Goal: Task Accomplishment & Management: Use online tool/utility

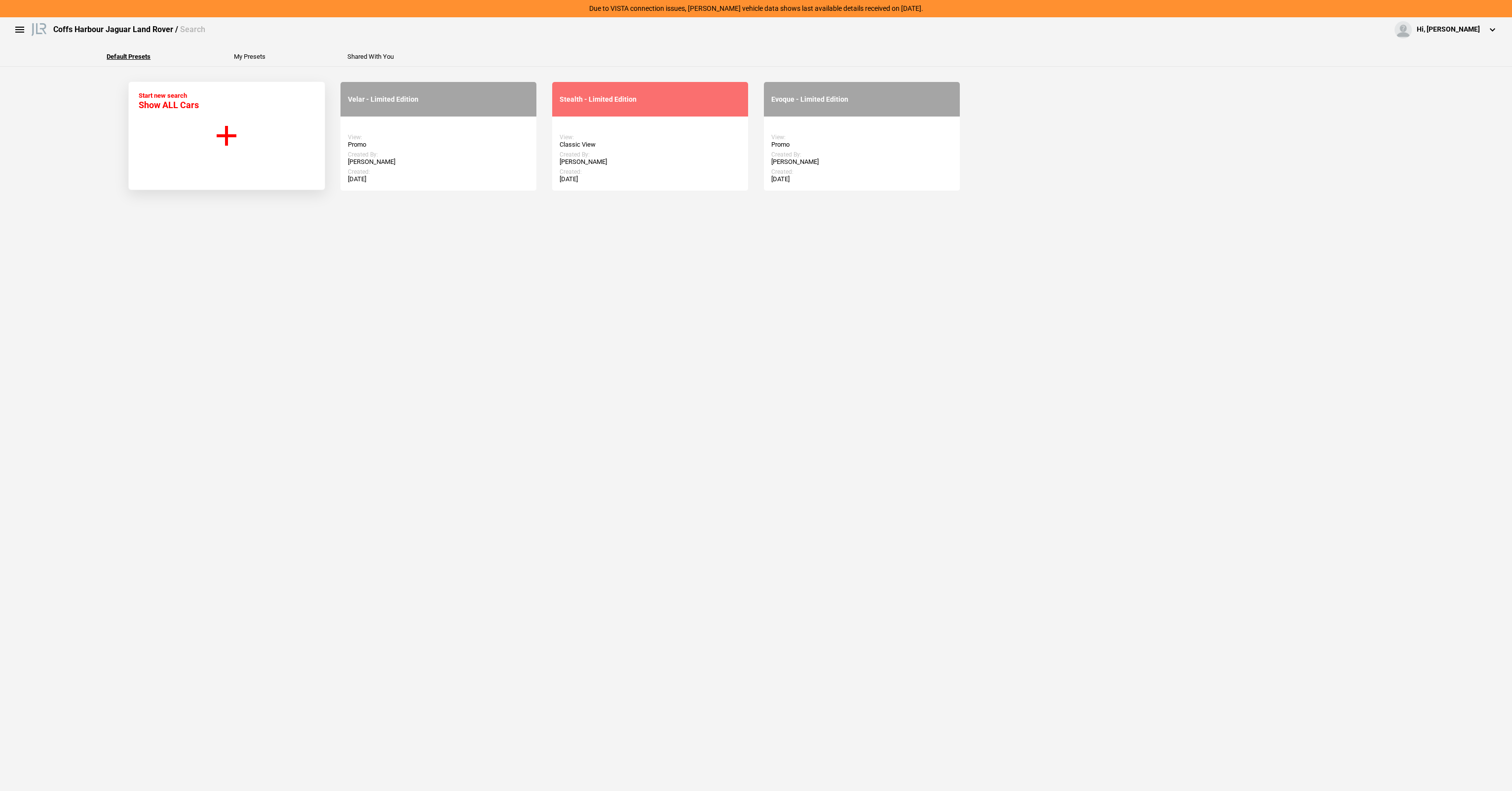
click at [179, 112] on button "Start new search Show ALL Cars" at bounding box center [227, 136] width 197 height 109
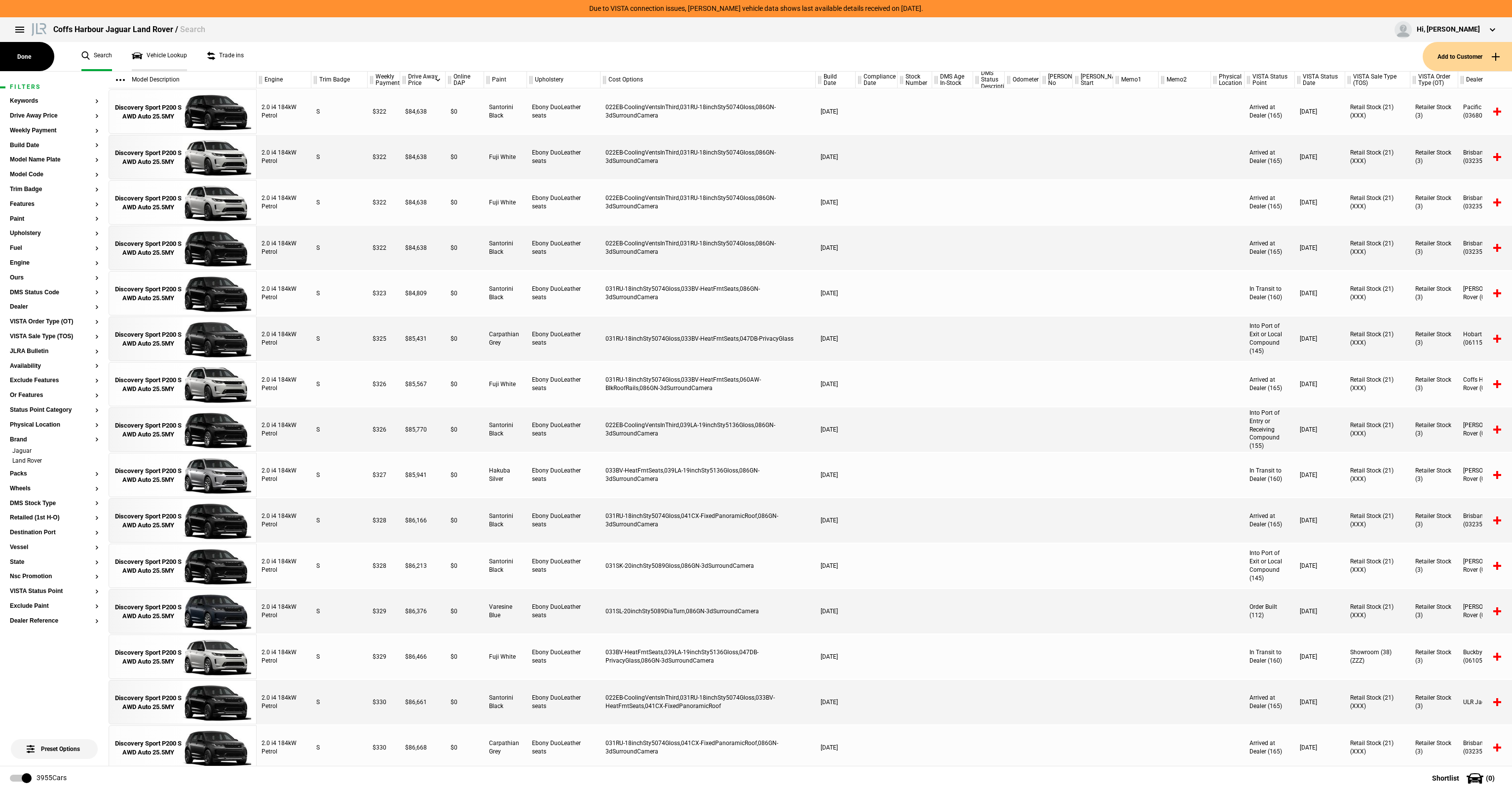
click at [158, 56] on link "Vehicle Lookup" at bounding box center [159, 56] width 55 height 29
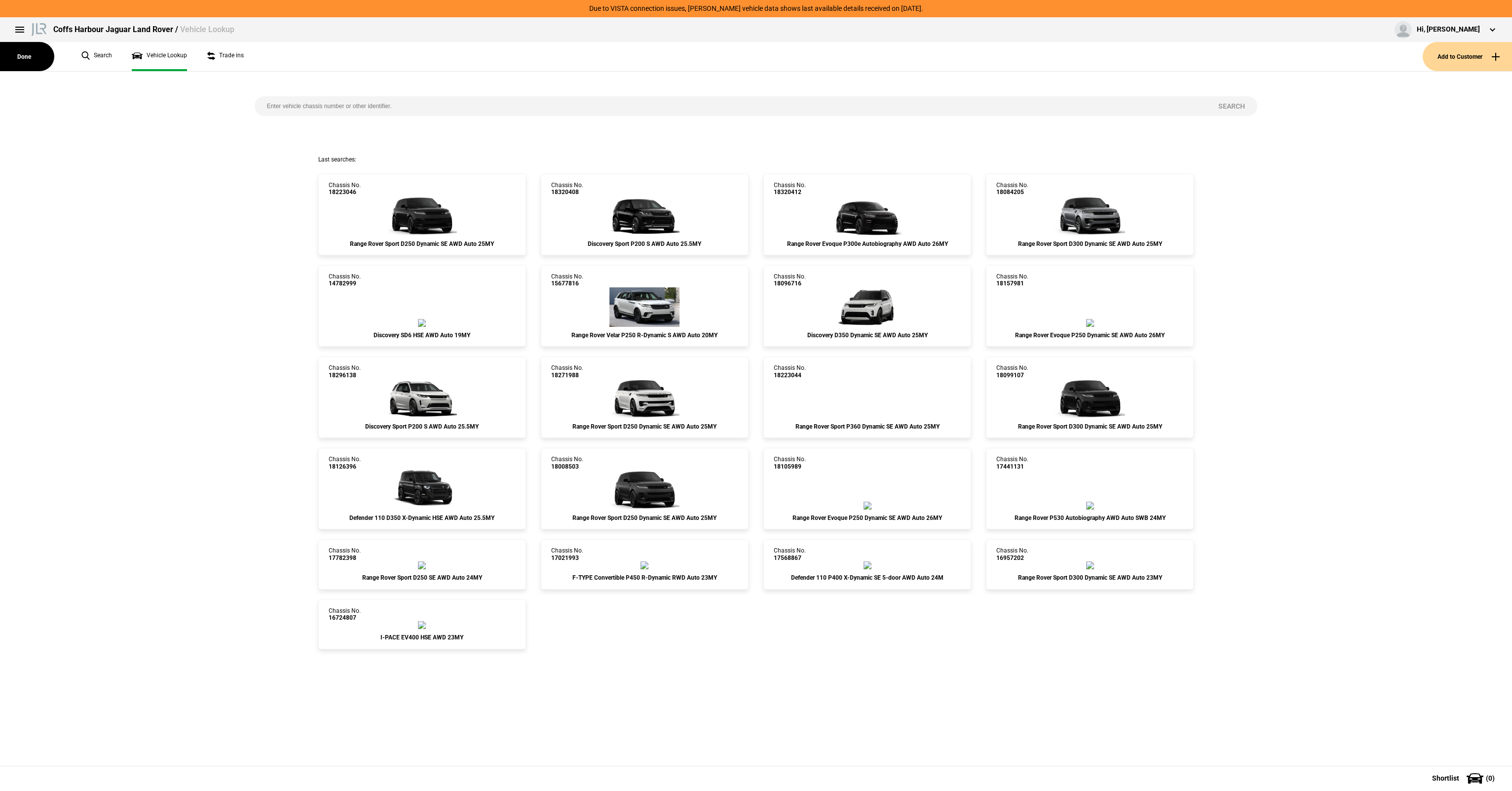
drag, startPoint x: 306, startPoint y: 98, endPoint x: 312, endPoint y: 99, distance: 6.1
click at [306, 98] on input "search" at bounding box center [731, 106] width 952 height 19
paste input "18320412"
type input "18320412"
click at [1235, 106] on button "Search" at bounding box center [1231, 106] width 51 height 19
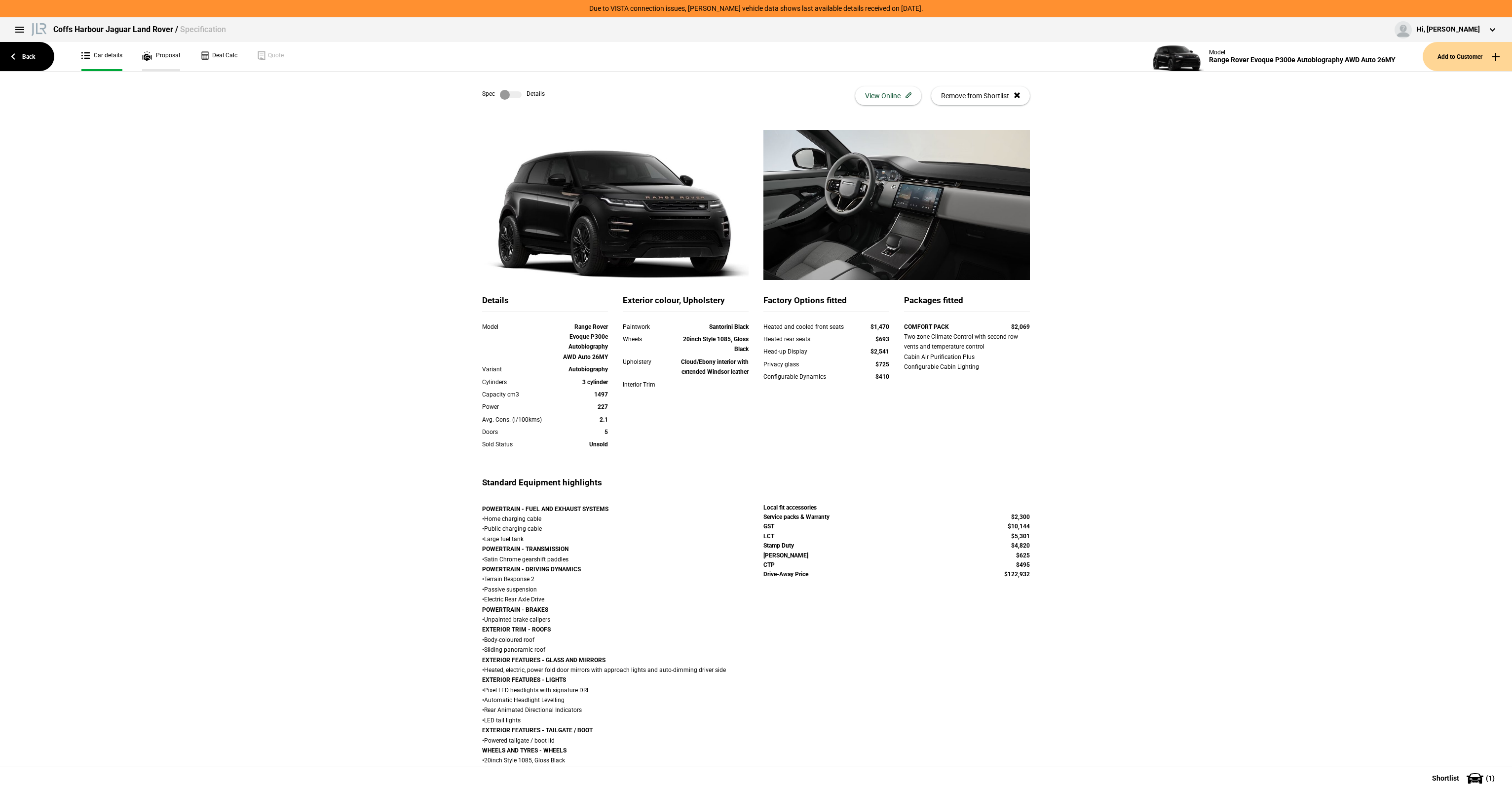
click at [170, 60] on link "Proposal" at bounding box center [161, 56] width 38 height 29
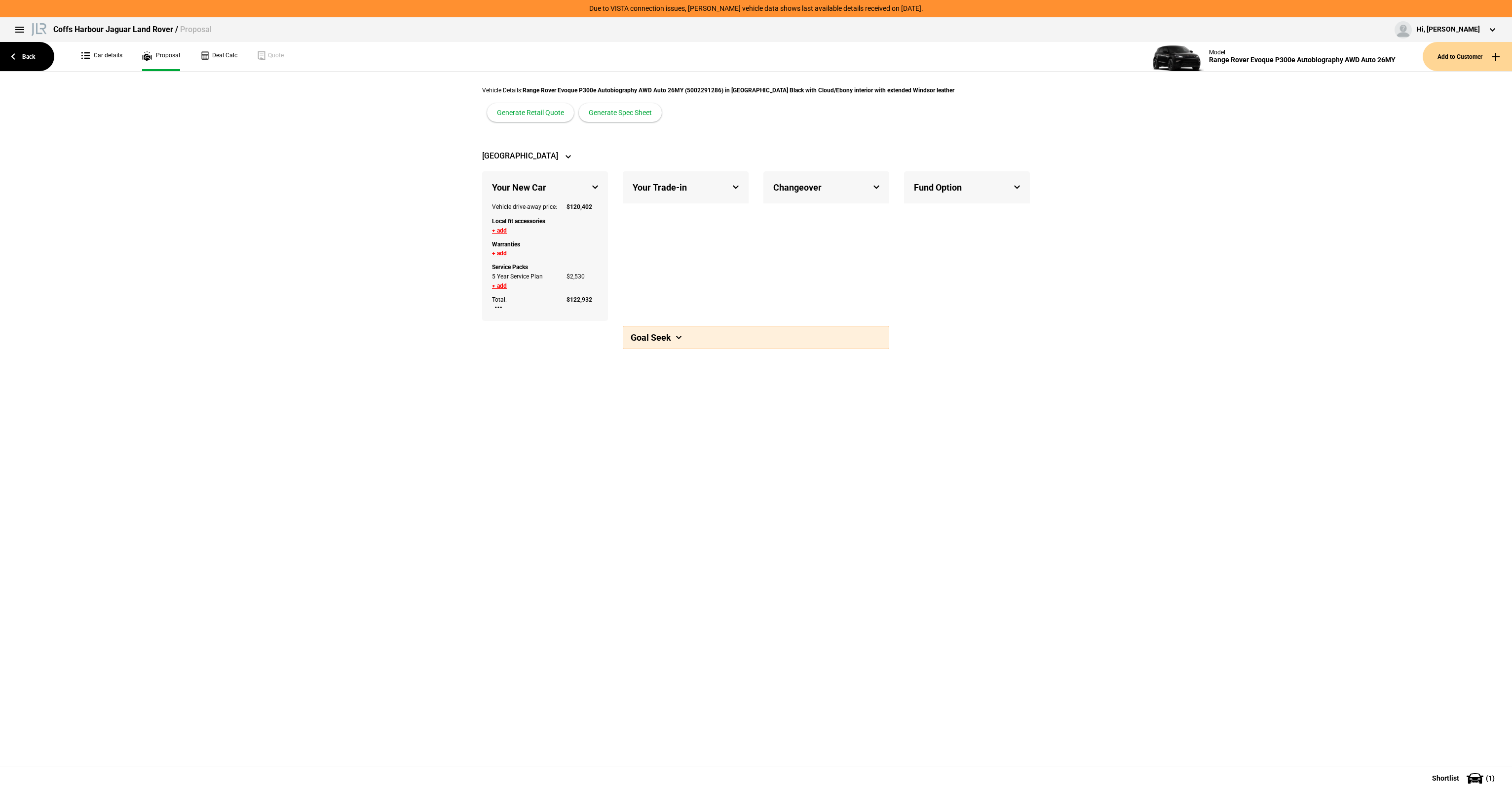
click at [494, 250] on button "+ add" at bounding box center [499, 253] width 15 height 6
click at [555, 264] on div "Service Packs" at bounding box center [545, 270] width 121 height 14
click at [552, 257] on button "Select option..." at bounding box center [532, 256] width 79 height 12
click at [534, 279] on icon "Add custom entry..." at bounding box center [525, 282] width 51 height 7
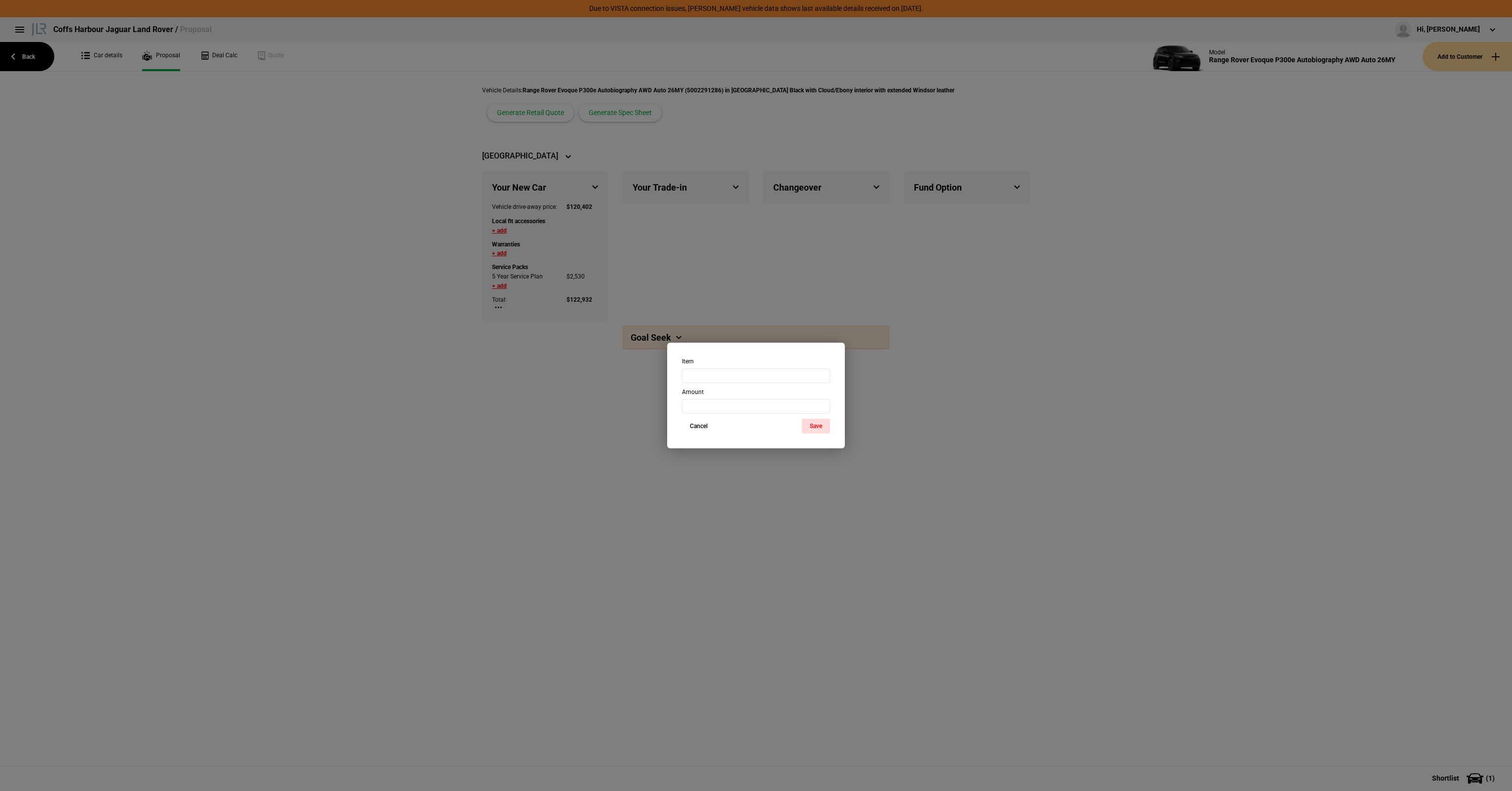
click at [724, 367] on div "Item" at bounding box center [756, 370] width 163 height 25
click at [724, 376] on input "text" at bounding box center [756, 375] width 148 height 15
type input "Cer"
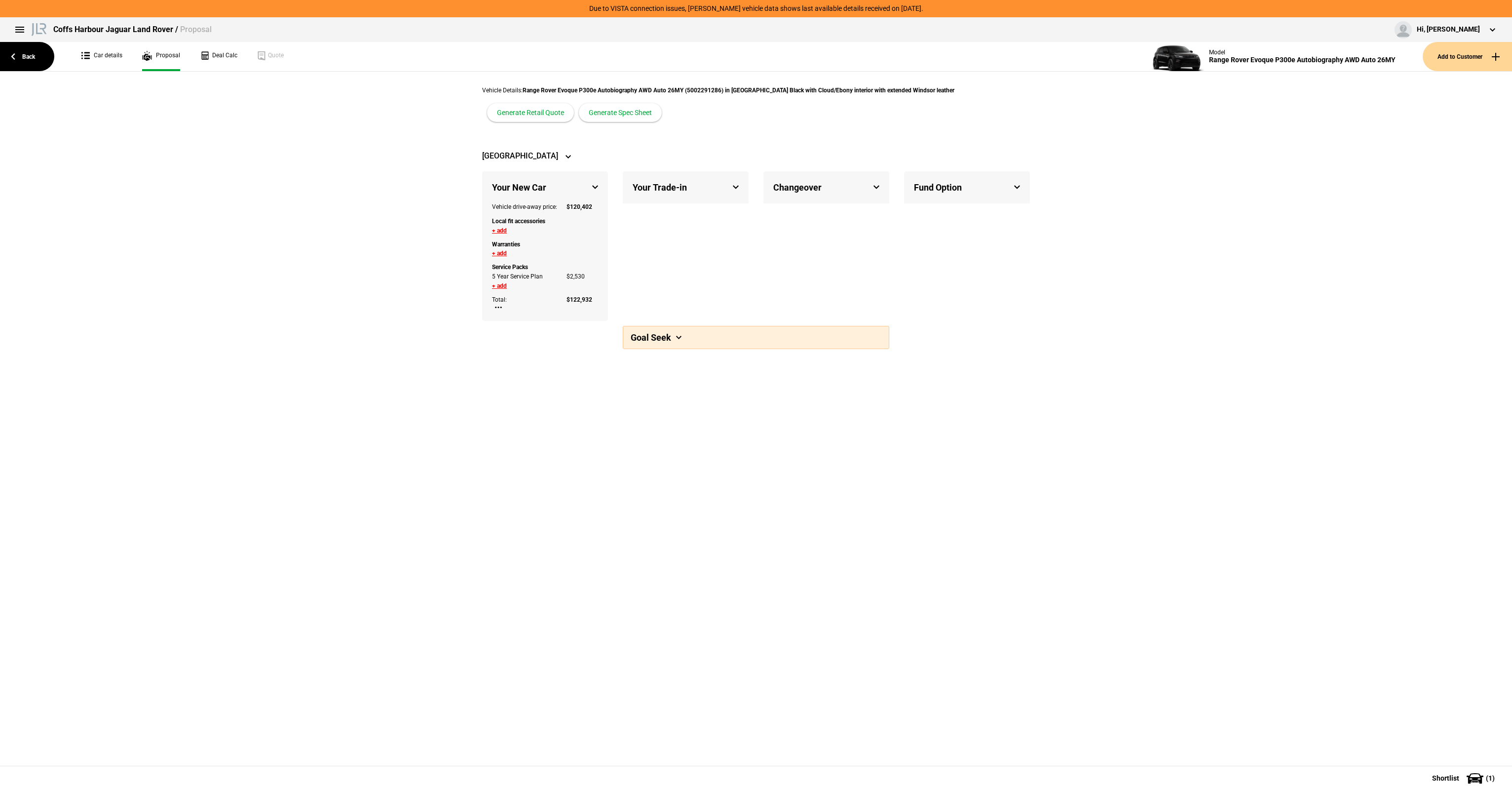
click at [500, 228] on button "+ add" at bounding box center [499, 231] width 15 height 6
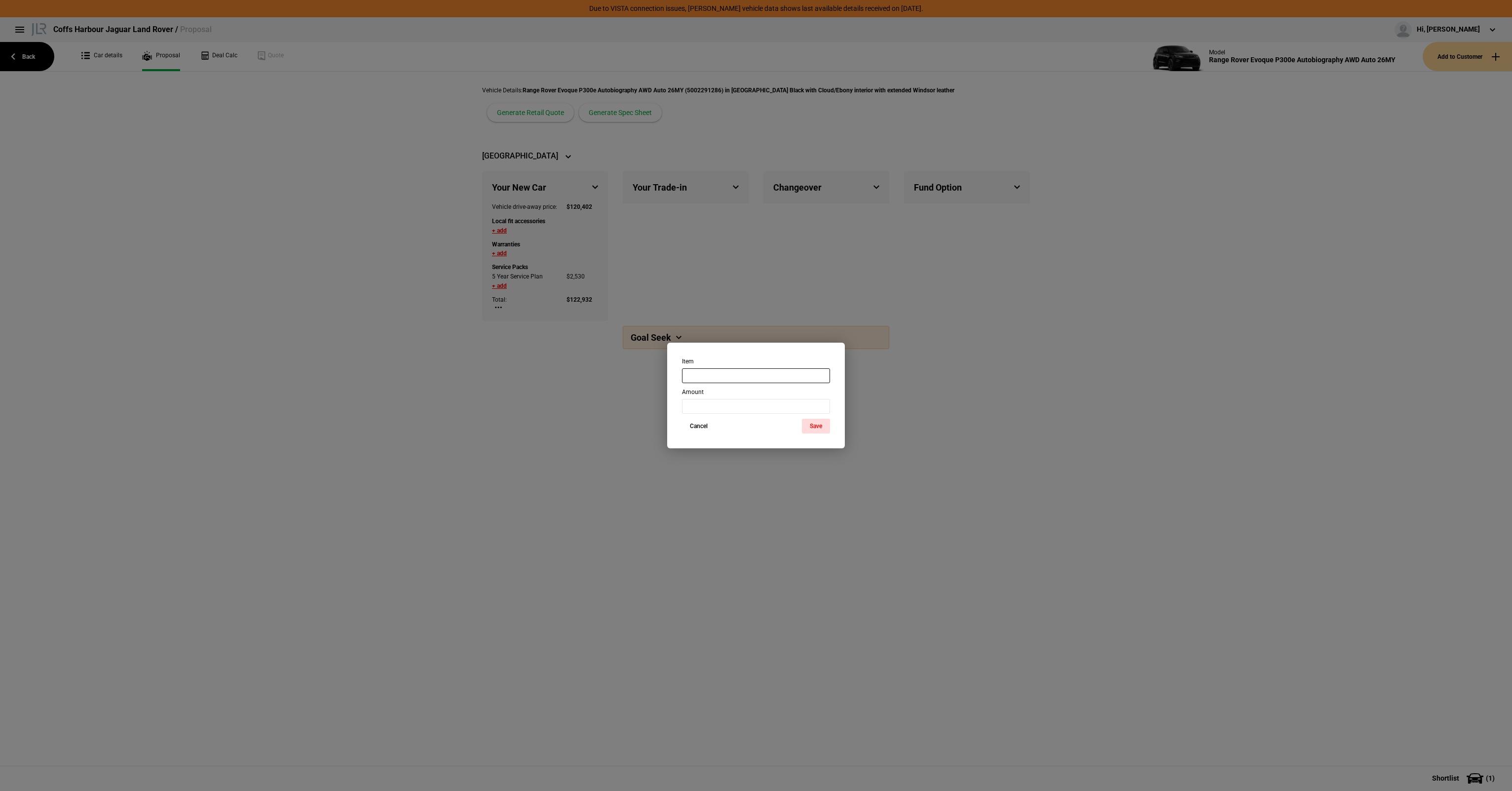
click at [714, 377] on input "text" at bounding box center [756, 375] width 148 height 15
type input "Ceramic Pack - Leather"
type input "3995"
click at [806, 430] on button "Save" at bounding box center [816, 426] width 28 height 15
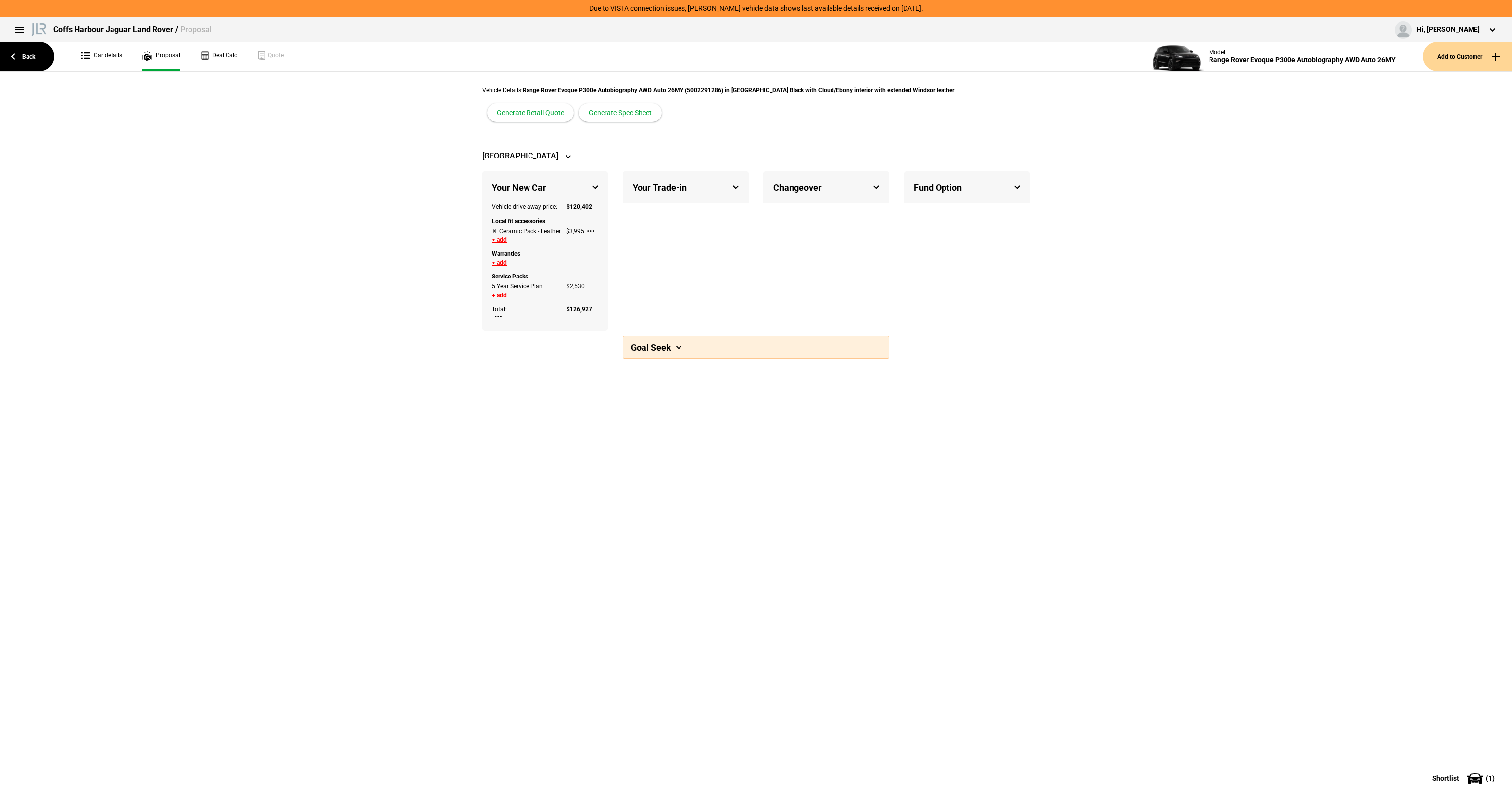
click at [500, 260] on button "+ add" at bounding box center [499, 263] width 15 height 6
click at [553, 267] on button "Select option..." at bounding box center [532, 266] width 79 height 12
click at [547, 284] on button "Add custom entry..." at bounding box center [547, 290] width 111 height 15
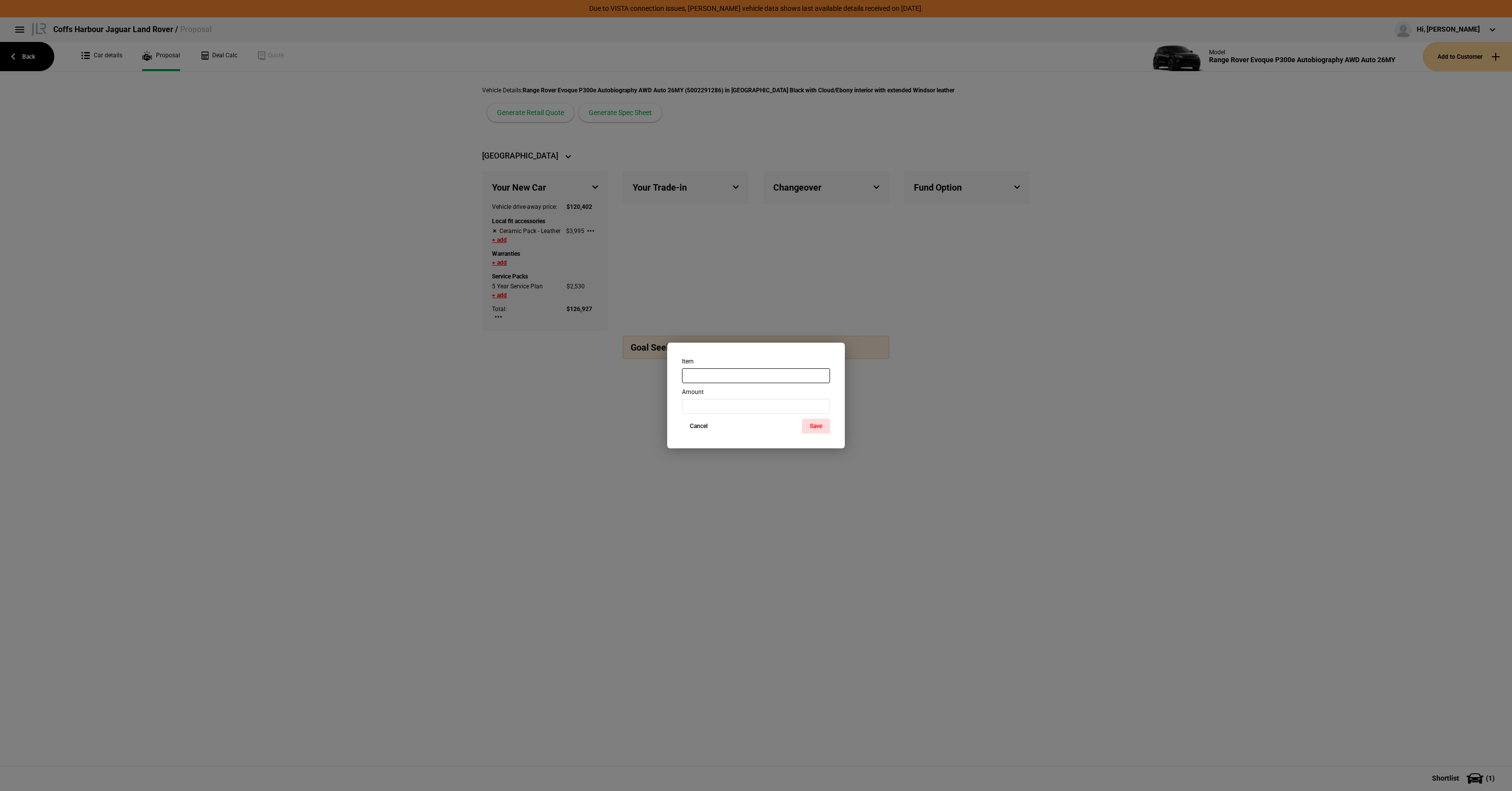
click at [701, 376] on input "text" at bounding box center [756, 375] width 148 height 15
type input "Accessory Pack"
type input "2995"
click at [811, 428] on button "Save" at bounding box center [816, 426] width 28 height 15
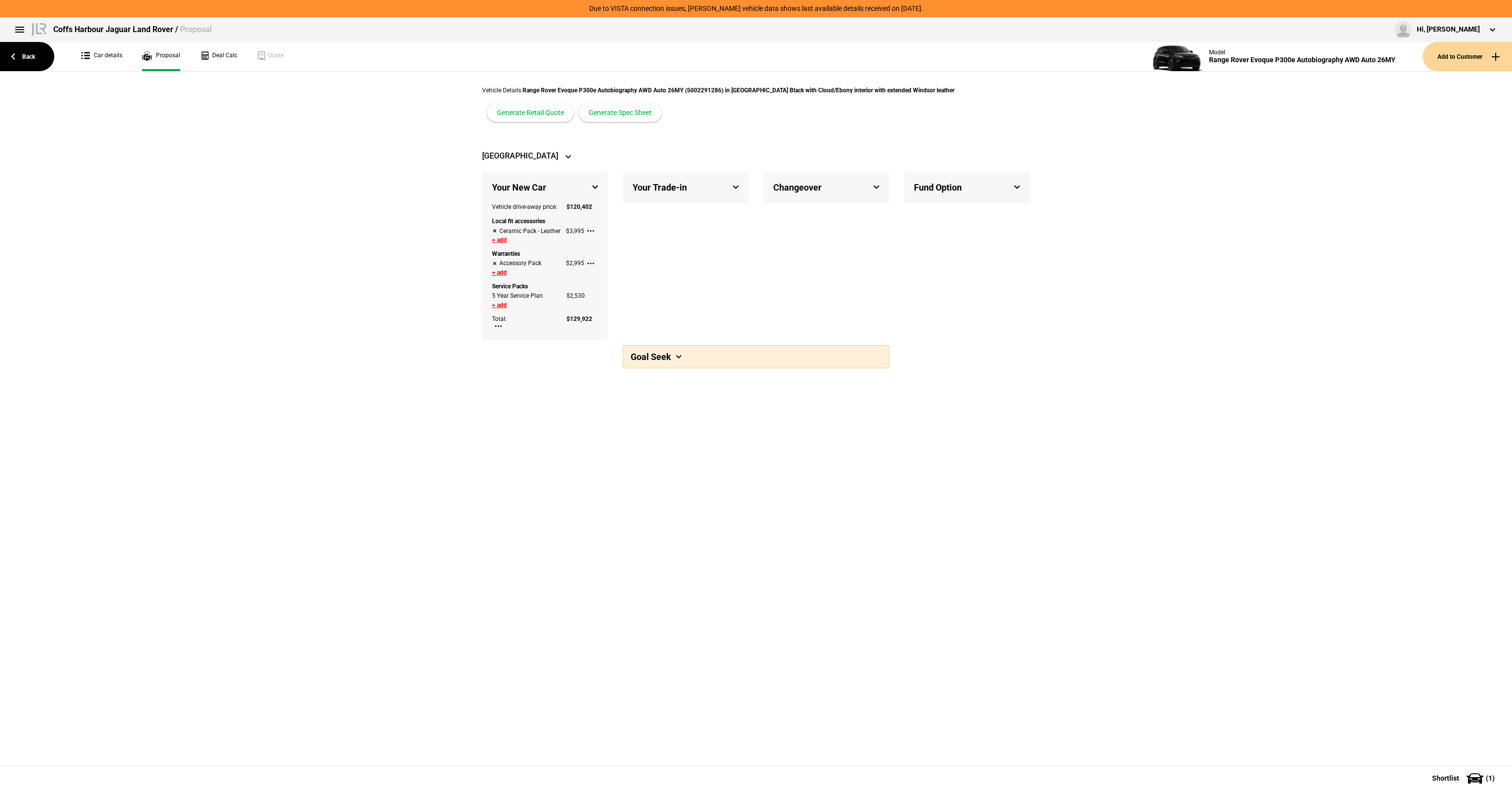
click at [615, 102] on div "Vehicle Details: Range Rover Evoque P300e Autobiography AWD Auto 26MY (50022912…" at bounding box center [718, 94] width 473 height 17
click at [618, 112] on button "Generate Spec Sheet" at bounding box center [620, 113] width 83 height 19
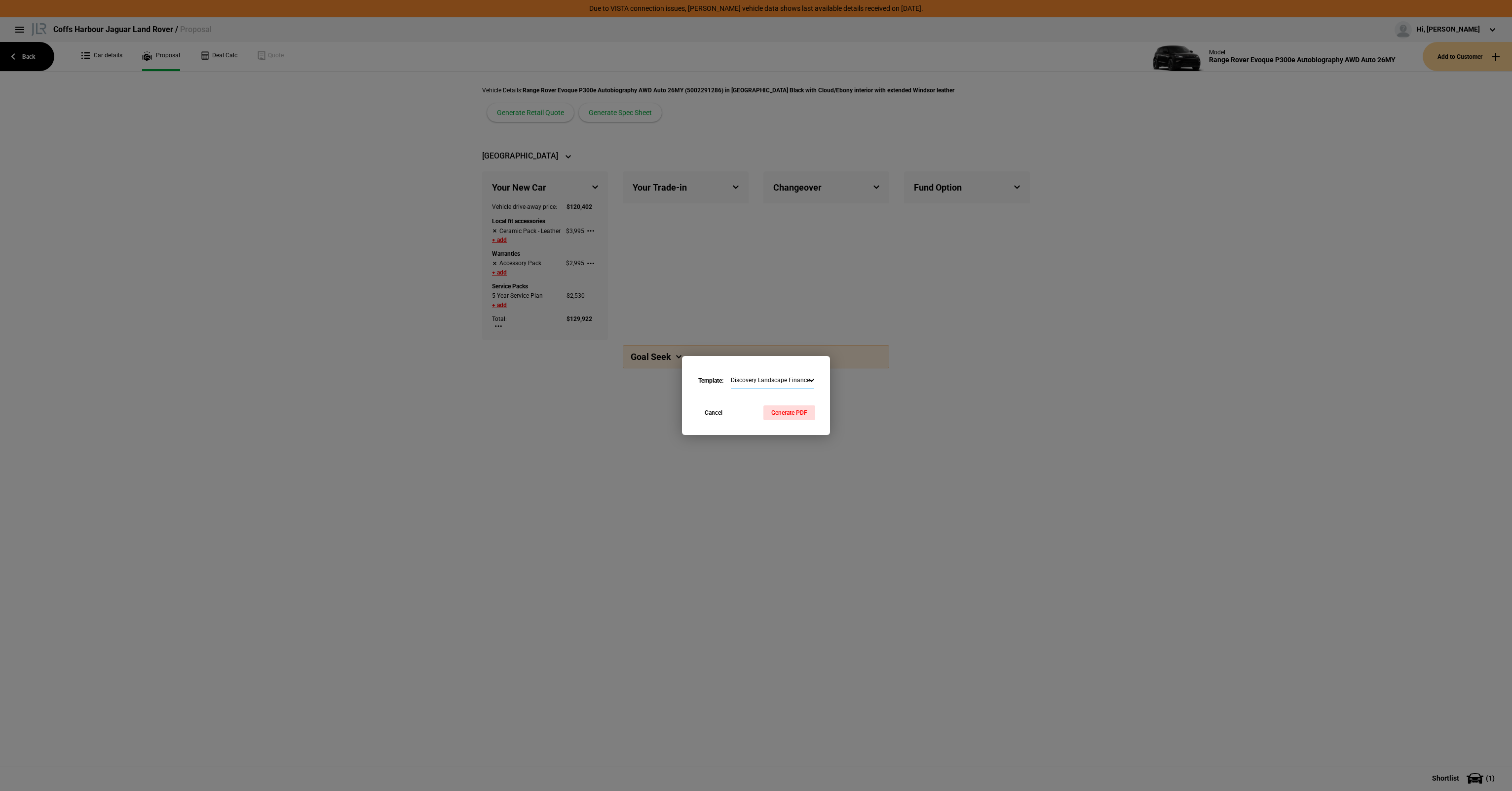
click at [796, 384] on select "Discovery Landscape Finance - Commercial Range Rover Portrait Finance - Commerc…" at bounding box center [772, 381] width 83 height 17
select select "1016380"
click at [731, 372] on select "Discovery Landscape Finance - Commercial Range Rover Portrait Finance - Commerc…" at bounding box center [772, 381] width 83 height 17
click at [779, 412] on button "Generate PDF" at bounding box center [789, 413] width 52 height 15
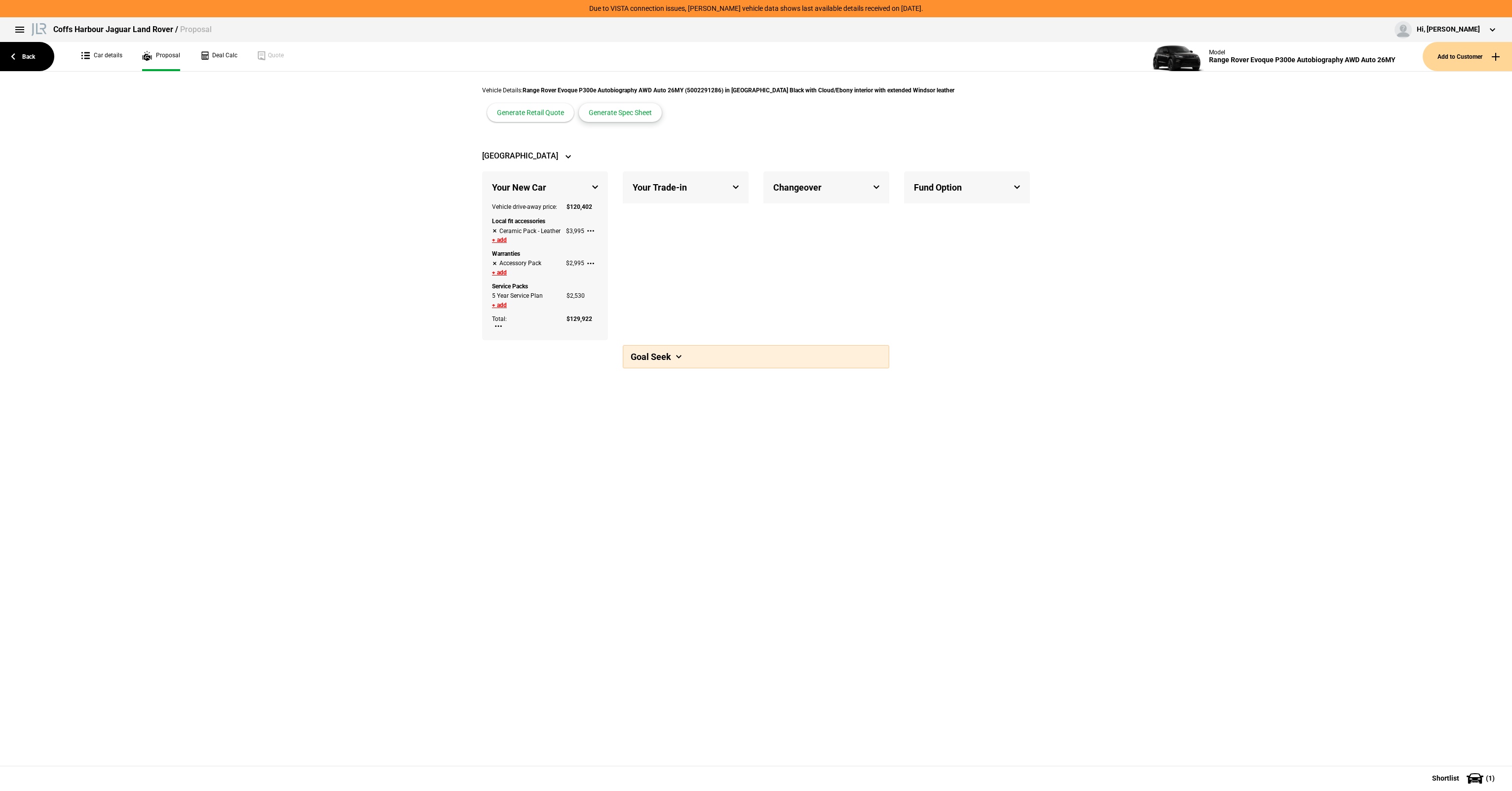
click at [606, 111] on button "Generate Spec Sheet" at bounding box center [620, 113] width 83 height 19
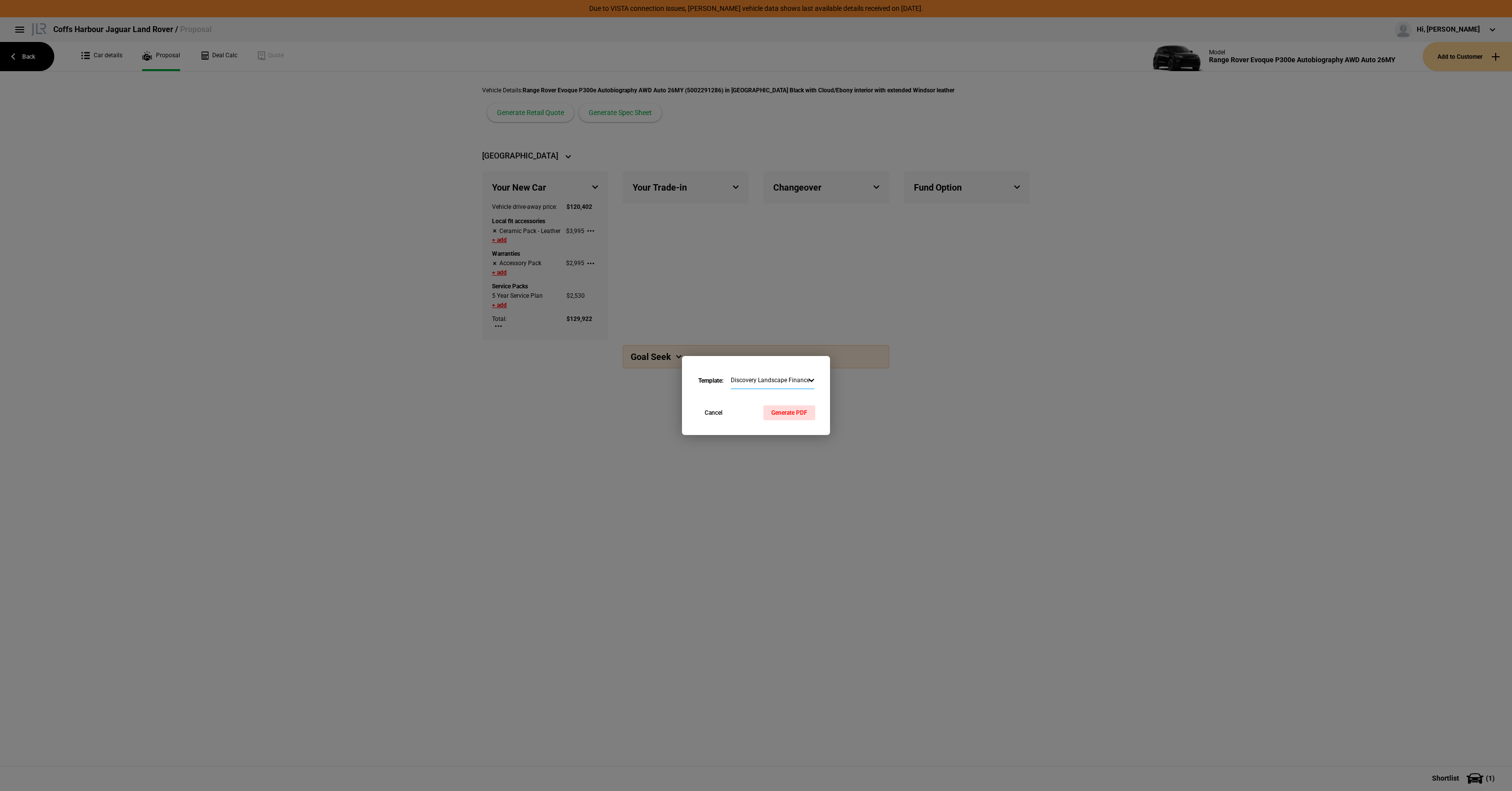
click at [765, 379] on select "Discovery Landscape Finance - Commercial Range Rover Portrait Finance - Commerc…" at bounding box center [772, 381] width 83 height 17
select select "1018704"
click at [731, 372] on select "Discovery Landscape Finance - Commercial Range Rover Portrait Finance - Commerc…" at bounding box center [772, 381] width 83 height 17
click at [809, 415] on button "Generate PDF" at bounding box center [789, 413] width 52 height 15
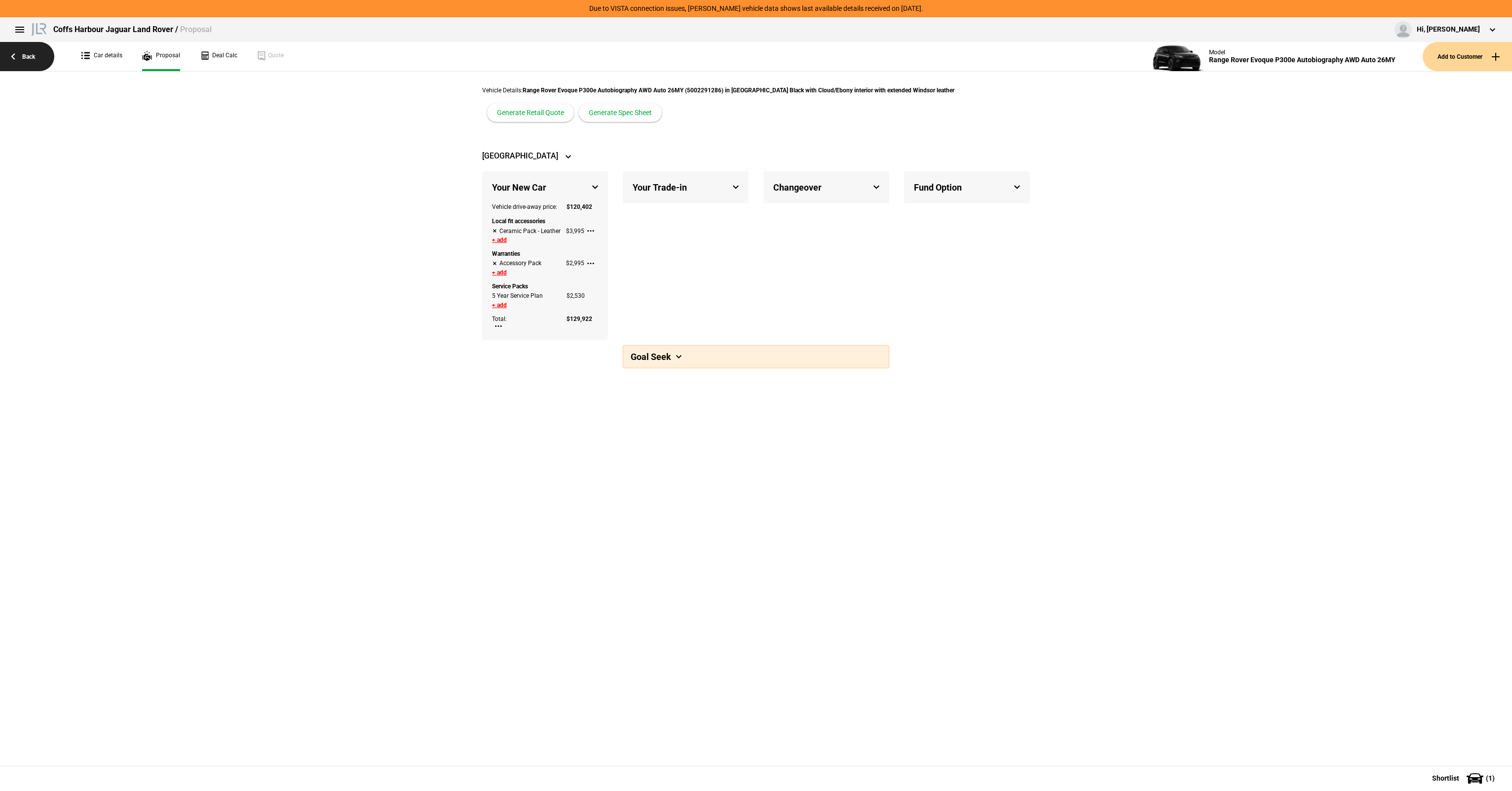
click at [53, 54] on link "Back" at bounding box center [27, 56] width 54 height 29
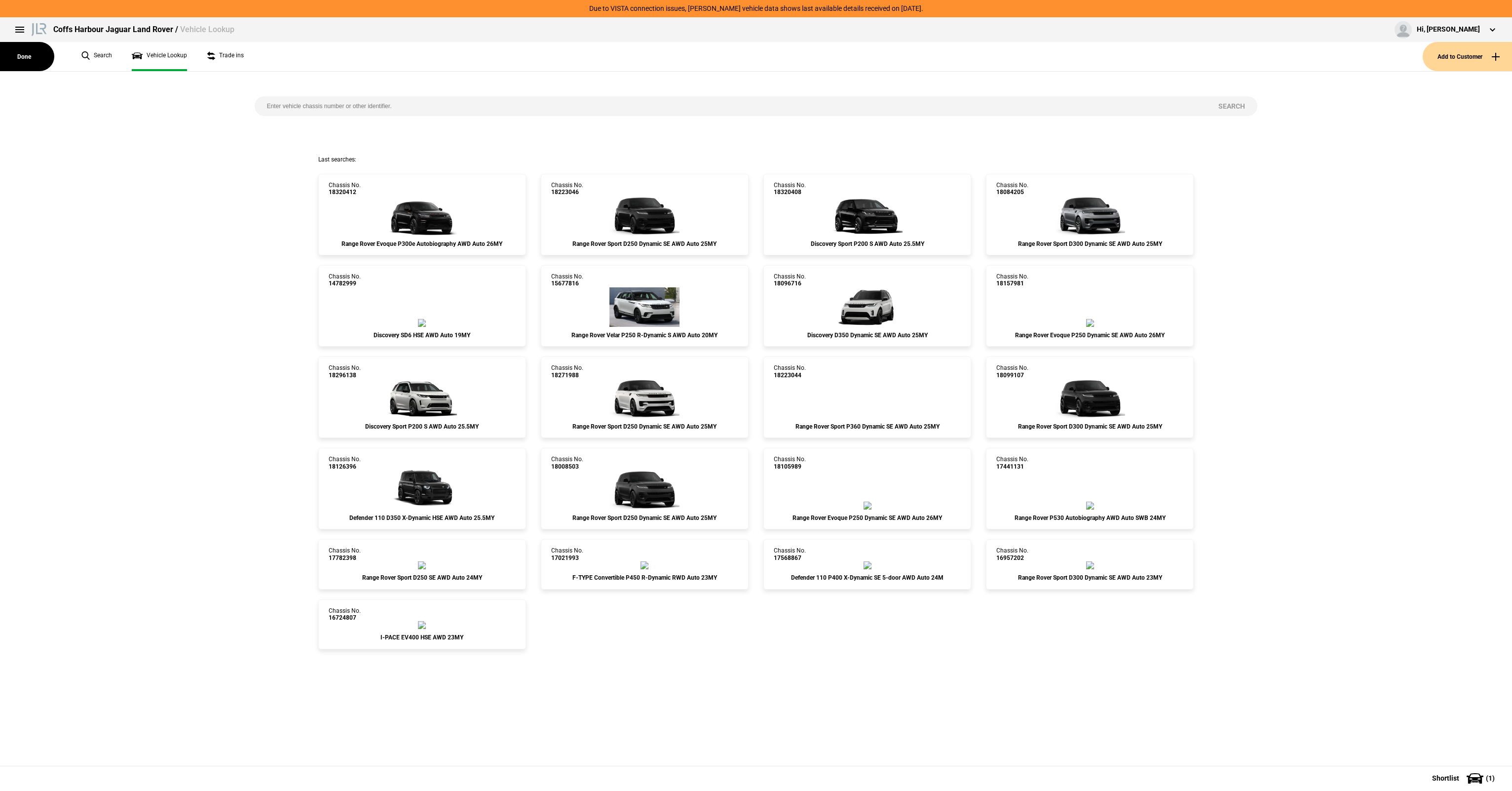
click at [427, 101] on input "search" at bounding box center [731, 106] width 952 height 19
paste input "18320408"
type input "18320408"
drag, startPoint x: 1200, startPoint y: 93, endPoint x: 1299, endPoint y: 115, distance: 101.4
click at [1204, 94] on div "18320408 Search" at bounding box center [756, 113] width 1018 height 84
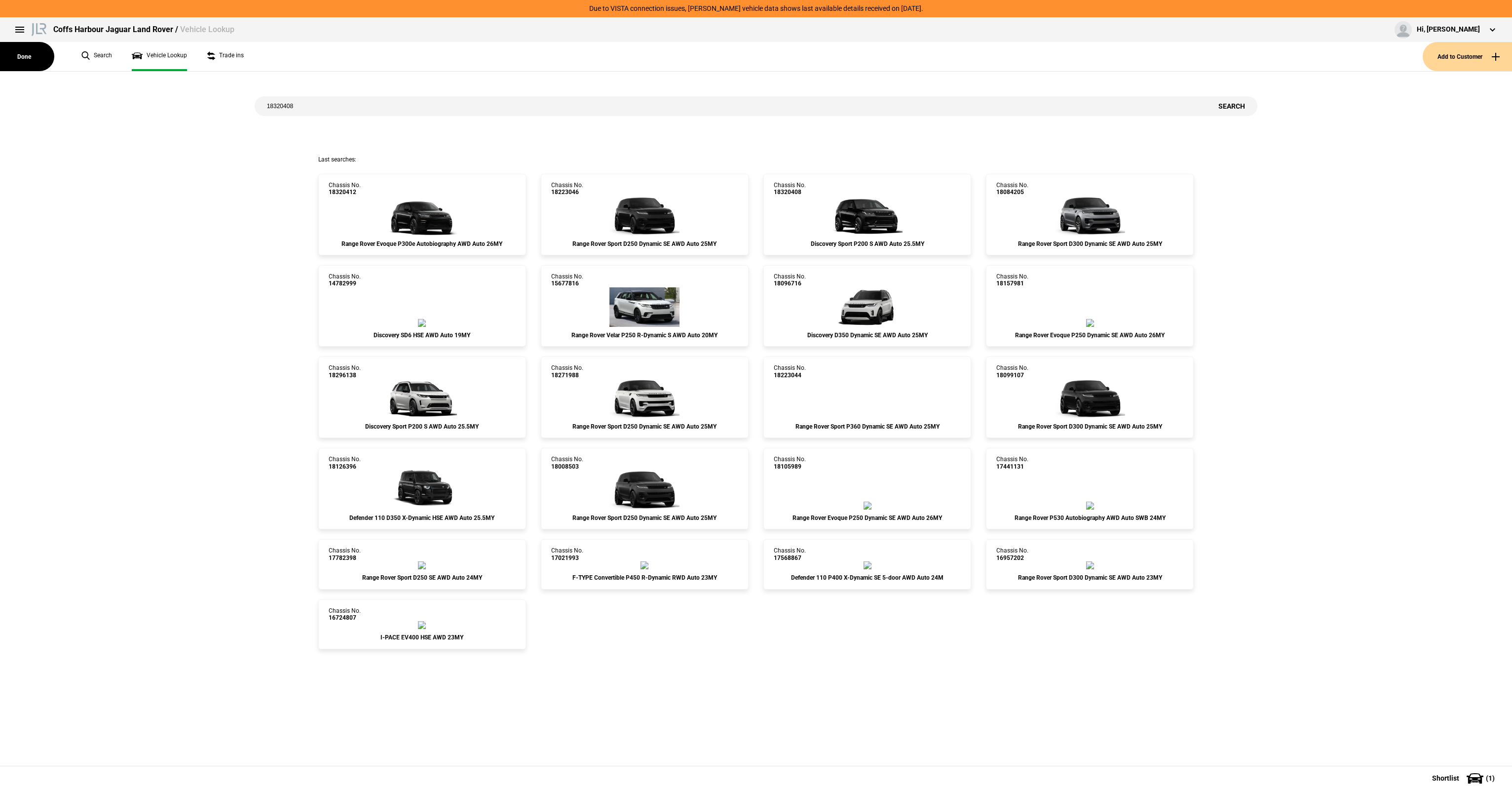
click at [1232, 104] on button "Search" at bounding box center [1231, 106] width 51 height 19
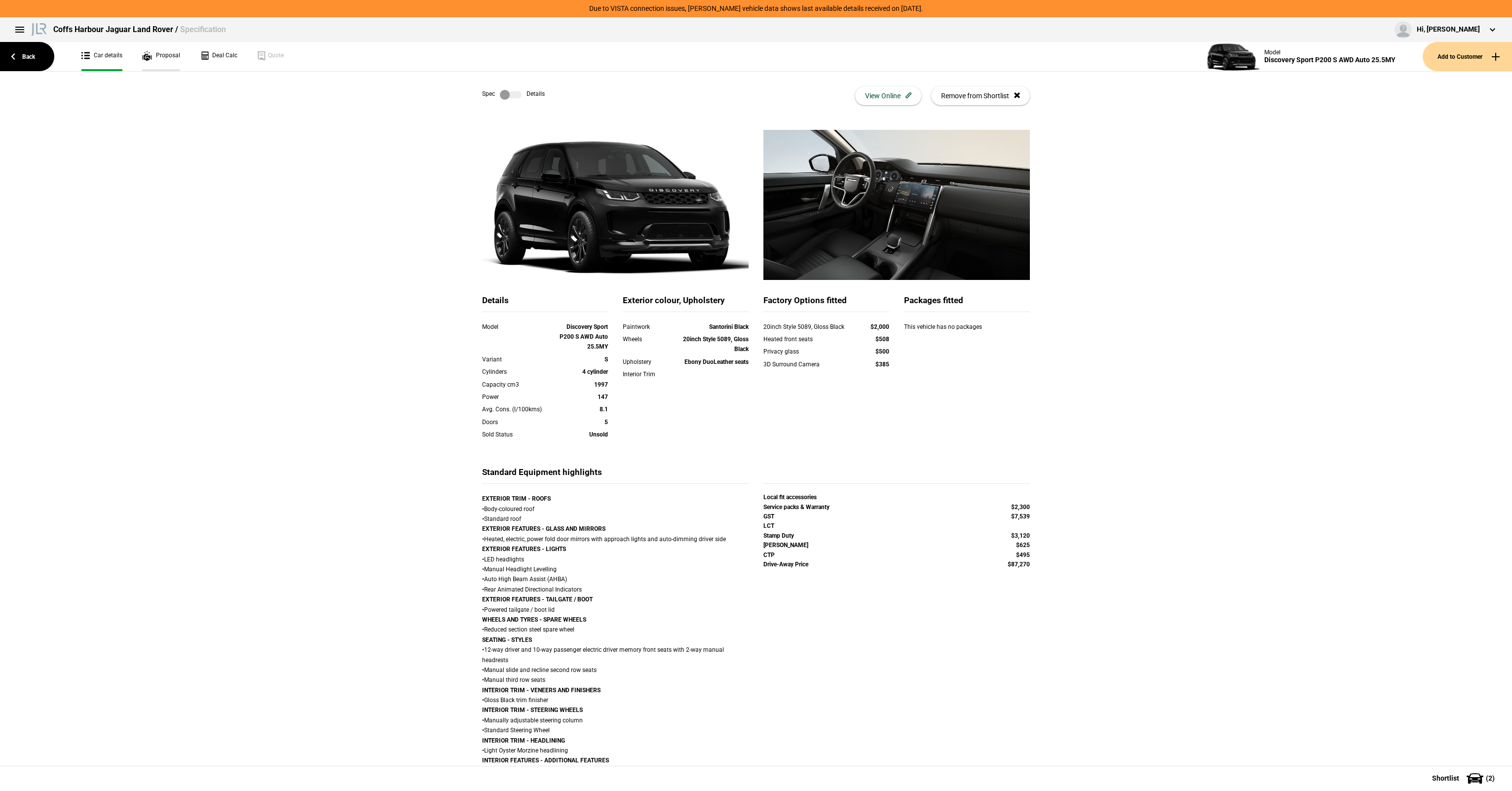
click at [178, 56] on link "Proposal" at bounding box center [161, 56] width 38 height 29
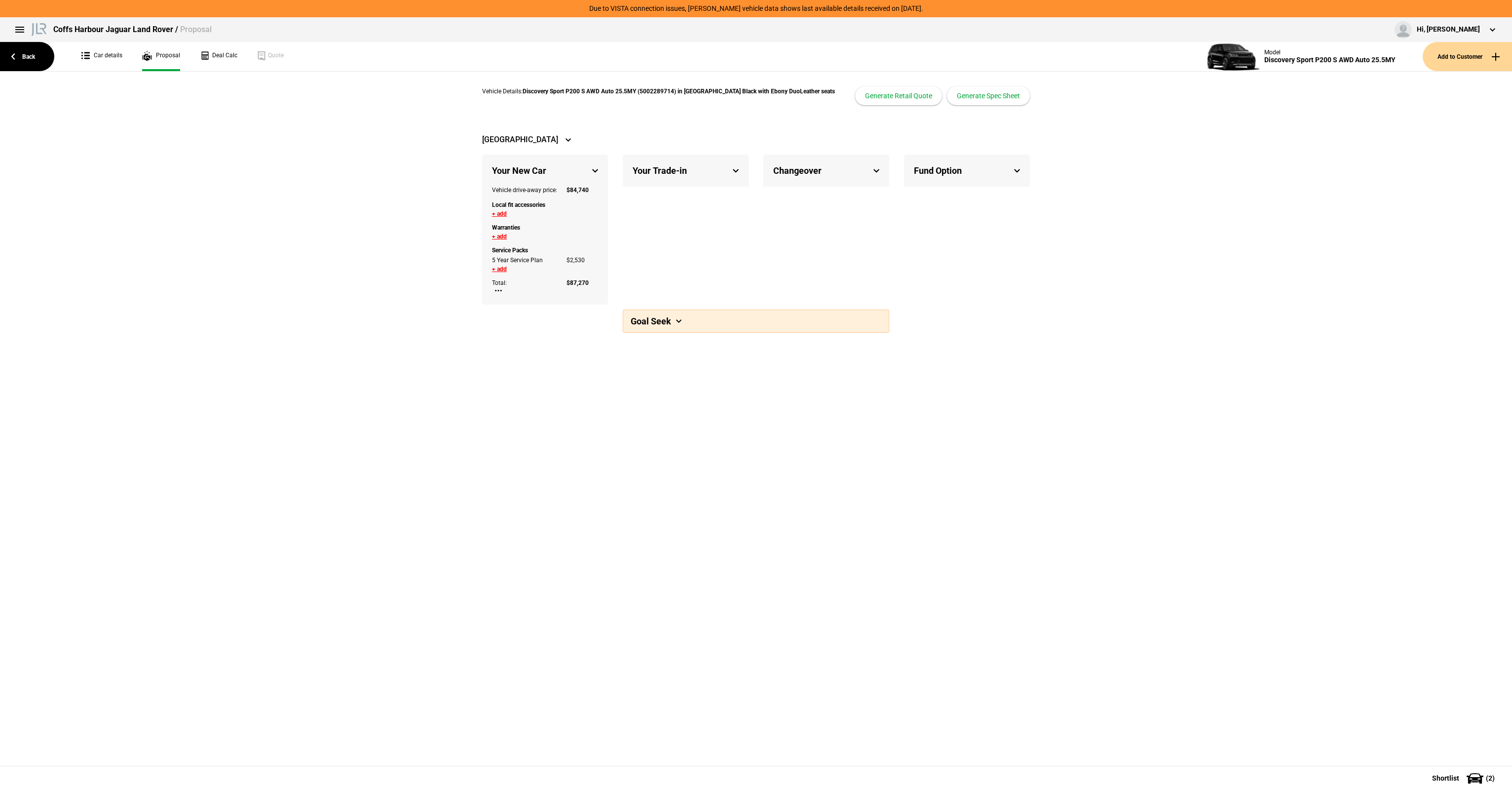
click at [501, 213] on button "+ add" at bounding box center [499, 214] width 15 height 6
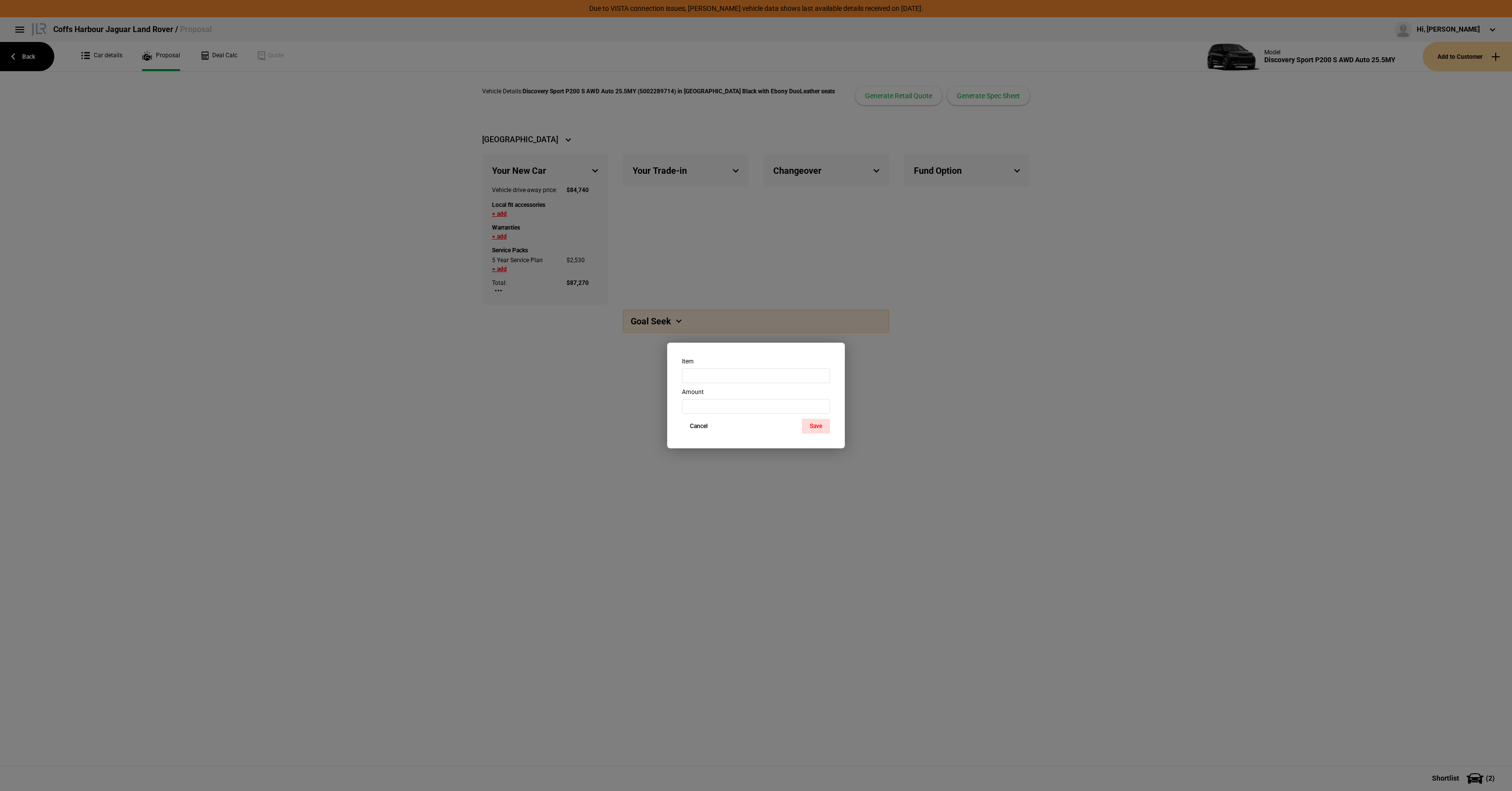
drag, startPoint x: 714, startPoint y: 366, endPoint x: 719, endPoint y: 375, distance: 10.3
click at [716, 368] on div "Item" at bounding box center [756, 370] width 163 height 25
click at [719, 375] on input "text" at bounding box center [756, 375] width 148 height 15
type input "Ceramic Pack - Leather"
type input "2995"
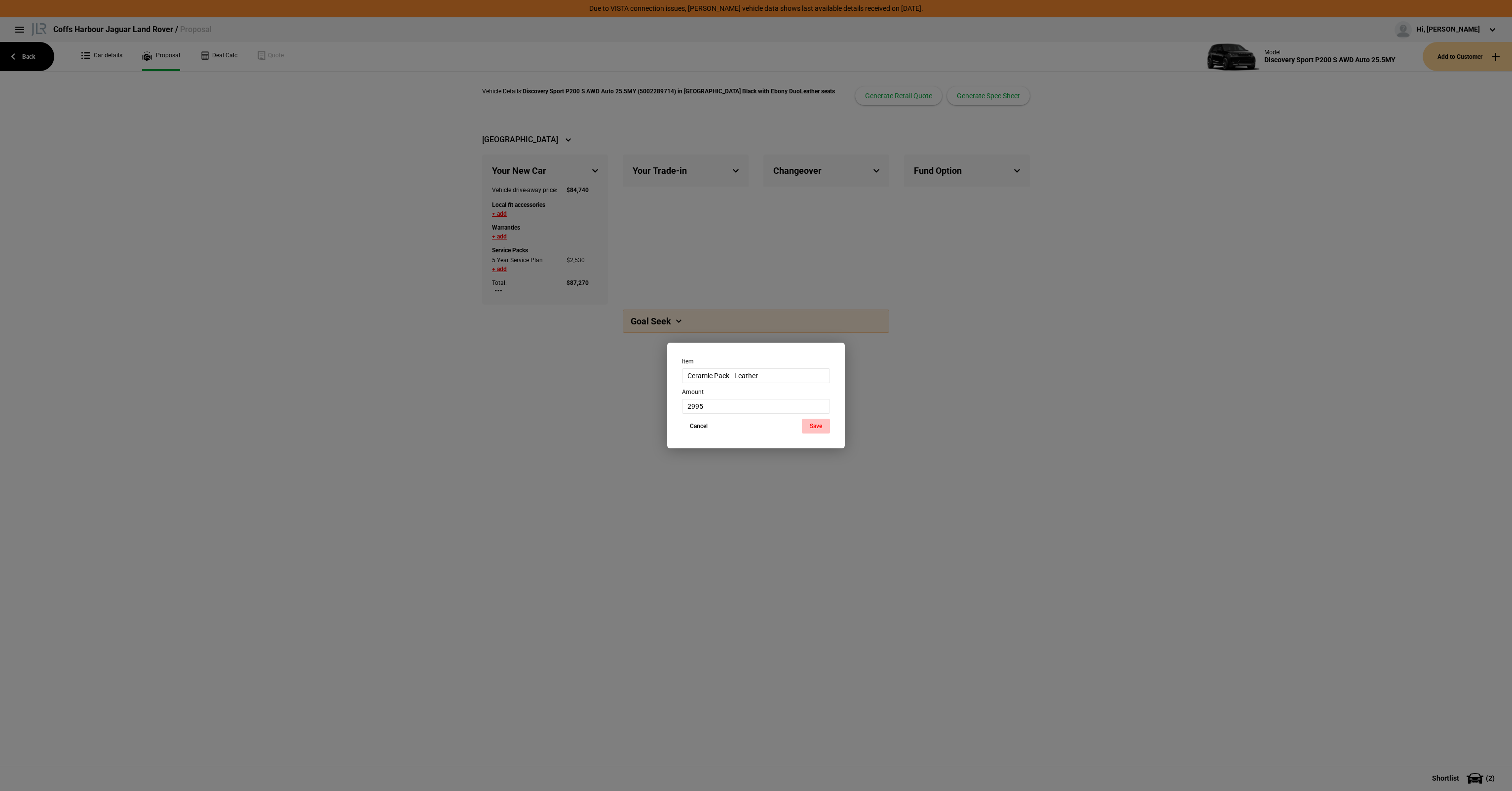
click at [811, 430] on button "Save" at bounding box center [816, 426] width 28 height 15
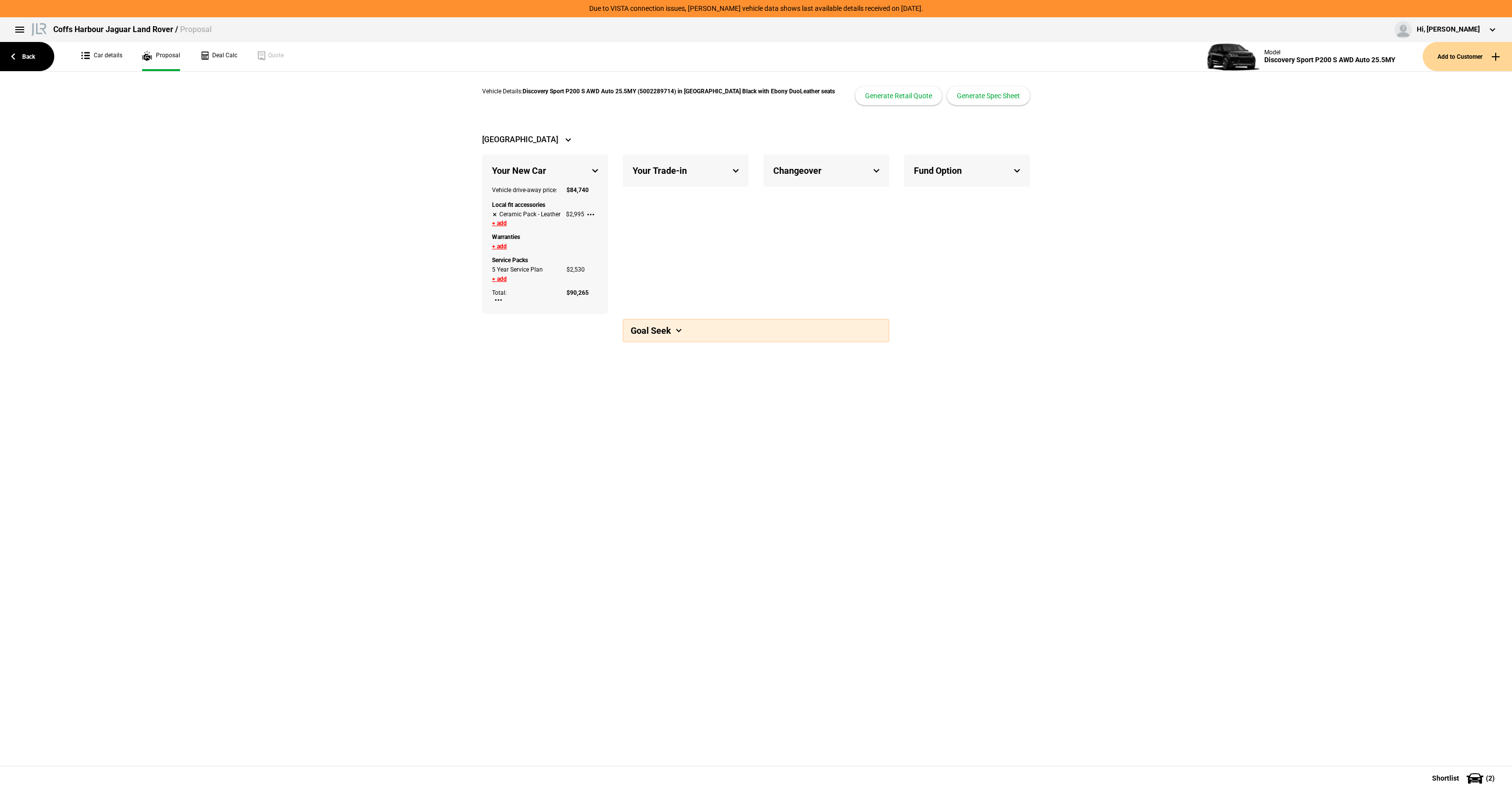
click at [589, 215] on button at bounding box center [591, 214] width 7 height 3
type input "Ceramic Pack - Leather"
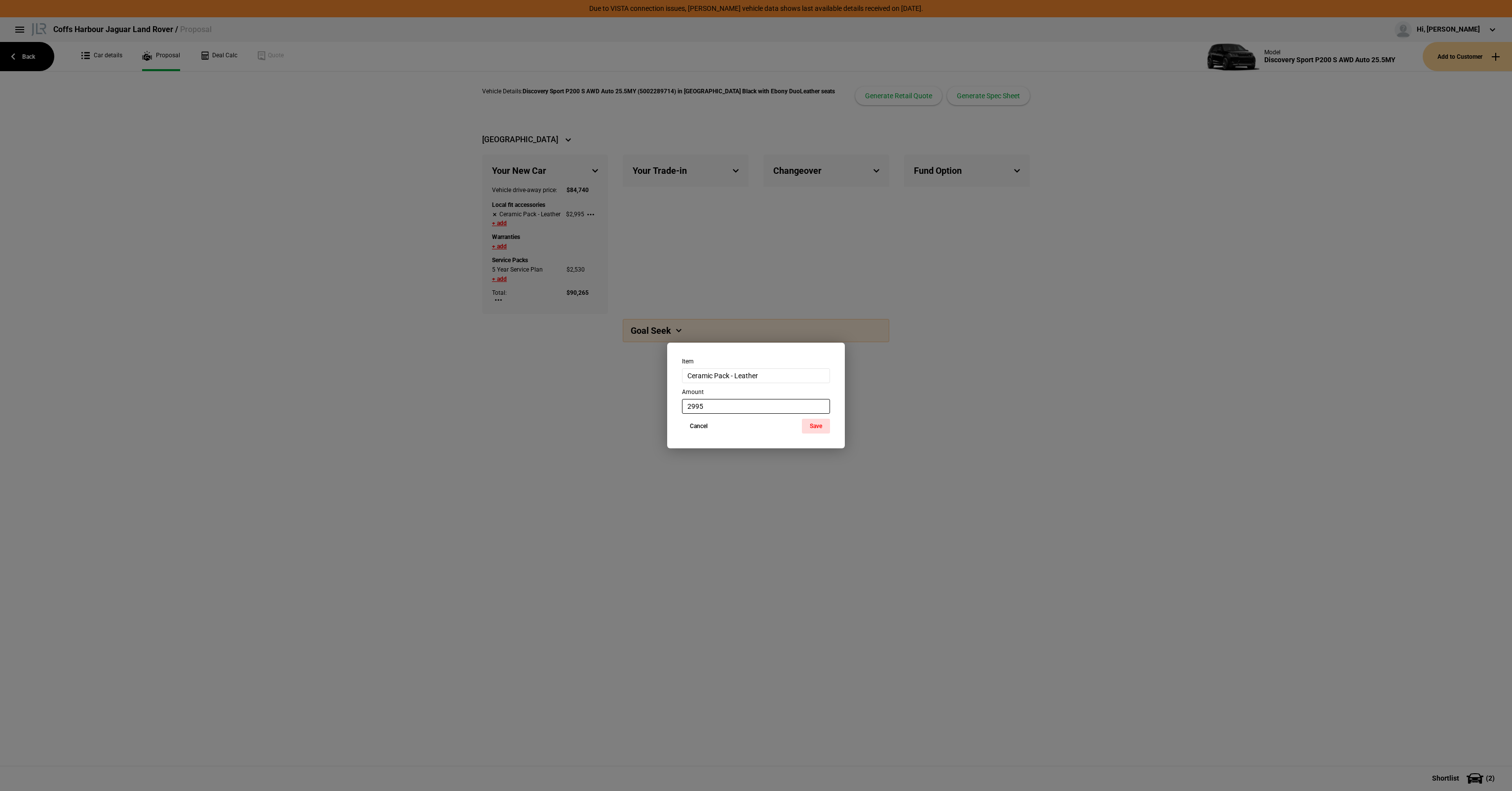
click at [723, 401] on input "2995" at bounding box center [756, 406] width 148 height 15
click at [719, 409] on input "2995" at bounding box center [756, 406] width 148 height 15
click at [693, 408] on input "2995" at bounding box center [756, 406] width 148 height 15
drag, startPoint x: 691, startPoint y: 406, endPoint x: 793, endPoint y: 402, distance: 102.1
click at [793, 402] on input "2995" at bounding box center [756, 406] width 148 height 15
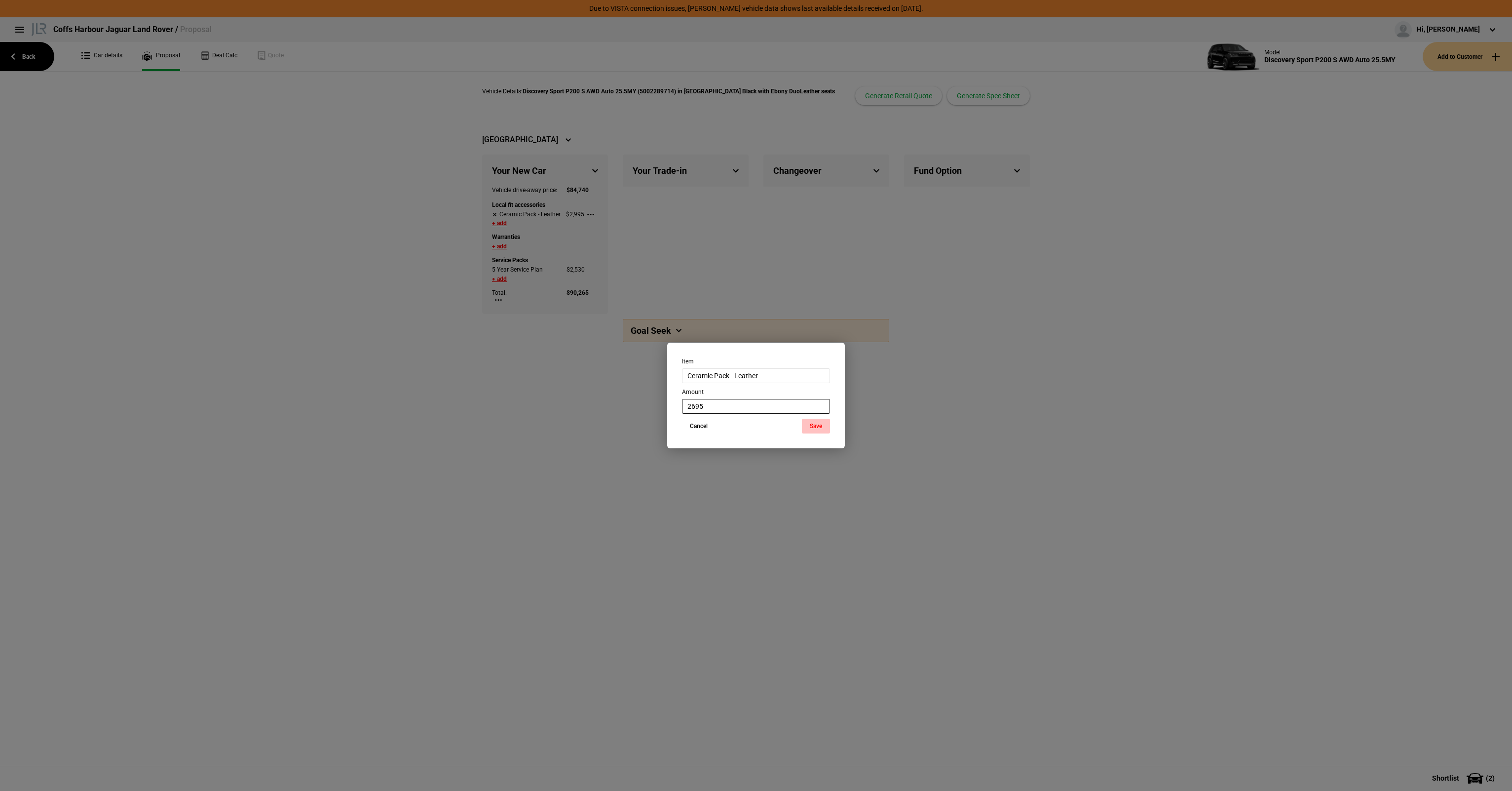
type input "2695"
click at [811, 426] on button "Save" at bounding box center [816, 426] width 28 height 15
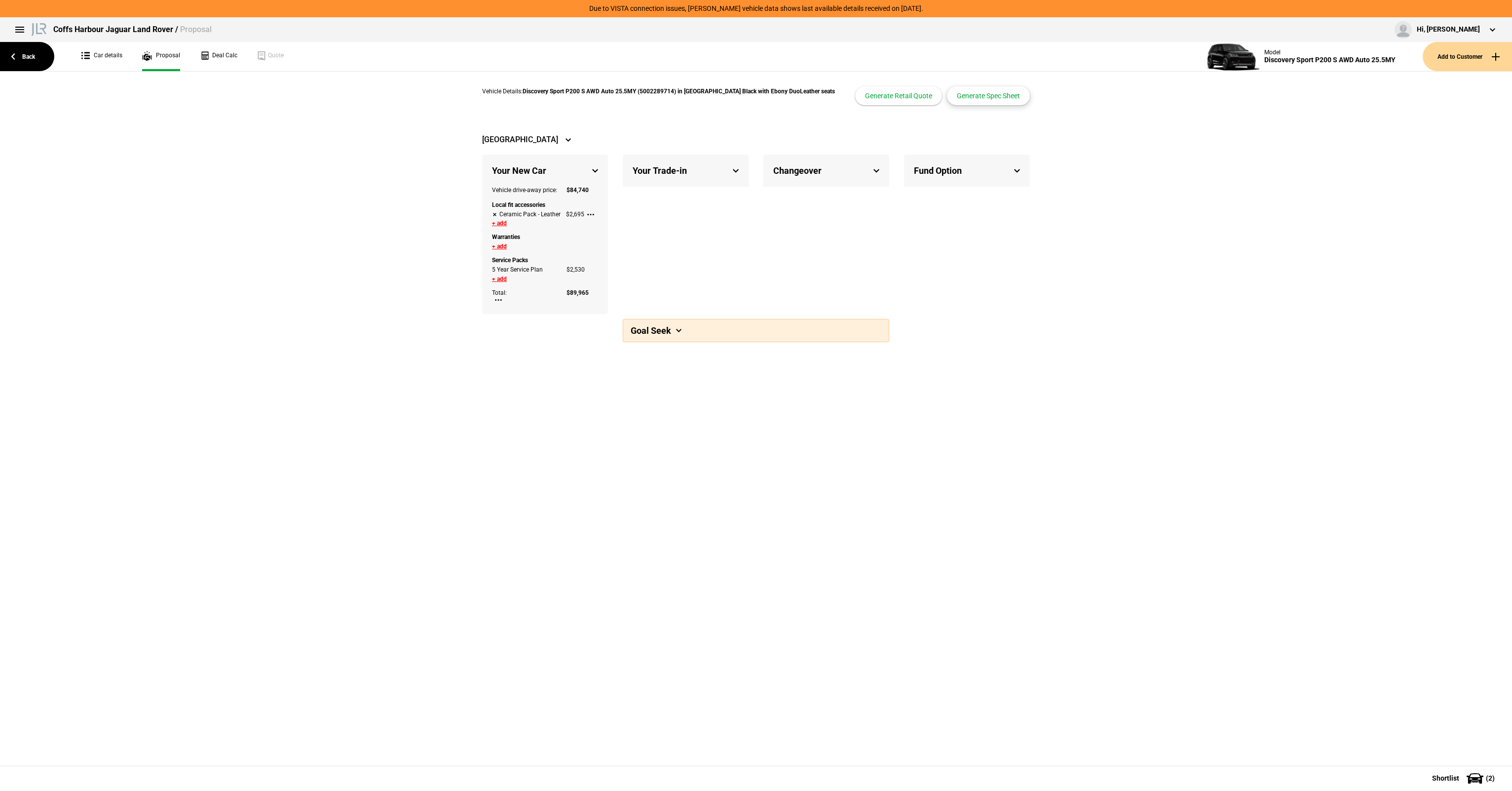
click at [967, 92] on button "Generate Spec Sheet" at bounding box center [988, 96] width 83 height 19
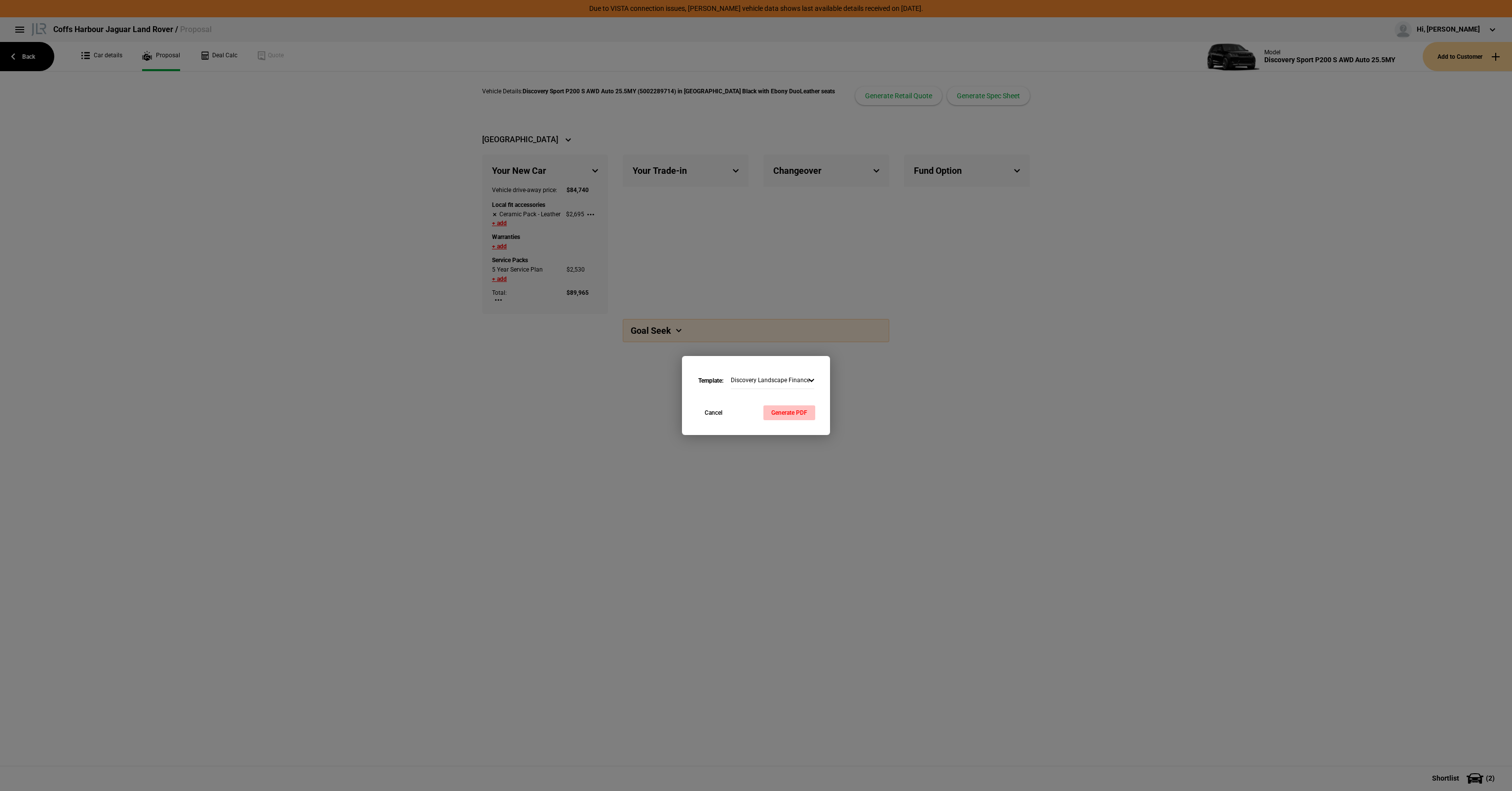
click at [806, 406] on button "Generate PDF" at bounding box center [789, 413] width 52 height 15
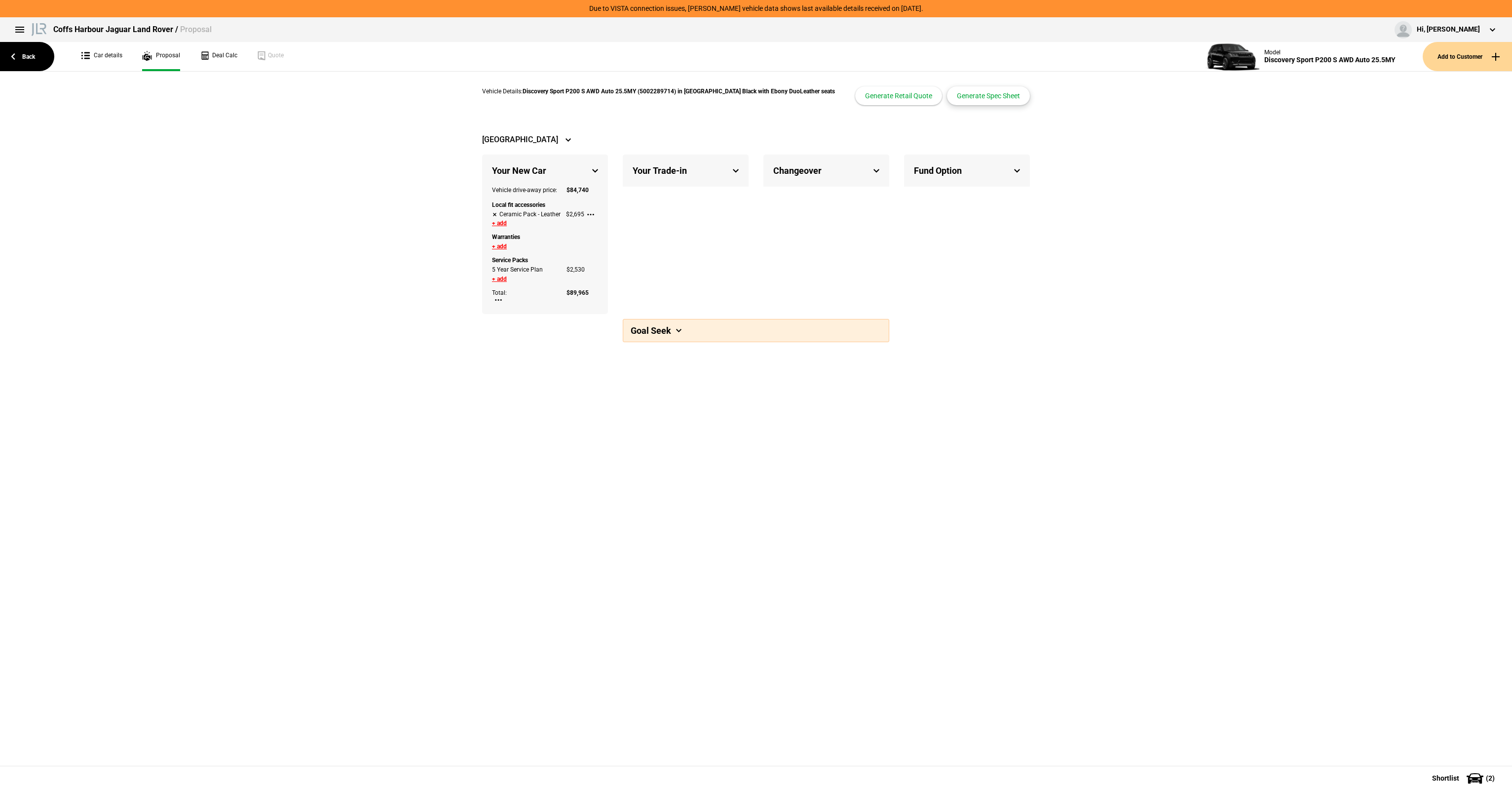
click at [999, 91] on button "Generate Spec Sheet" at bounding box center [988, 96] width 83 height 19
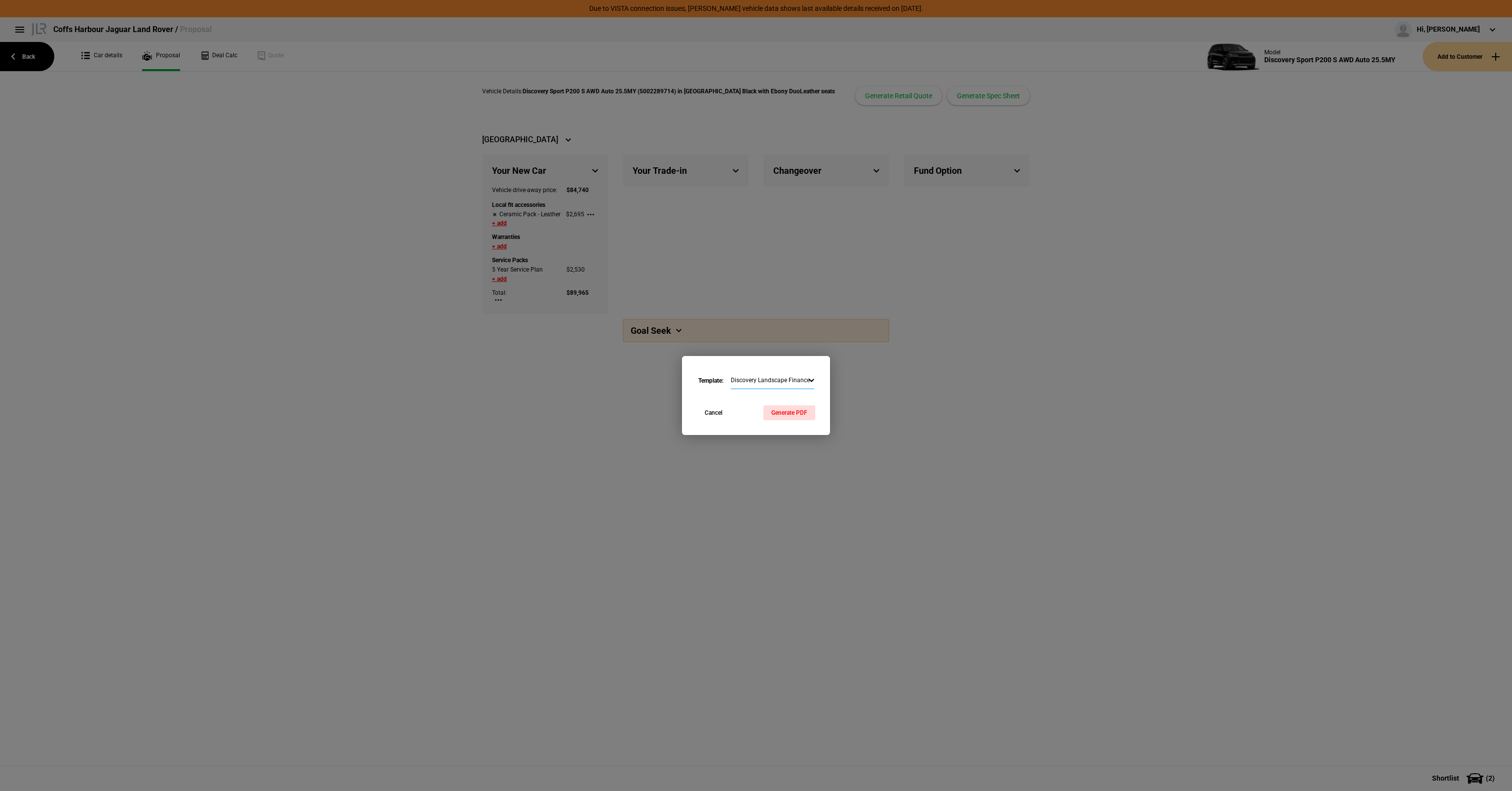
click at [761, 378] on select "Discovery Landscape Finance - Commercial Range Rover Portrait Finance - Commerc…" at bounding box center [772, 381] width 83 height 17
click at [731, 372] on select "Discovery Landscape Finance - Commercial Range Rover Portrait Finance - Commerc…" at bounding box center [772, 381] width 83 height 17
click at [786, 380] on select "Discovery Landscape Finance - Commercial Range Rover Portrait Finance - Commerc…" at bounding box center [772, 381] width 83 height 17
select select "1023847"
click at [731, 372] on select "Discovery Landscape Finance - Commercial Range Rover Portrait Finance - Commerc…" at bounding box center [772, 381] width 83 height 17
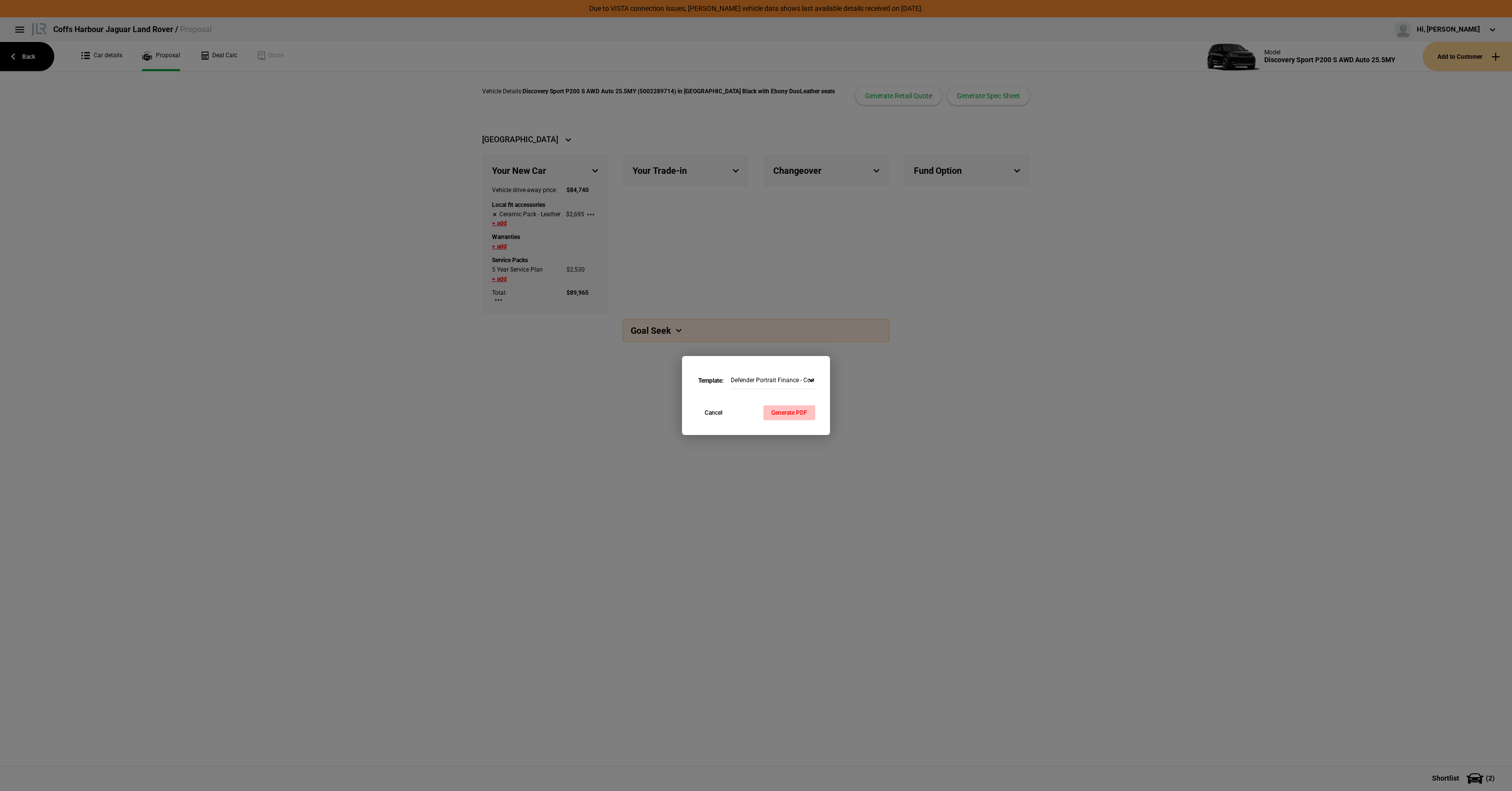
click at [781, 416] on button "Generate PDF" at bounding box center [789, 413] width 52 height 15
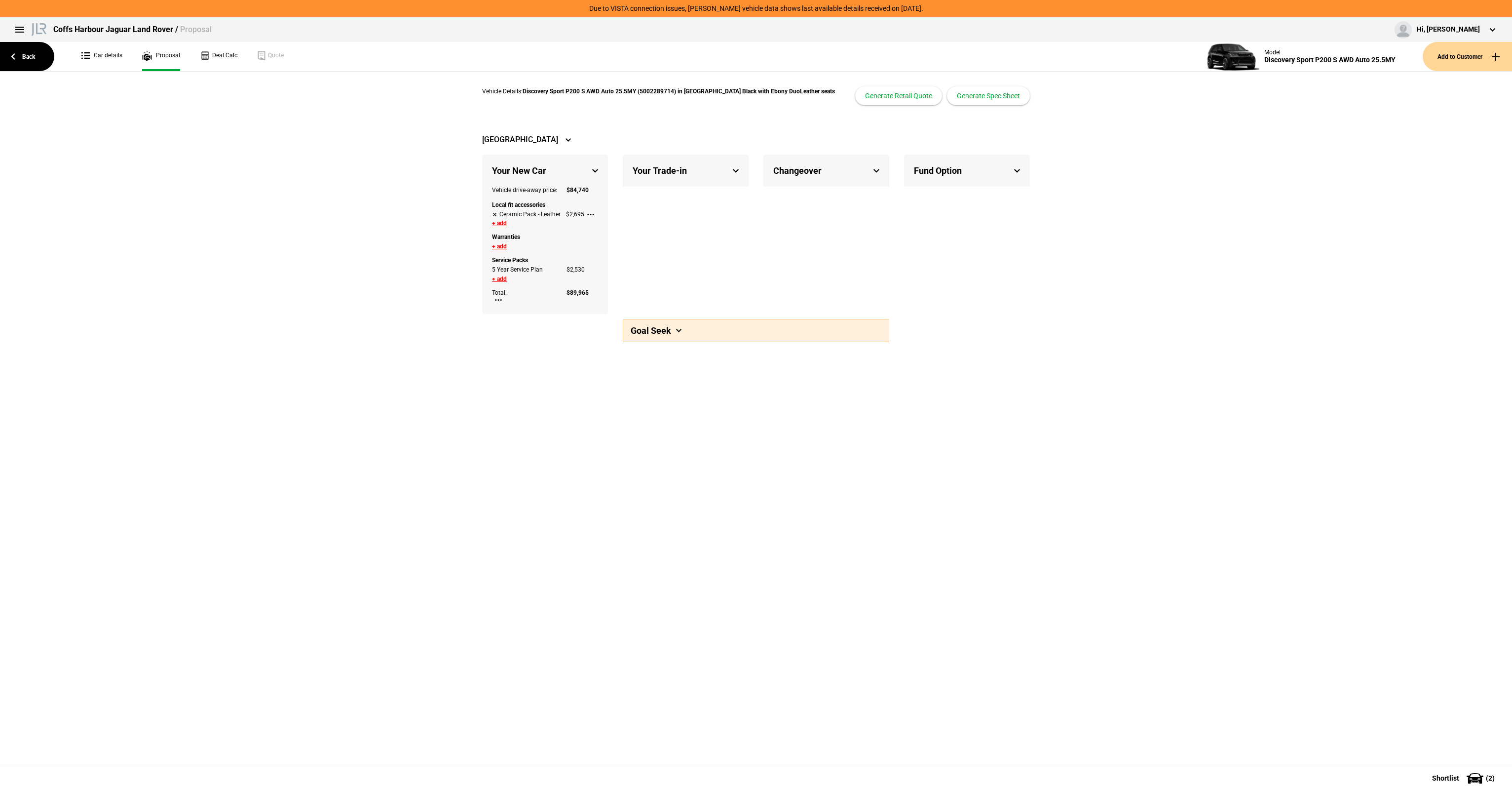
drag, startPoint x: 21, startPoint y: 52, endPoint x: 28, endPoint y: 39, distance: 14.8
click at [21, 52] on link "Back" at bounding box center [27, 56] width 54 height 29
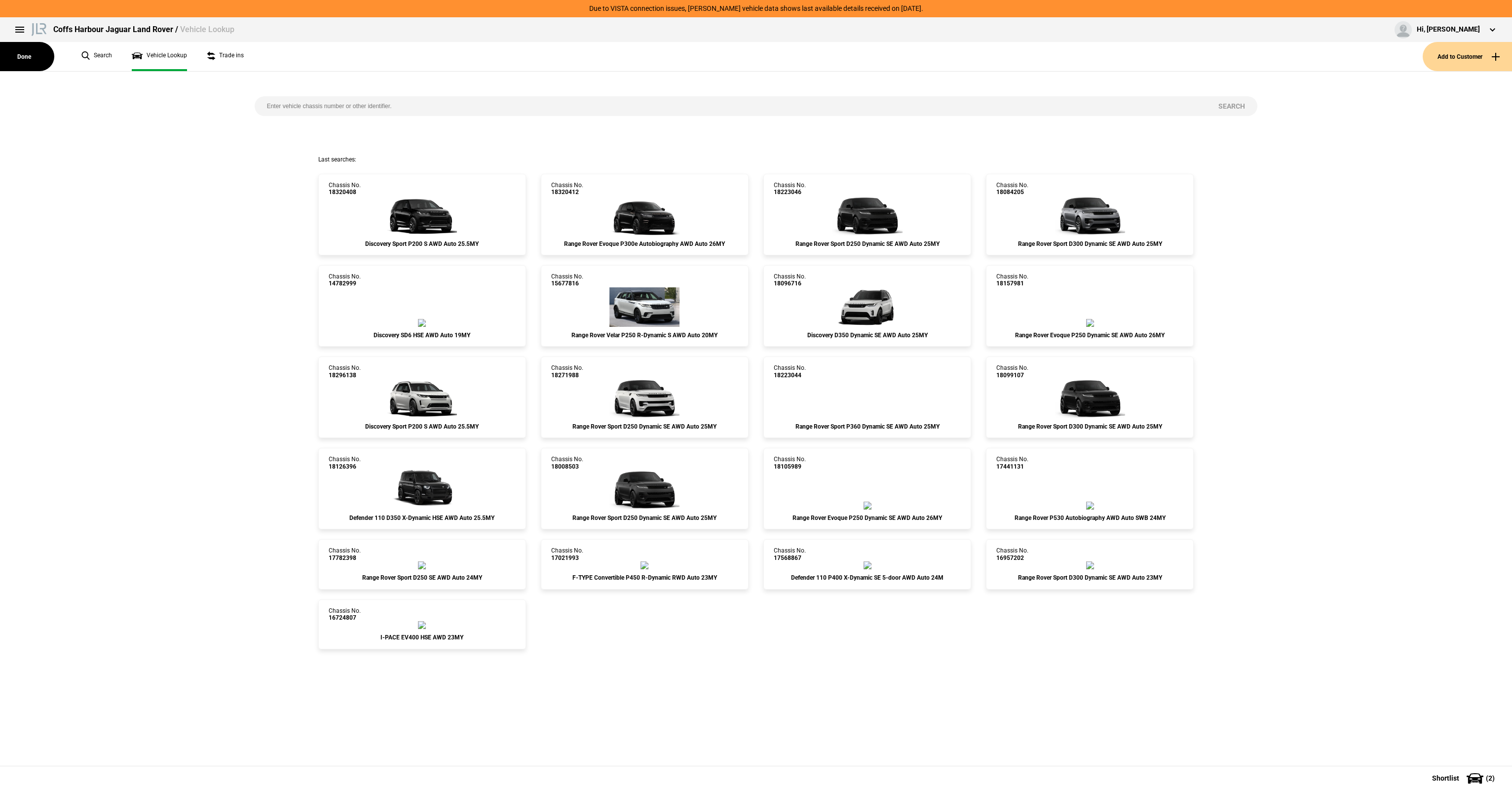
click at [308, 109] on input "search" at bounding box center [731, 106] width 952 height 19
paste input "18296138"
type input "18296138"
click at [1238, 109] on button "Search" at bounding box center [1231, 106] width 51 height 19
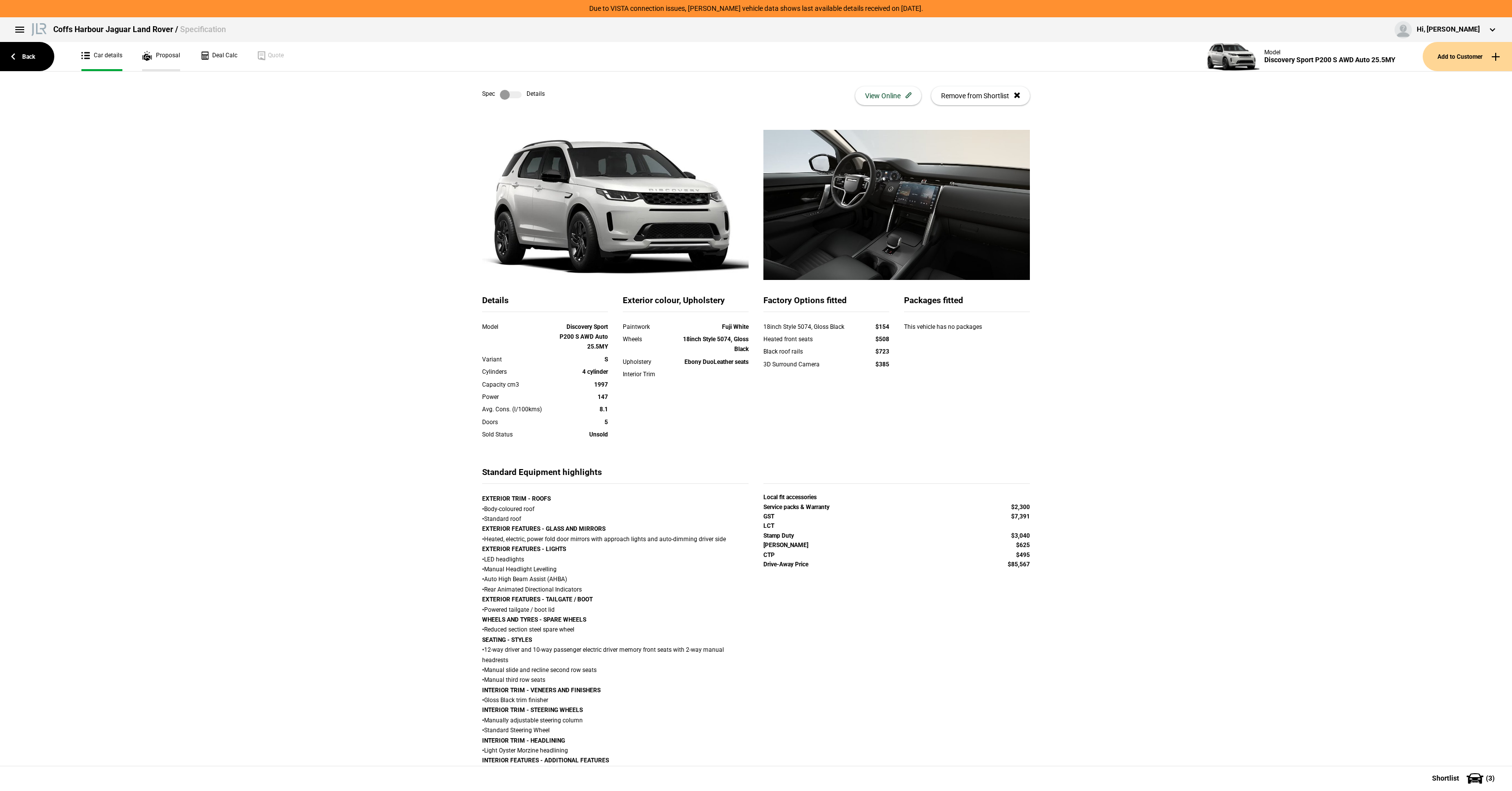
click at [155, 64] on link "Proposal" at bounding box center [161, 56] width 38 height 29
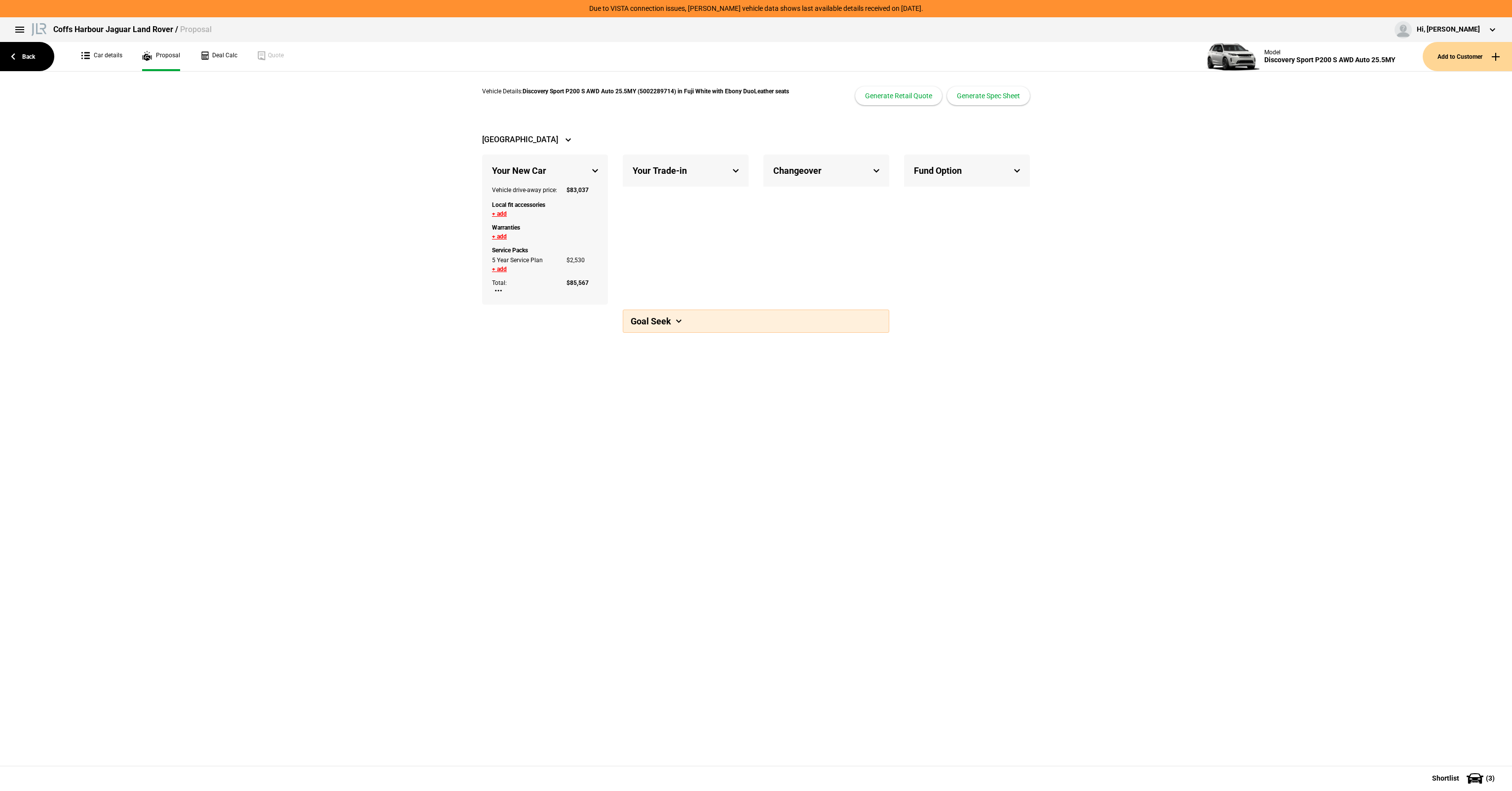
click at [500, 216] on button "+ add" at bounding box center [499, 214] width 15 height 6
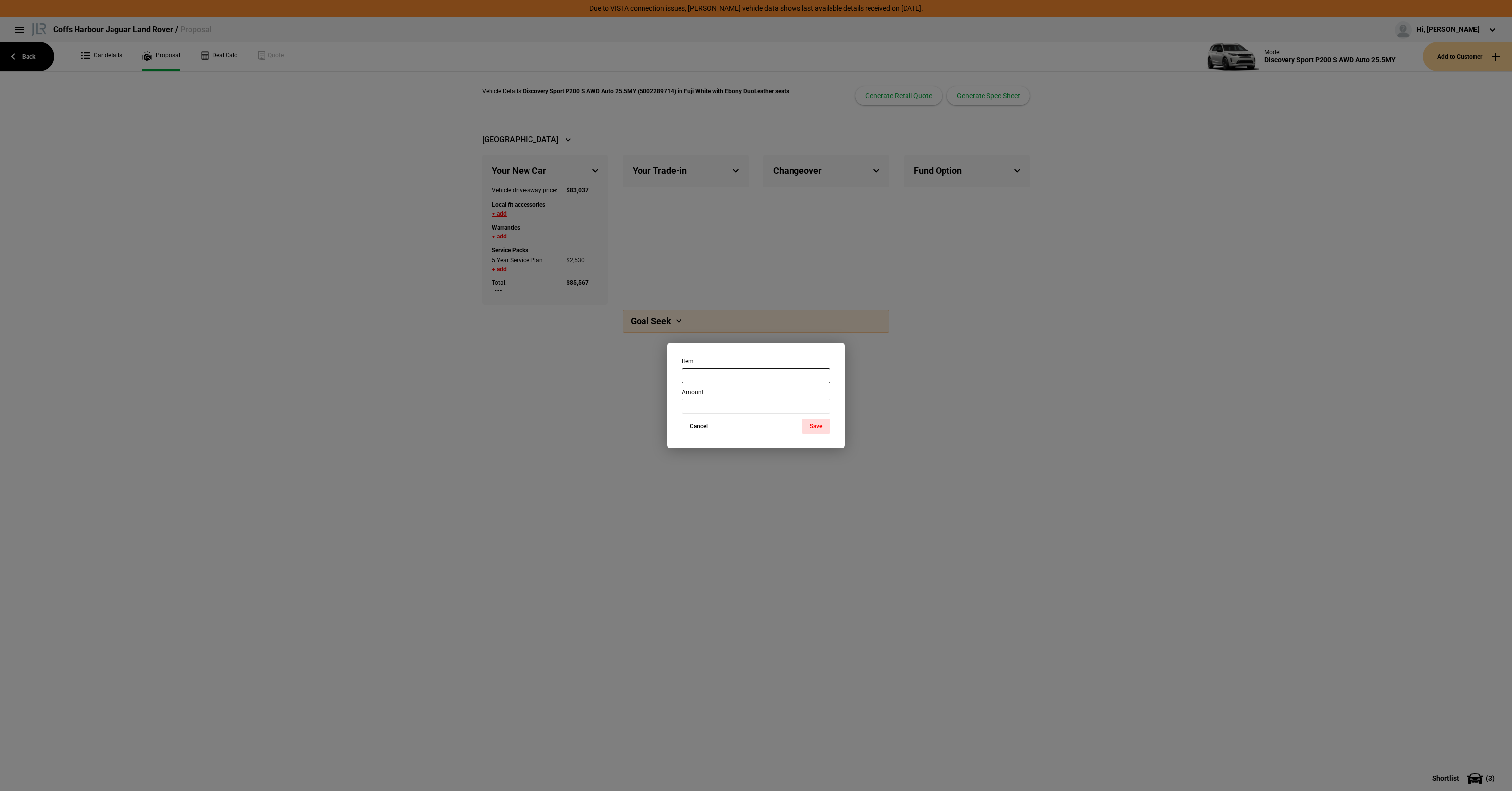
click at [720, 382] on input "text" at bounding box center [756, 375] width 148 height 15
type input "Ceramic Pack - Leather"
type input "2995"
click at [811, 427] on button "Save" at bounding box center [816, 426] width 28 height 15
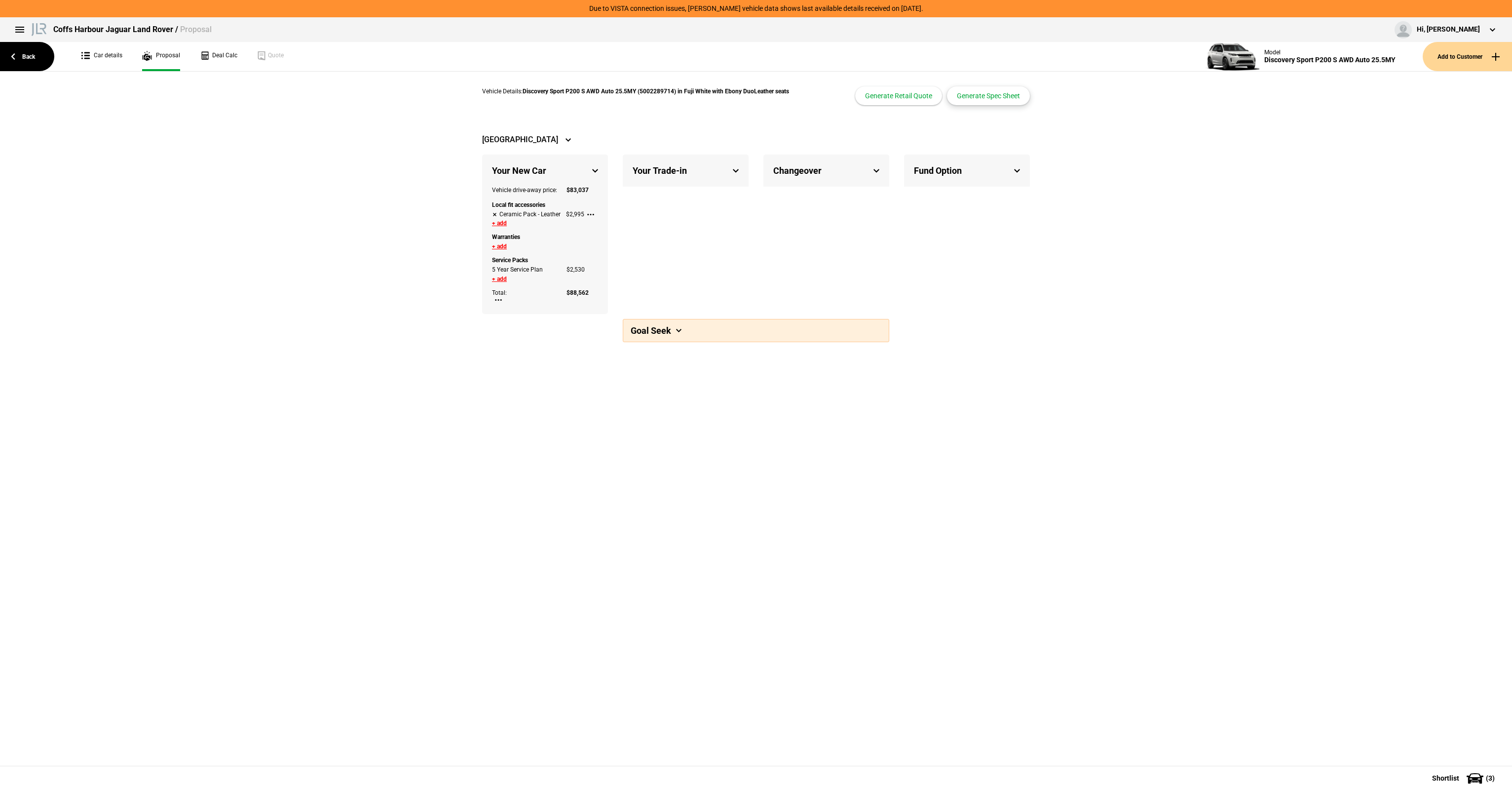
click at [984, 92] on button "Generate Spec Sheet" at bounding box center [988, 96] width 83 height 19
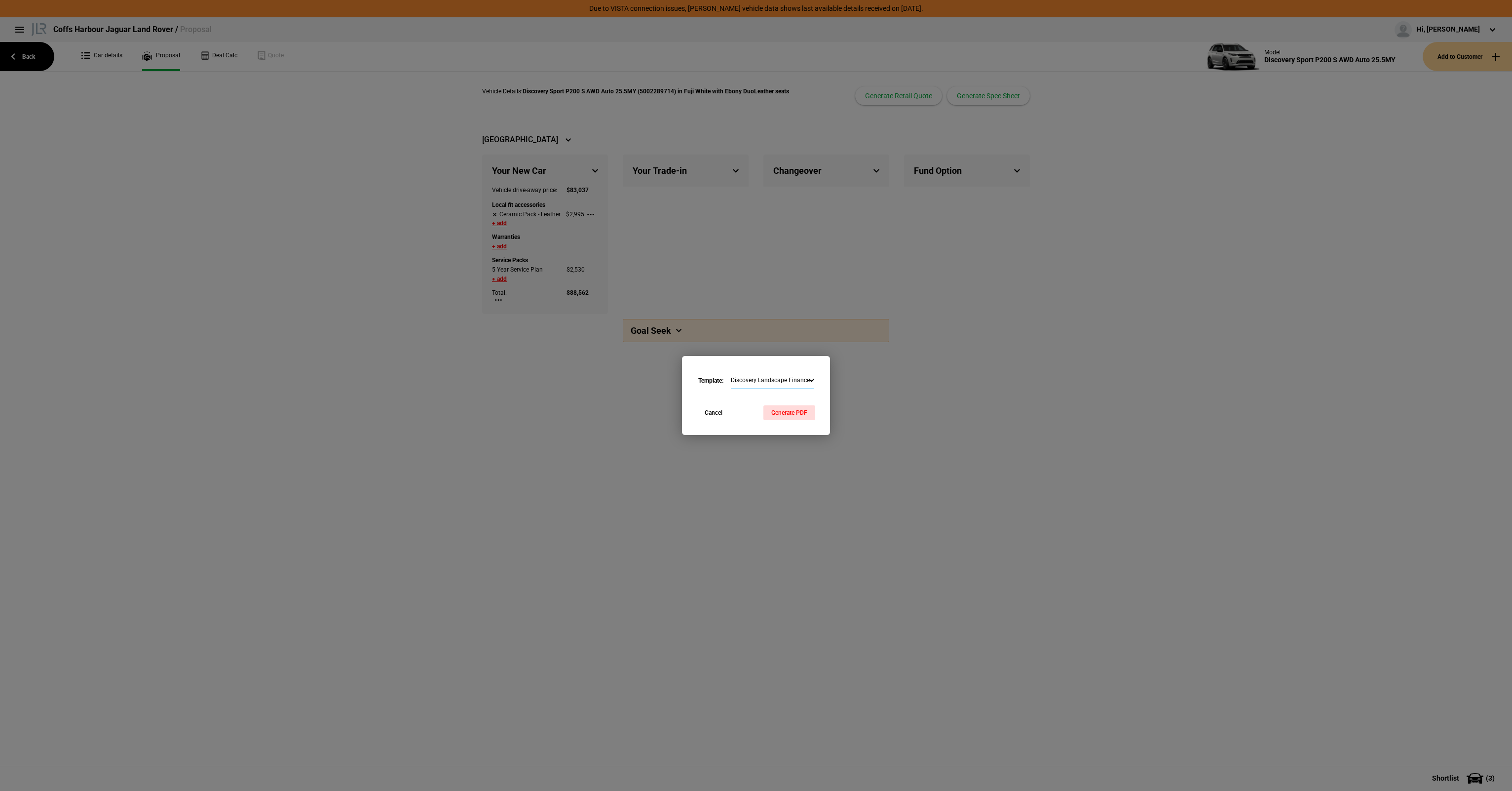
click at [786, 385] on select "Discovery Landscape Finance - Commercial Range Rover Portrait Finance - Commerc…" at bounding box center [772, 381] width 83 height 17
click at [731, 372] on select "Discovery Landscape Finance - Commercial Range Rover Portrait Finance - Commerc…" at bounding box center [772, 381] width 83 height 17
click at [804, 420] on button "Generate PDF" at bounding box center [789, 413] width 52 height 15
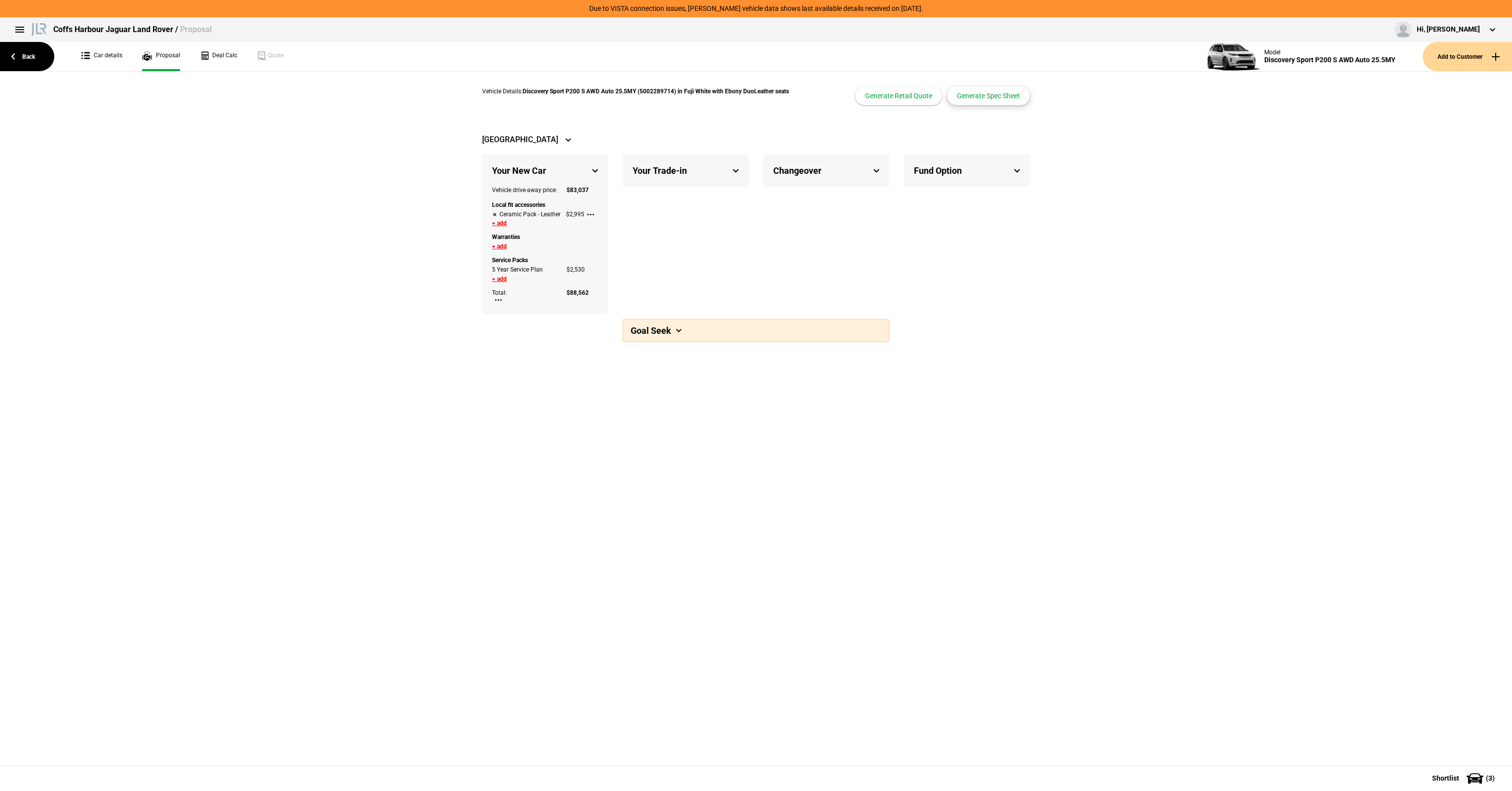
click at [997, 100] on button "Generate Spec Sheet" at bounding box center [988, 96] width 83 height 19
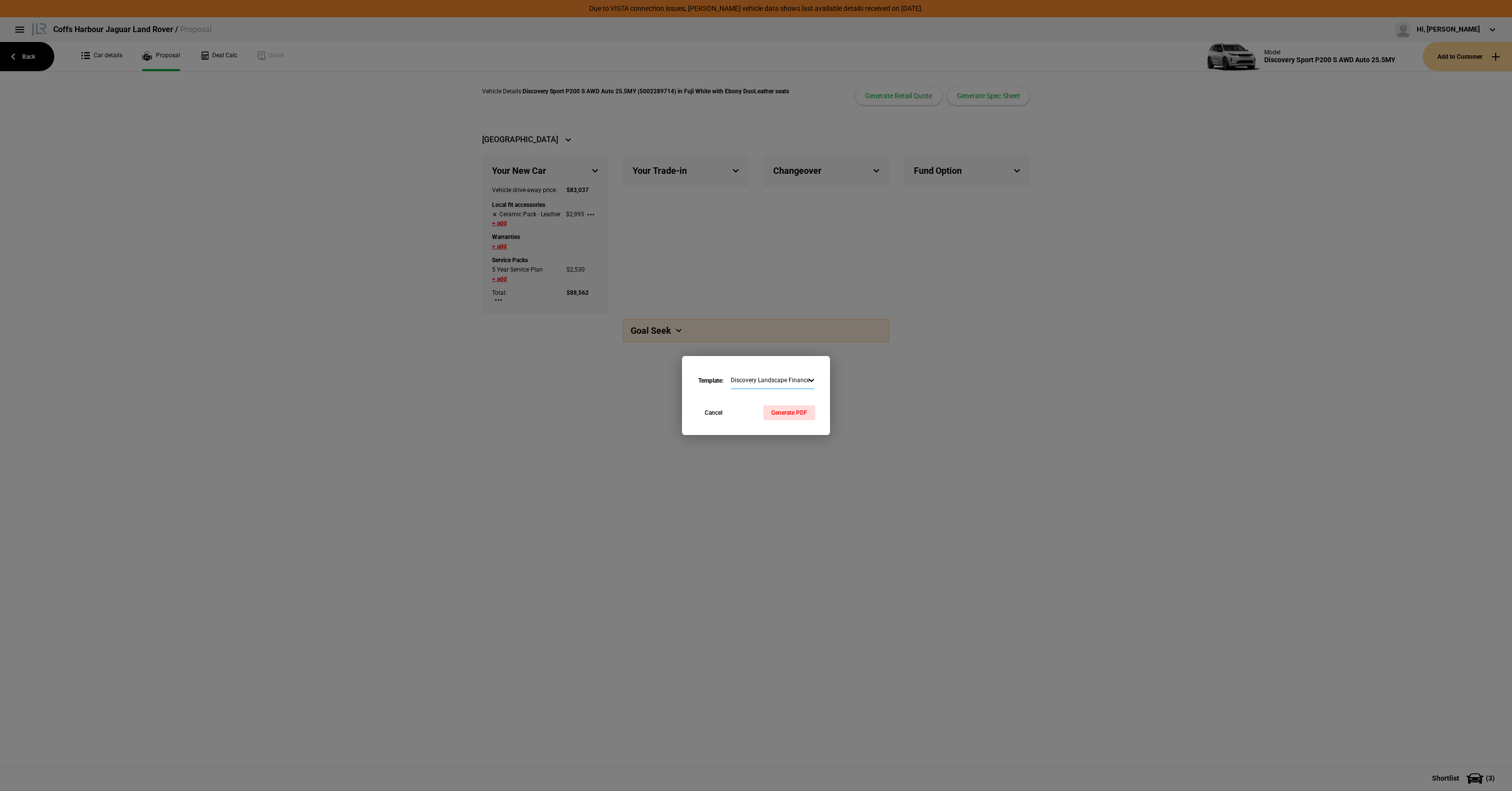
click at [786, 373] on select "Discovery Landscape Finance - Commercial Range Rover Portrait Finance - Commerc…" at bounding box center [772, 381] width 83 height 17
select select "1023847"
click at [731, 372] on select "Discovery Landscape Finance - Commercial Range Rover Portrait Finance - Commerc…" at bounding box center [772, 381] width 83 height 17
click at [803, 419] on button "Generate PDF" at bounding box center [789, 413] width 52 height 15
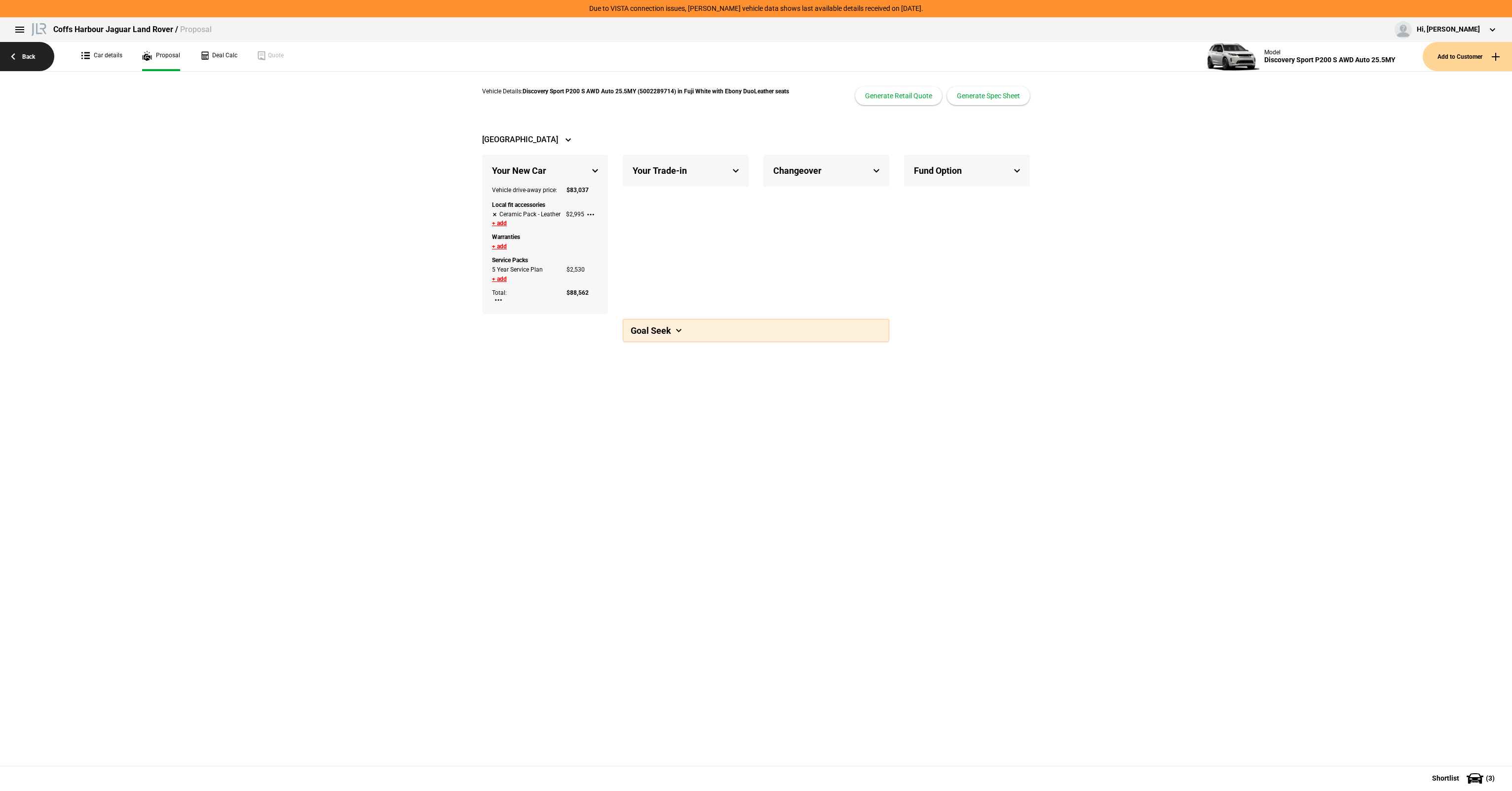
click at [6, 53] on link "Back" at bounding box center [27, 56] width 54 height 29
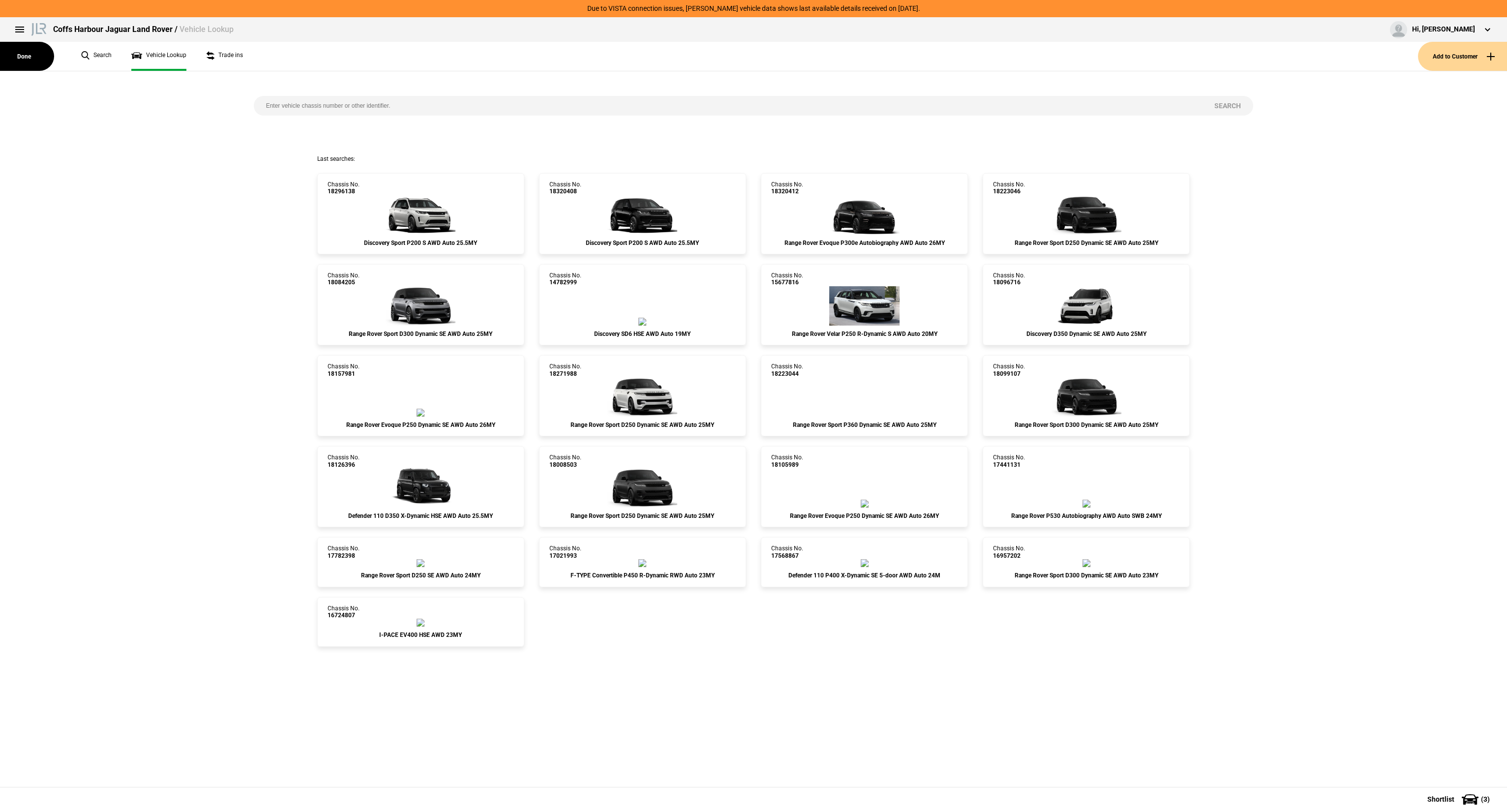
click at [334, 112] on input "search" at bounding box center [729, 105] width 949 height 19
paste input "18271988"
type input "18271988"
click at [1234, 100] on button "Search" at bounding box center [1227, 105] width 51 height 19
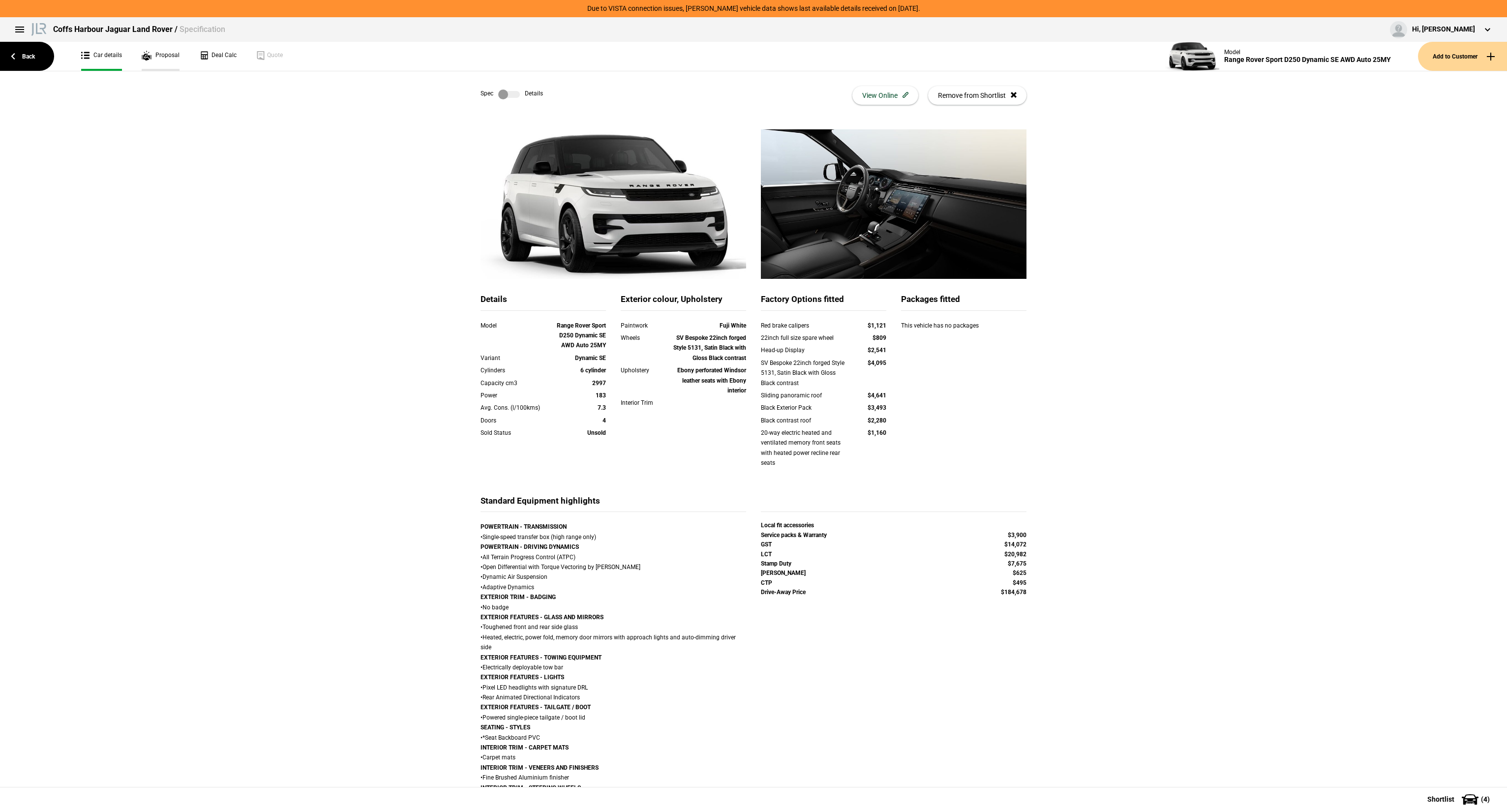
click at [163, 62] on link "Proposal" at bounding box center [161, 56] width 38 height 29
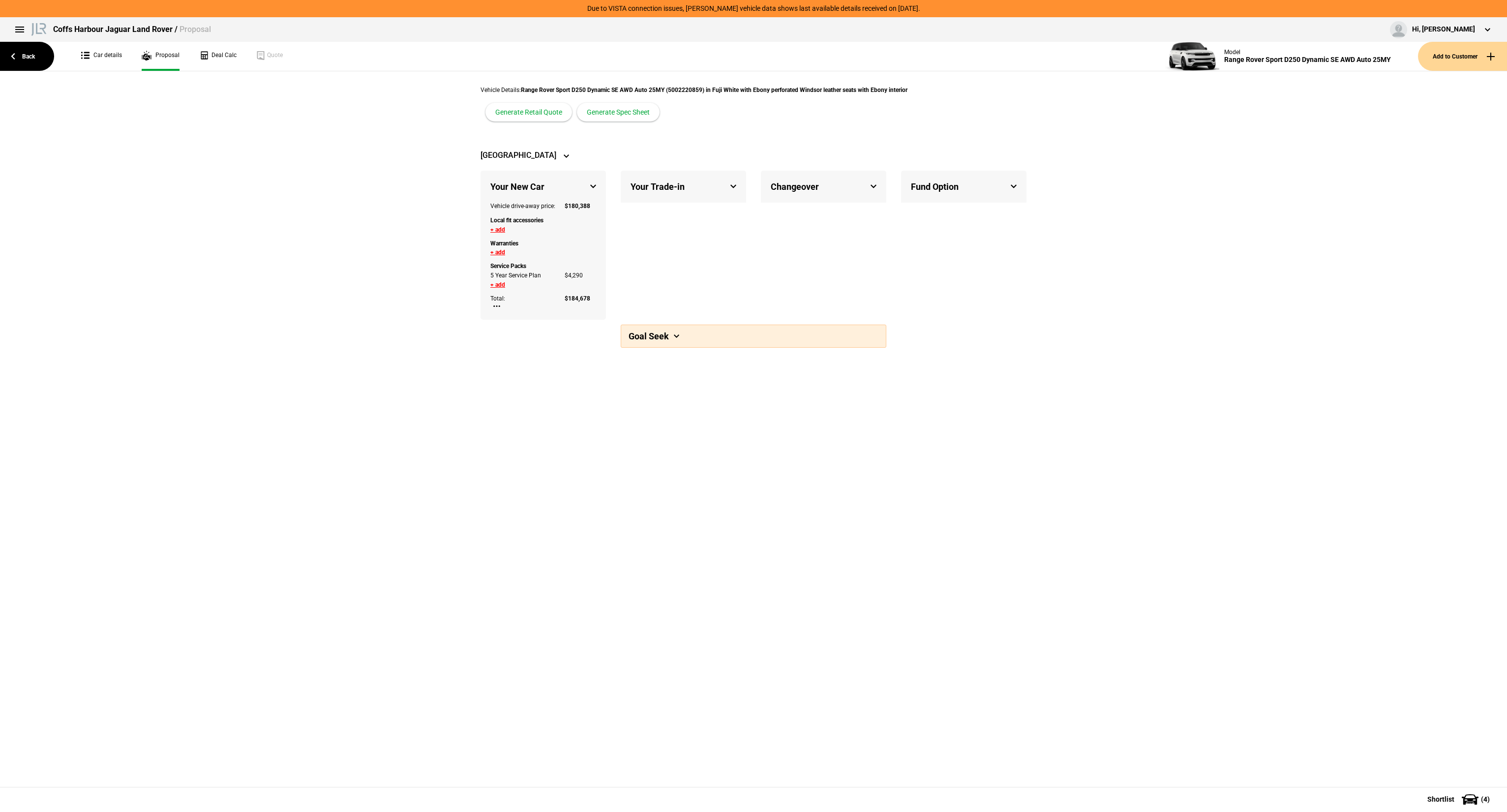
click at [500, 225] on div "Local fit accessories" at bounding box center [543, 219] width 121 height 14
click at [502, 228] on button "+ add" at bounding box center [497, 230] width 15 height 6
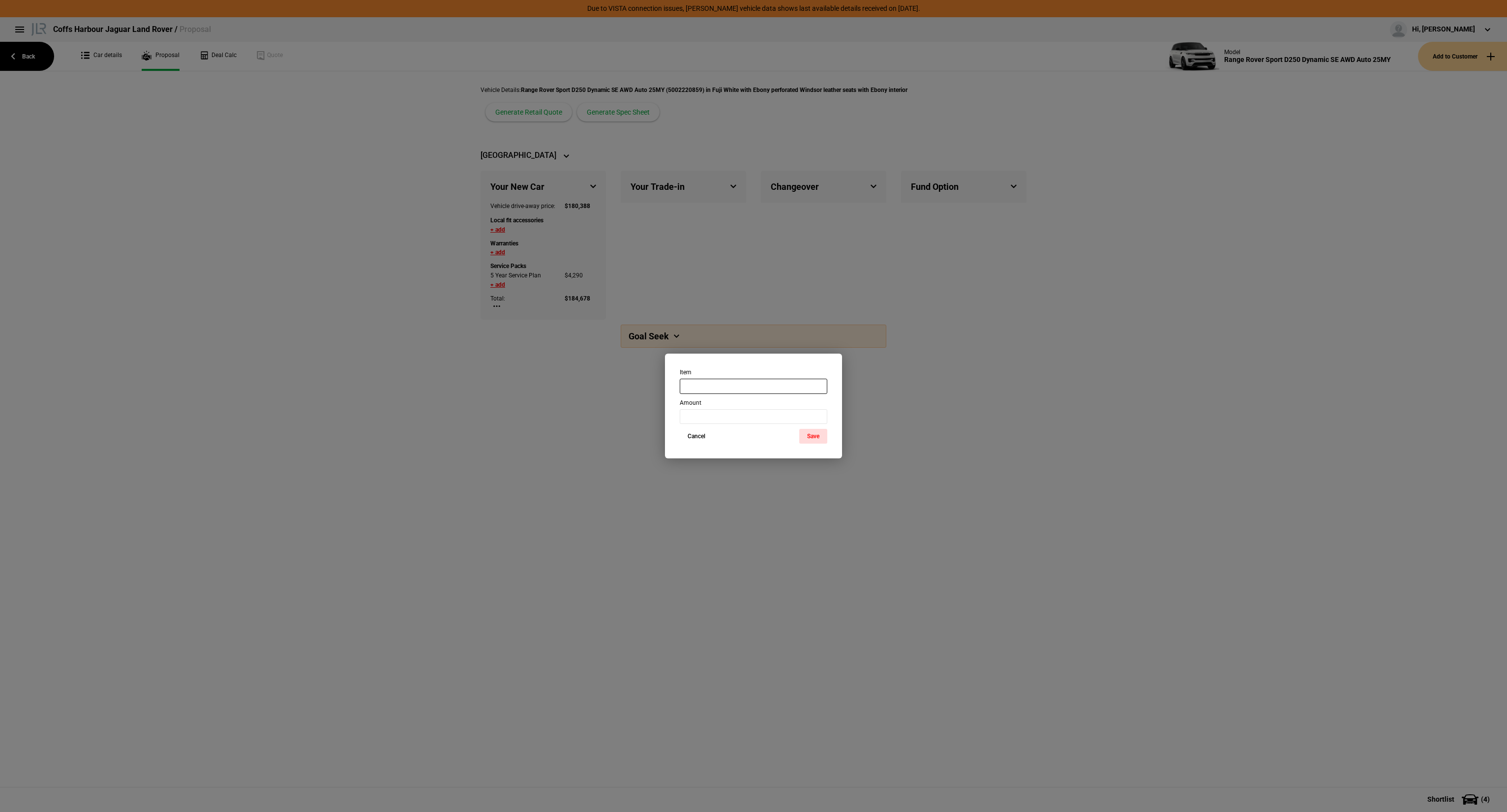
click at [723, 393] on input "text" at bounding box center [753, 386] width 148 height 15
type input "Ceramic Pack - Leather"
click at [726, 409] on div "Amount" at bounding box center [754, 411] width 162 height 25
click at [727, 416] on input "number" at bounding box center [753, 416] width 148 height 15
type input "3995"
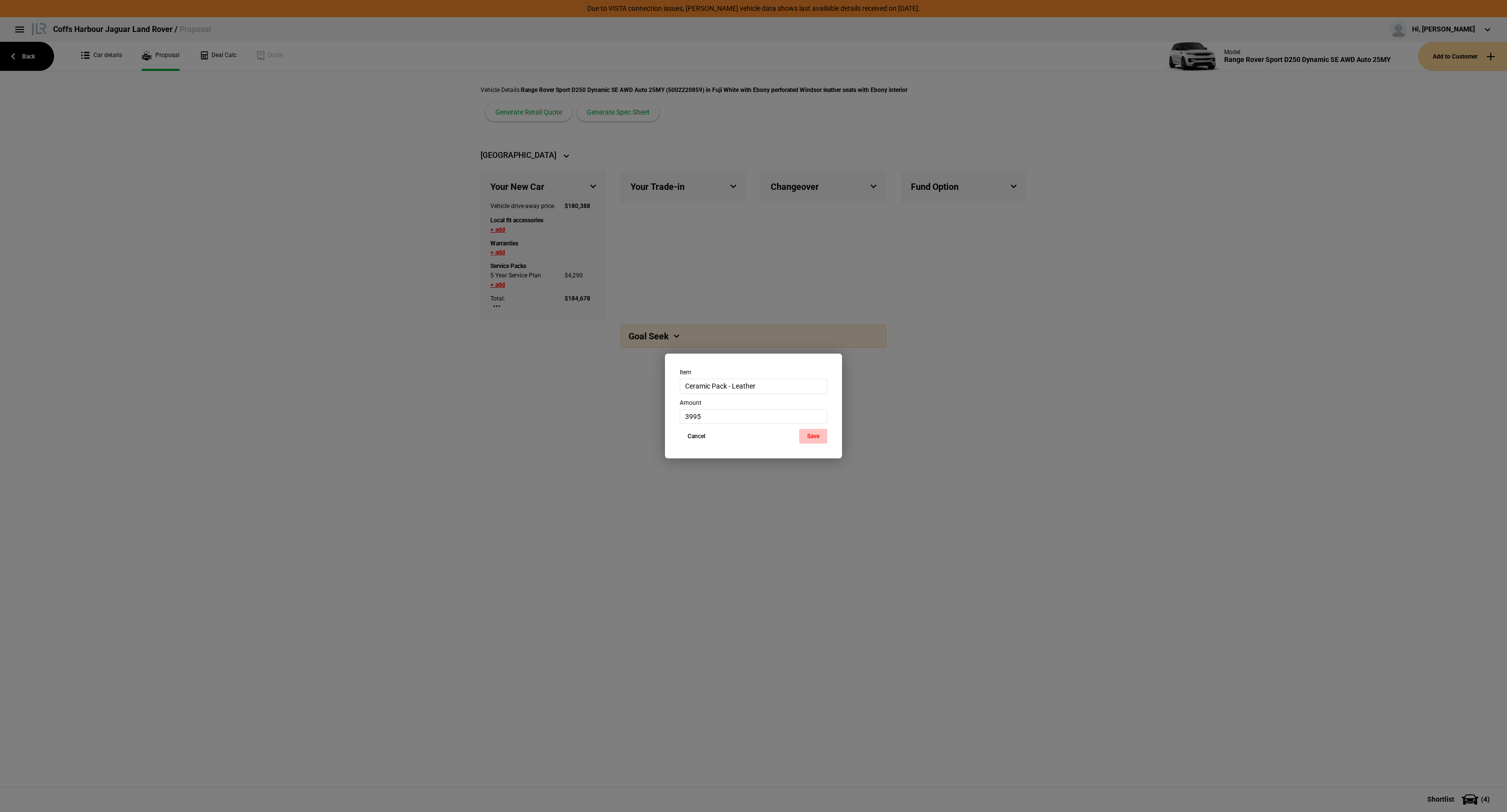
click at [820, 437] on button "Save" at bounding box center [813, 436] width 28 height 15
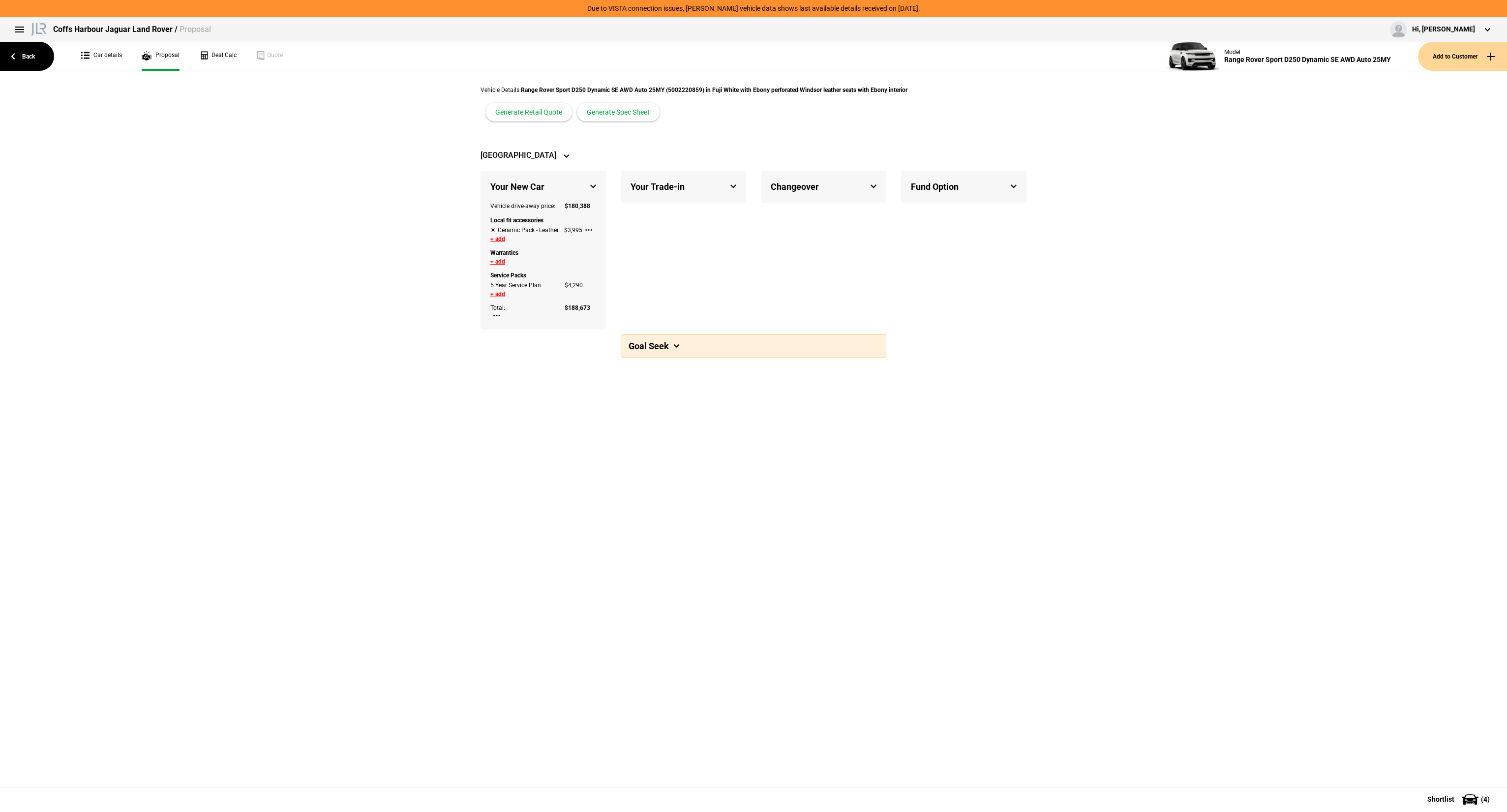
click at [501, 259] on button "+ add" at bounding box center [497, 262] width 15 height 6
click at [510, 263] on span "Select option..." at bounding box center [514, 265] width 39 height 6
click at [513, 245] on div "Warranties" at bounding box center [543, 252] width 121 height 14
click at [501, 238] on button "+ add" at bounding box center [497, 239] width 15 height 6
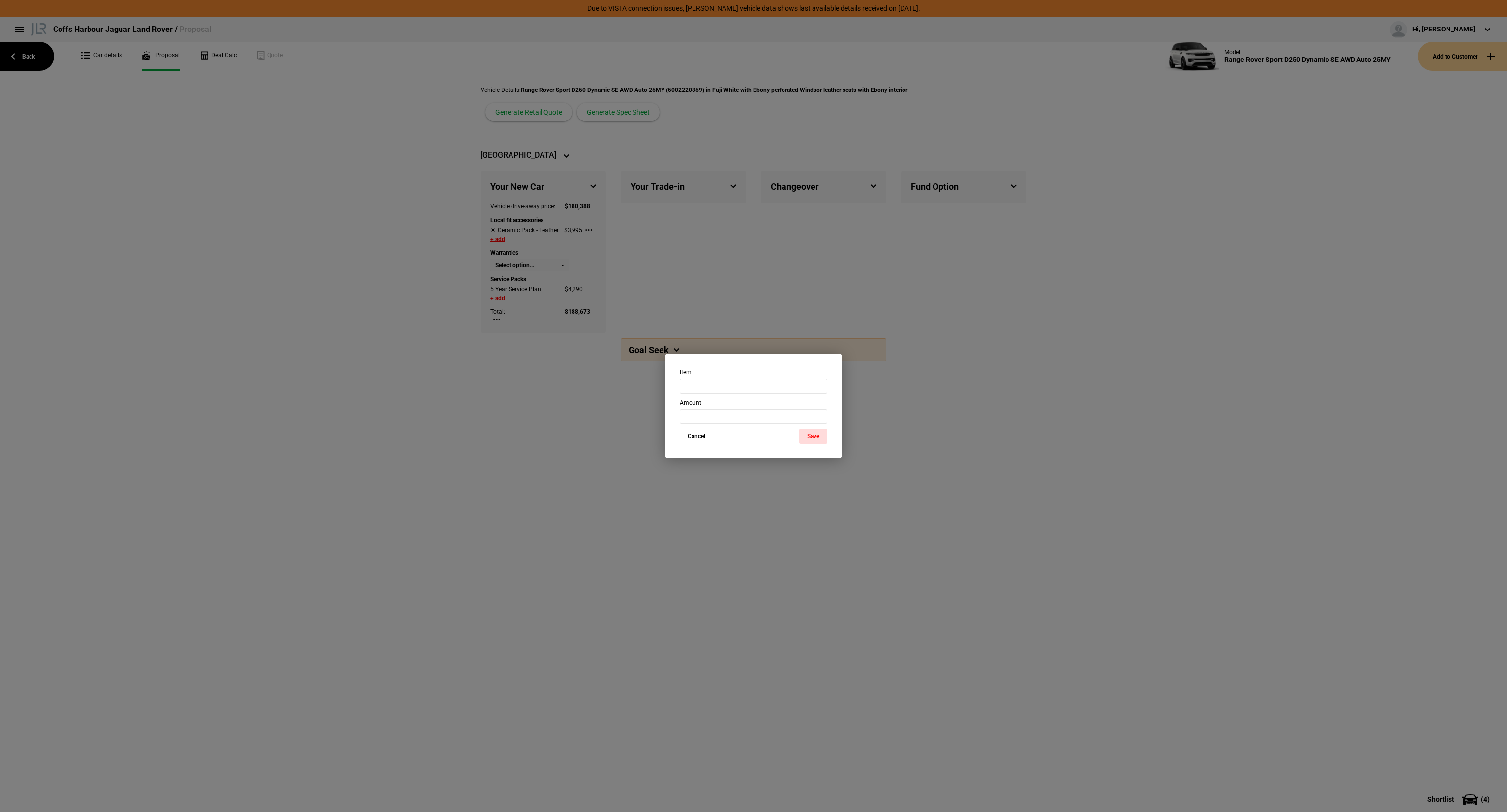
click at [699, 379] on div "Item" at bounding box center [754, 381] width 162 height 25
click at [699, 380] on input "text" at bounding box center [753, 386] width 148 height 15
type input "Accessory Pack"
type input "2995"
click at [805, 440] on button "Save" at bounding box center [813, 436] width 28 height 15
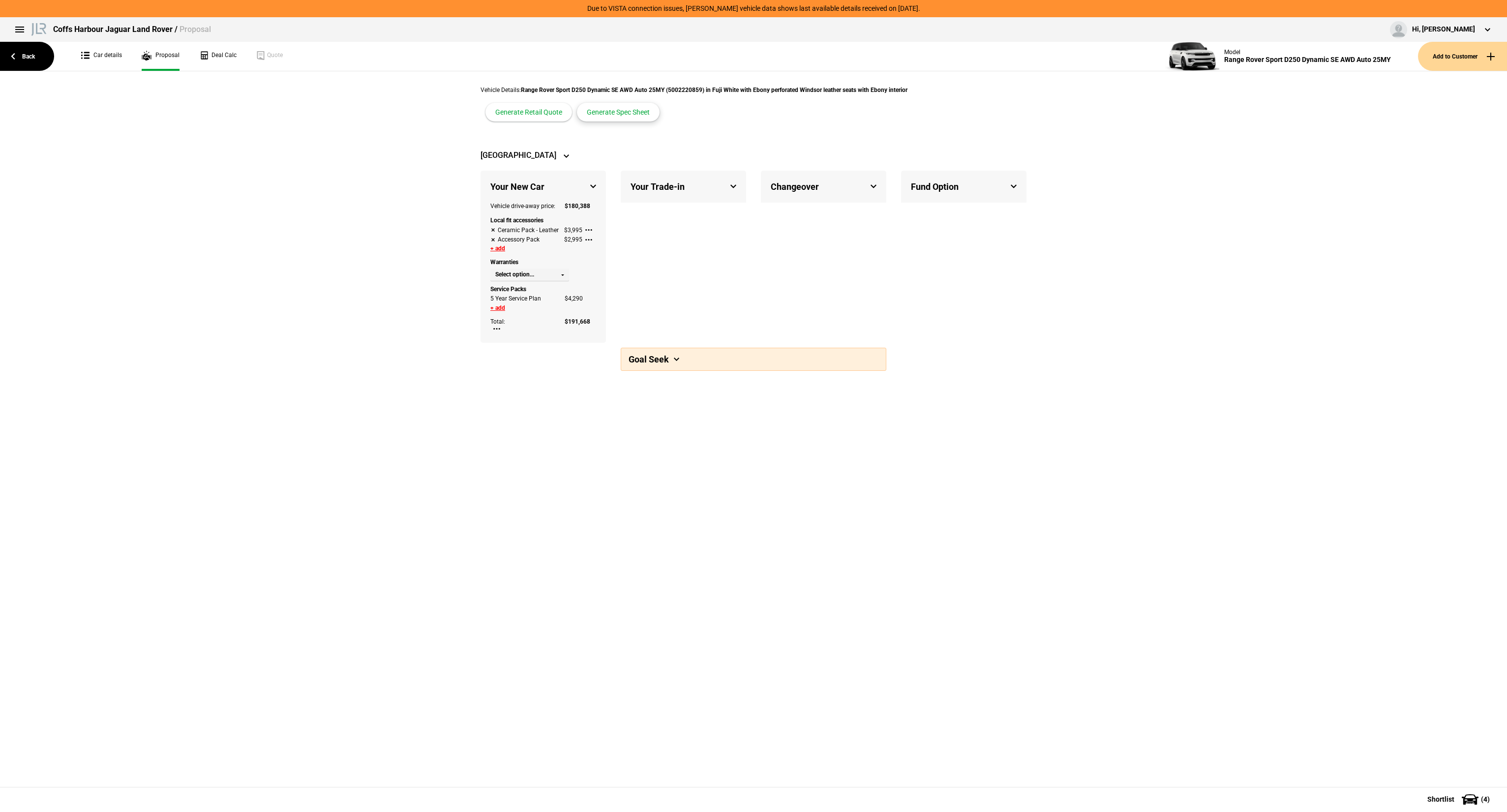
click at [603, 114] on button "Generate Spec Sheet" at bounding box center [618, 112] width 83 height 19
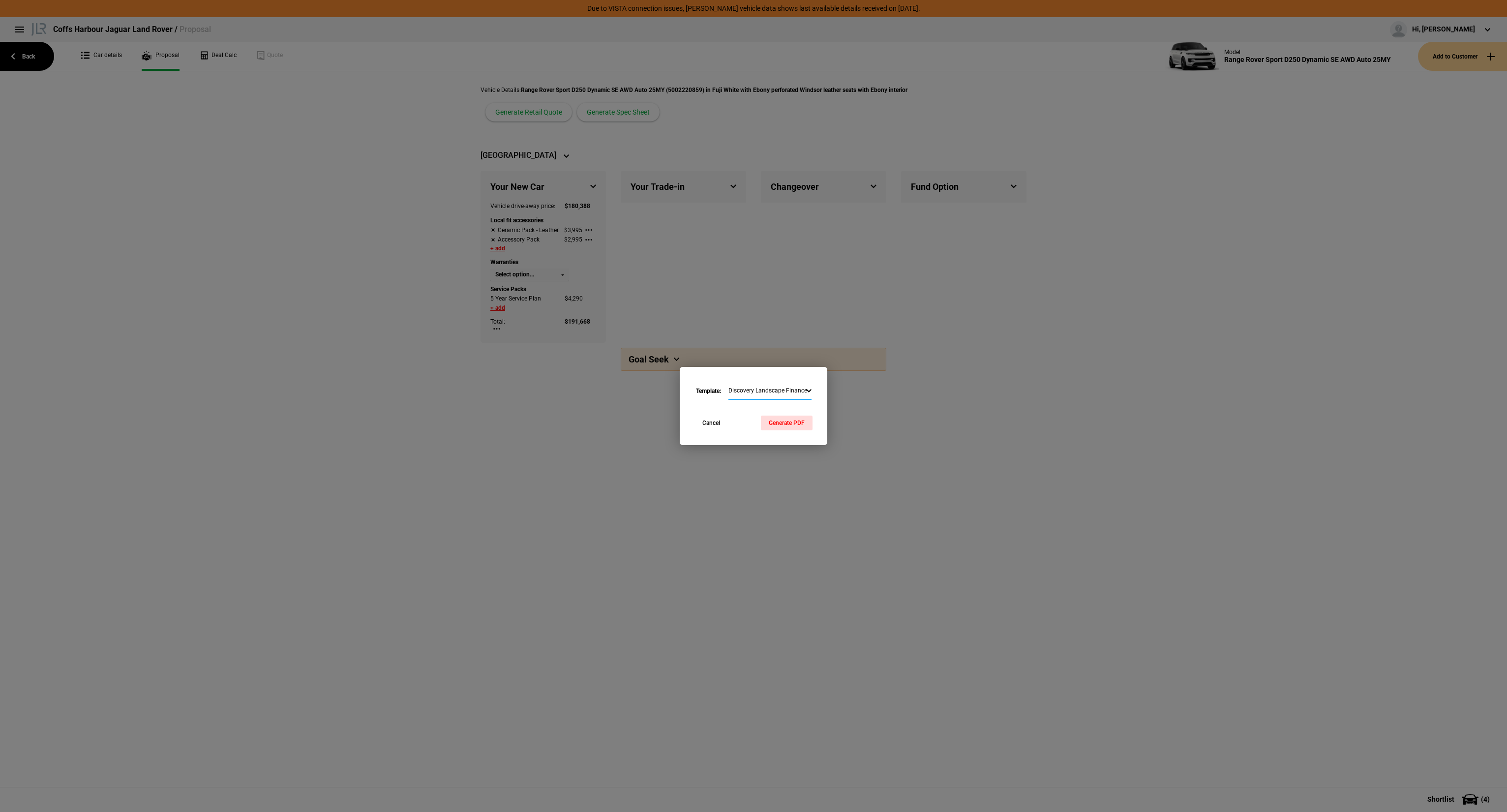
click at [784, 394] on select "Discovery Landscape Finance - Commercial Range Rover Portrait Finance - Commerc…" at bounding box center [770, 391] width 83 height 17
select select "1016380"
click at [729, 383] on select "Discovery Landscape Finance - Commercial Range Rover Portrait Finance - Commerc…" at bounding box center [770, 391] width 83 height 17
click at [783, 419] on button "Generate PDF" at bounding box center [787, 423] width 52 height 15
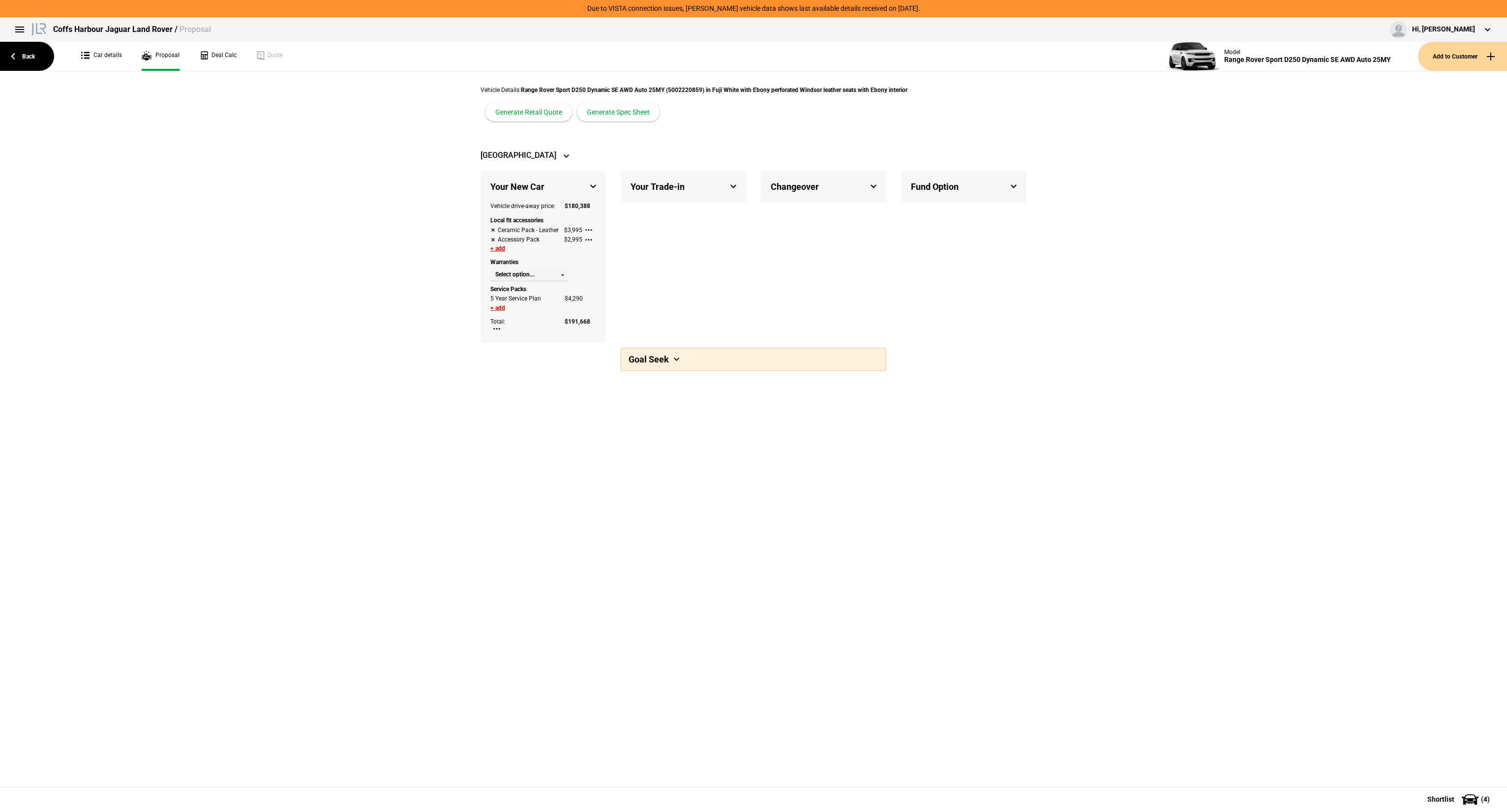
click at [636, 92] on strong "Range Rover Sport D250 Dynamic SE AWD Auto 25MY (5002220859) in Fuji White with…" at bounding box center [714, 90] width 386 height 7
click at [627, 121] on button "Generate Spec Sheet" at bounding box center [618, 112] width 83 height 19
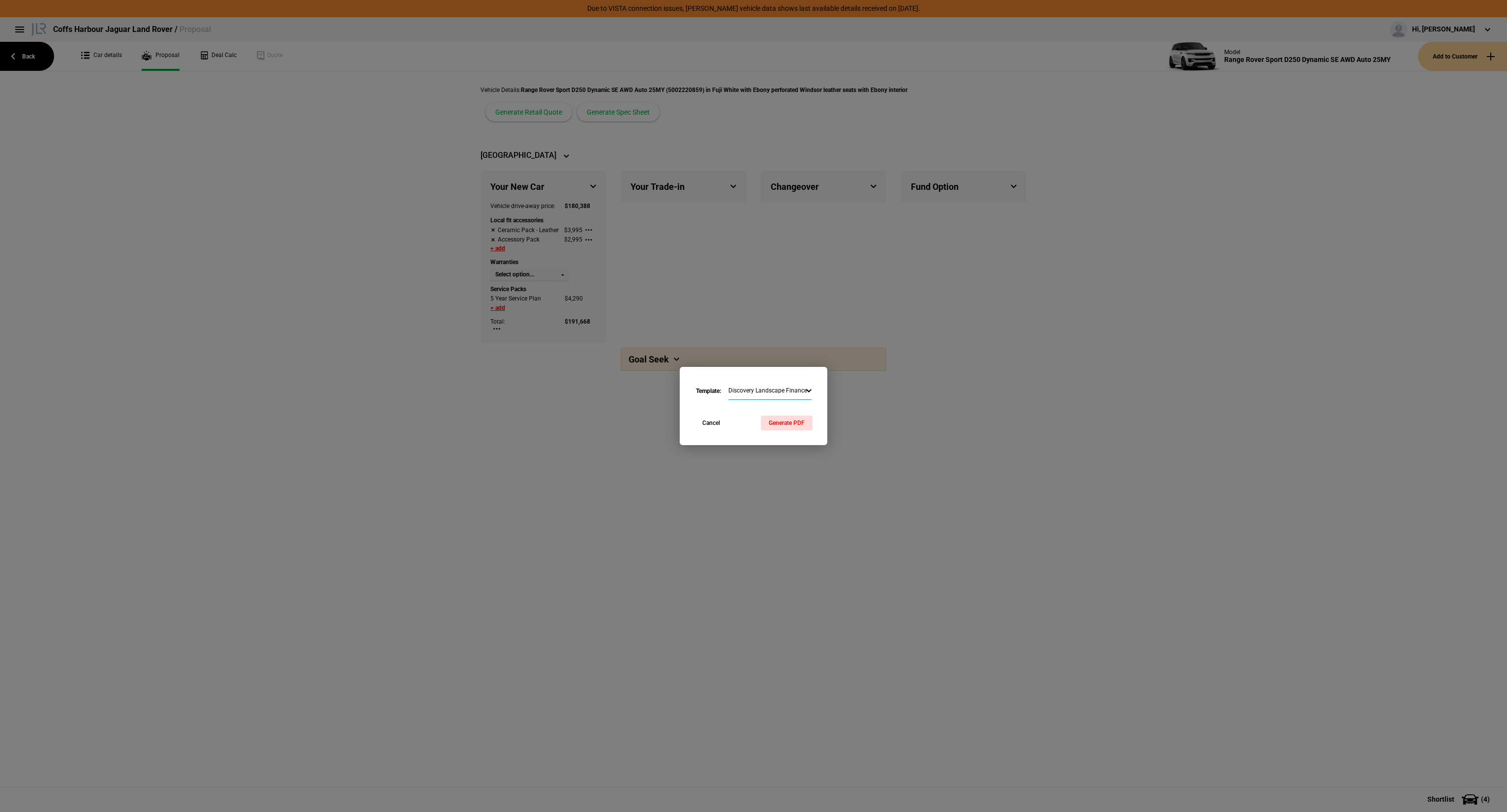
drag, startPoint x: 775, startPoint y: 387, endPoint x: 773, endPoint y: 392, distance: 5.4
click at [775, 387] on select "Discovery Landscape Finance - Commercial Range Rover Portrait Finance - Commerc…" at bounding box center [770, 391] width 83 height 17
select select "1018704"
click at [729, 383] on select "Discovery Landscape Finance - Commercial Range Rover Portrait Finance - Commerc…" at bounding box center [770, 391] width 83 height 17
click at [800, 423] on button "Generate PDF" at bounding box center [787, 423] width 52 height 15
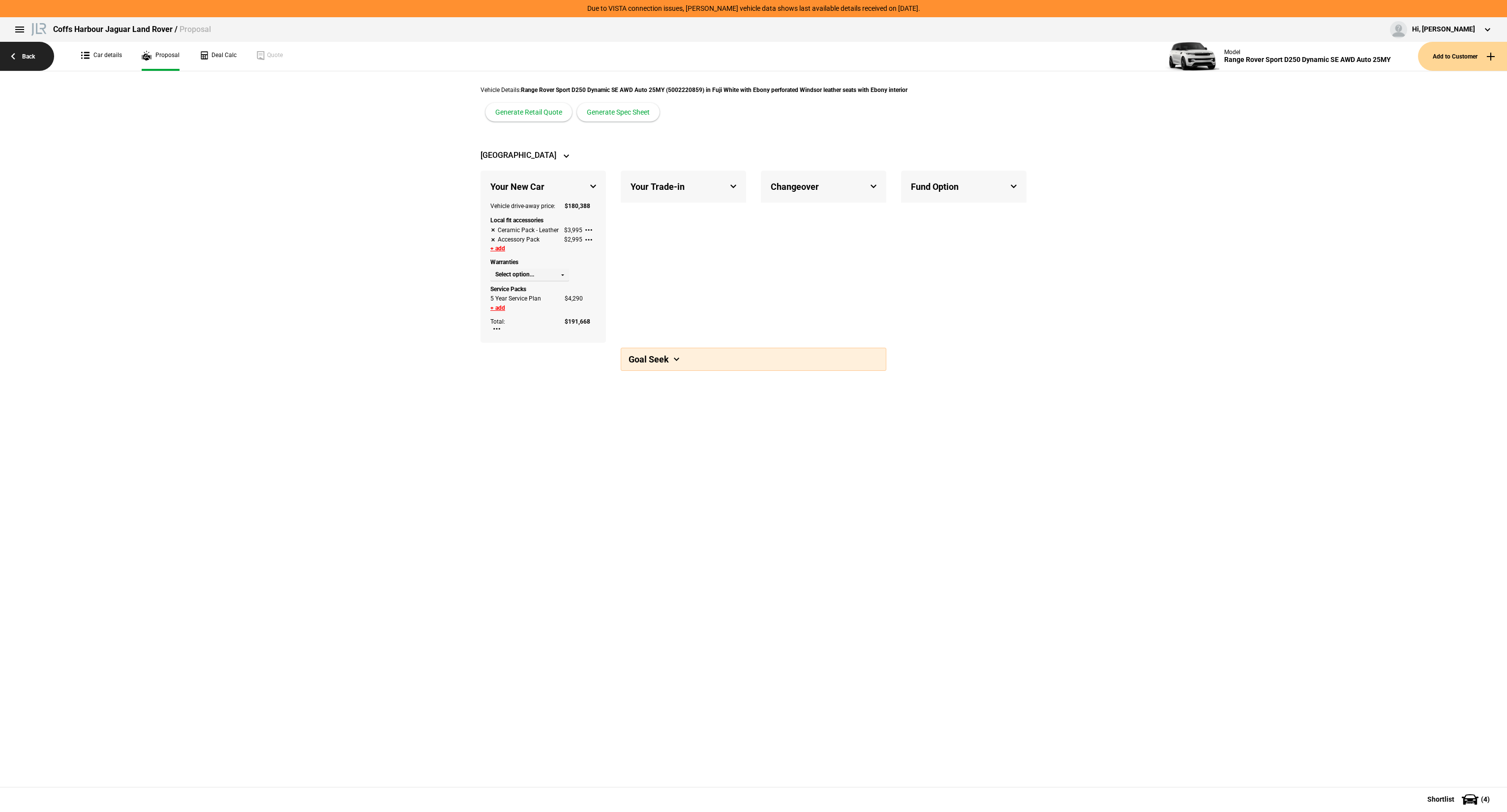
click at [25, 56] on link "Back" at bounding box center [27, 56] width 54 height 29
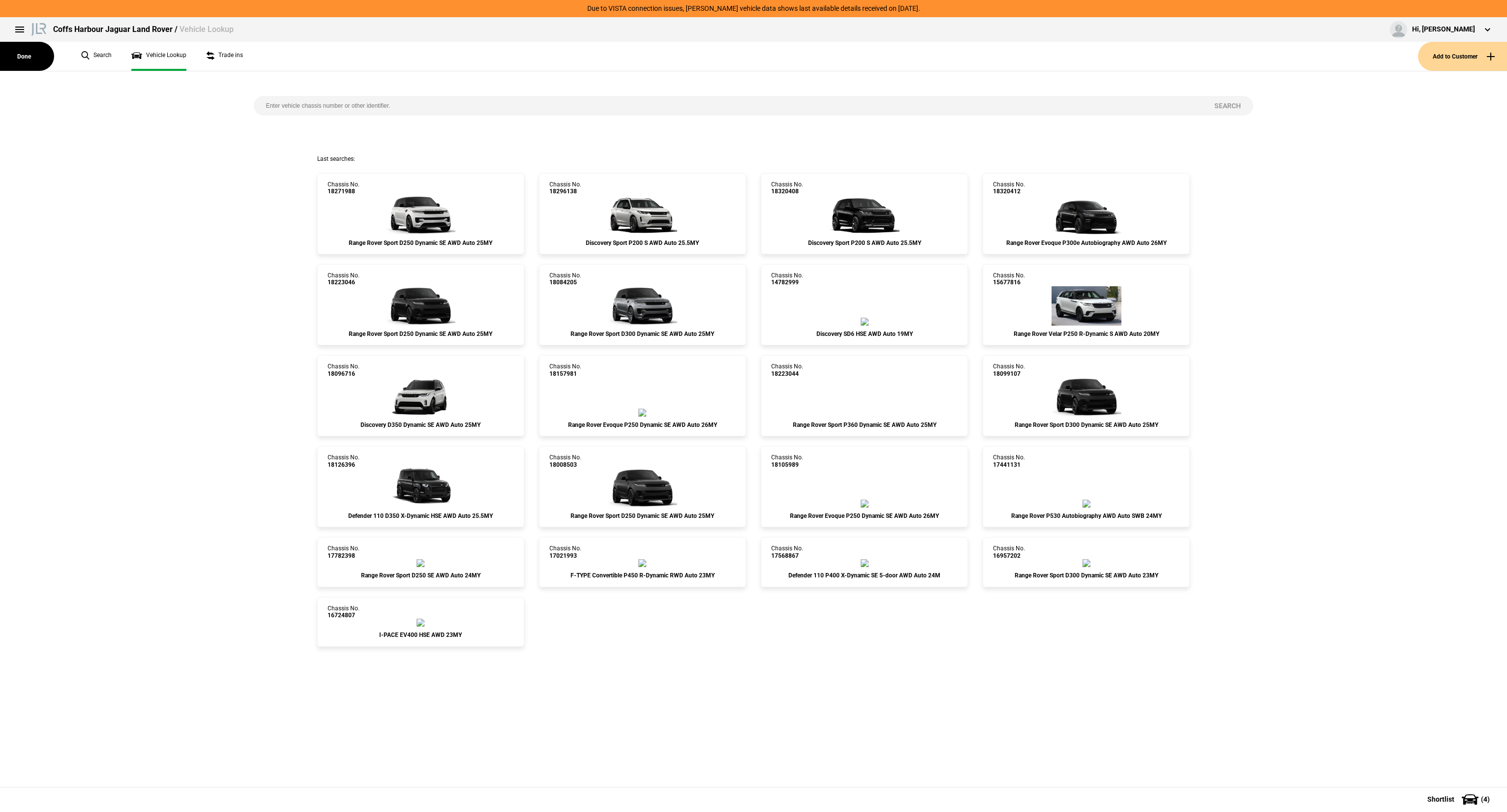
click at [330, 112] on input "search" at bounding box center [729, 105] width 949 height 19
click at [411, 110] on input "V" at bounding box center [729, 105] width 949 height 19
click at [410, 110] on input "V" at bounding box center [729, 105] width 949 height 19
paste input "18126377"
type input "18126377"
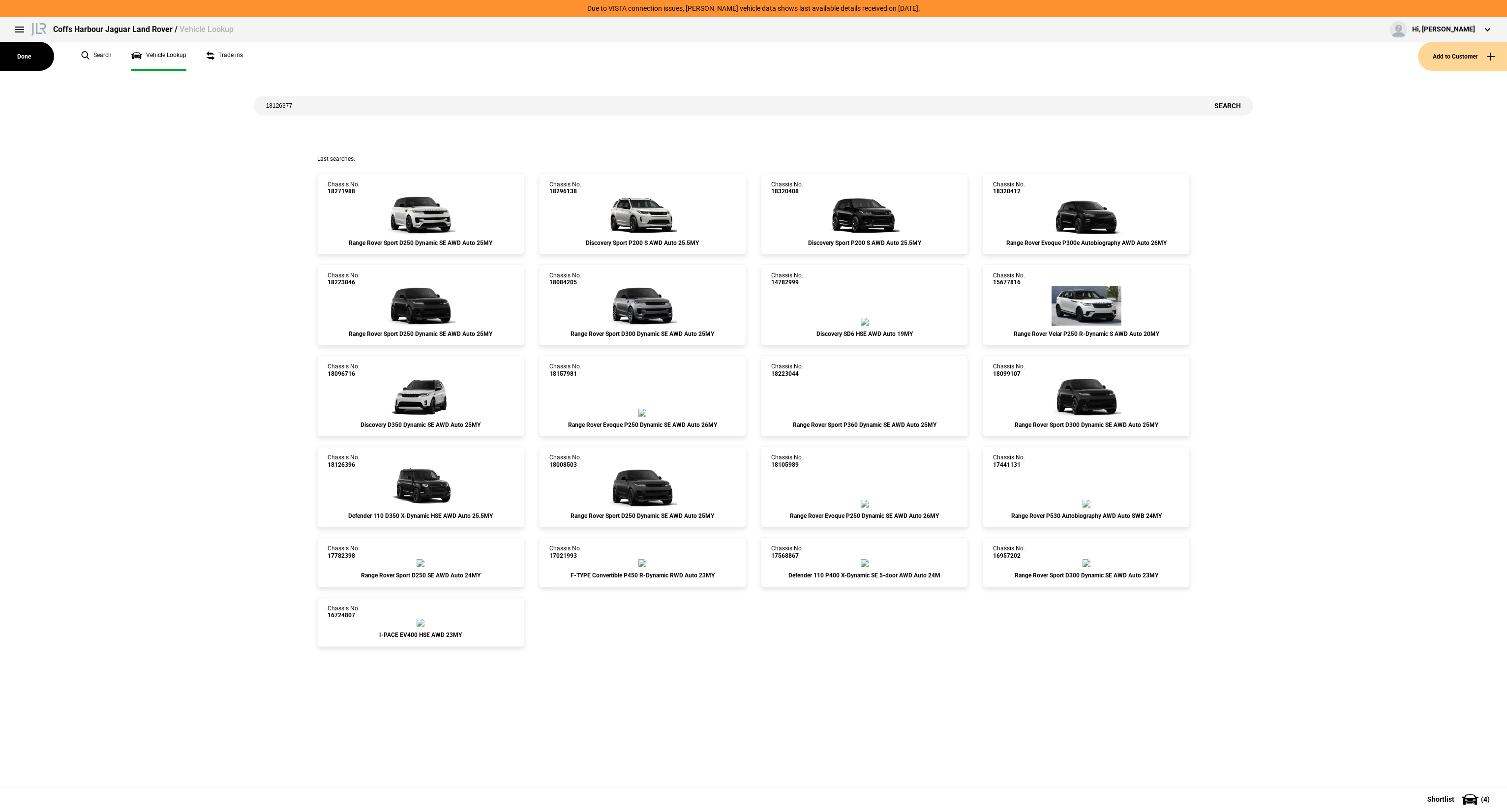
click at [1225, 103] on button "Search" at bounding box center [1227, 105] width 51 height 19
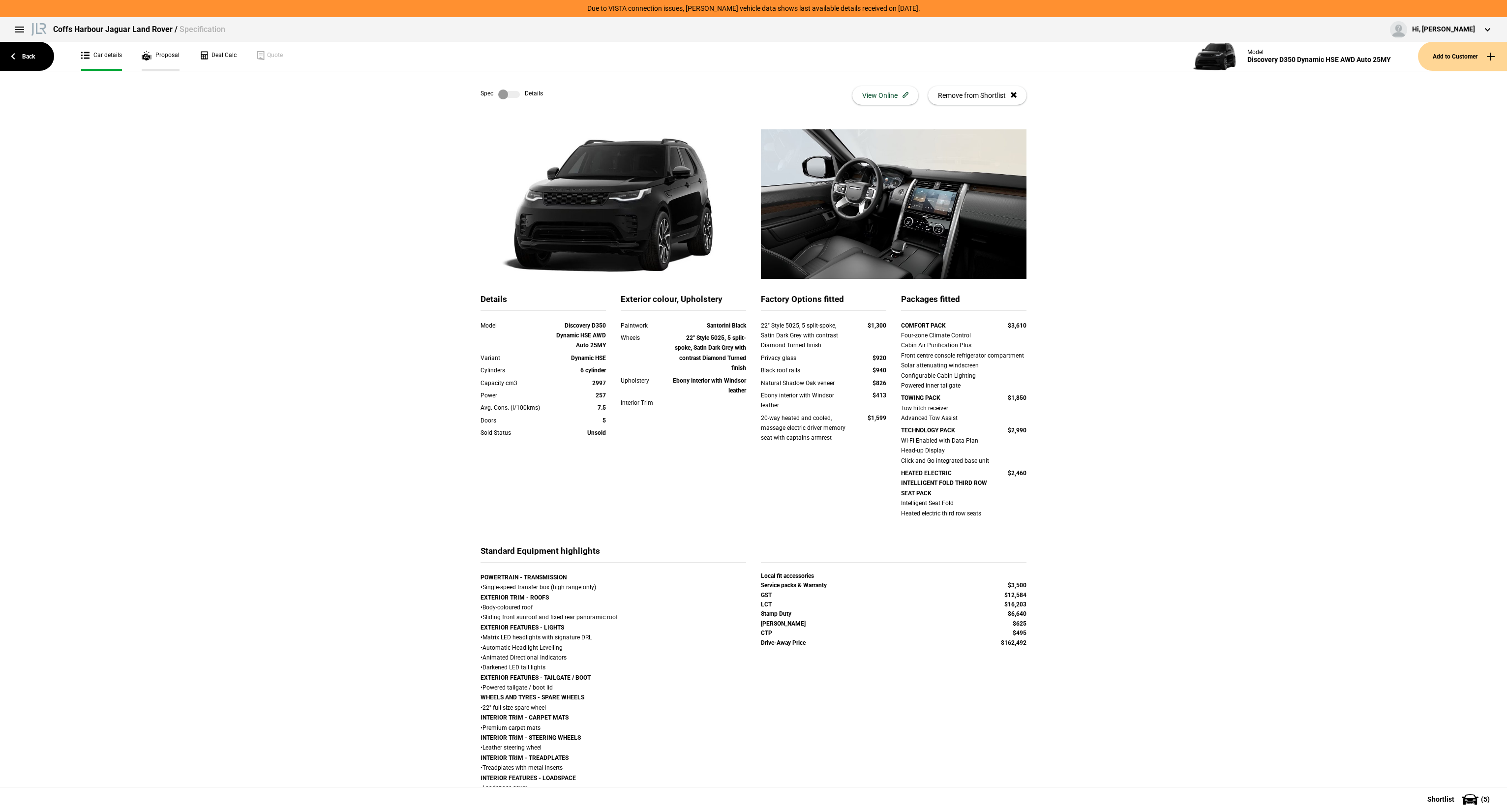
click at [173, 59] on link "Proposal" at bounding box center [161, 56] width 38 height 29
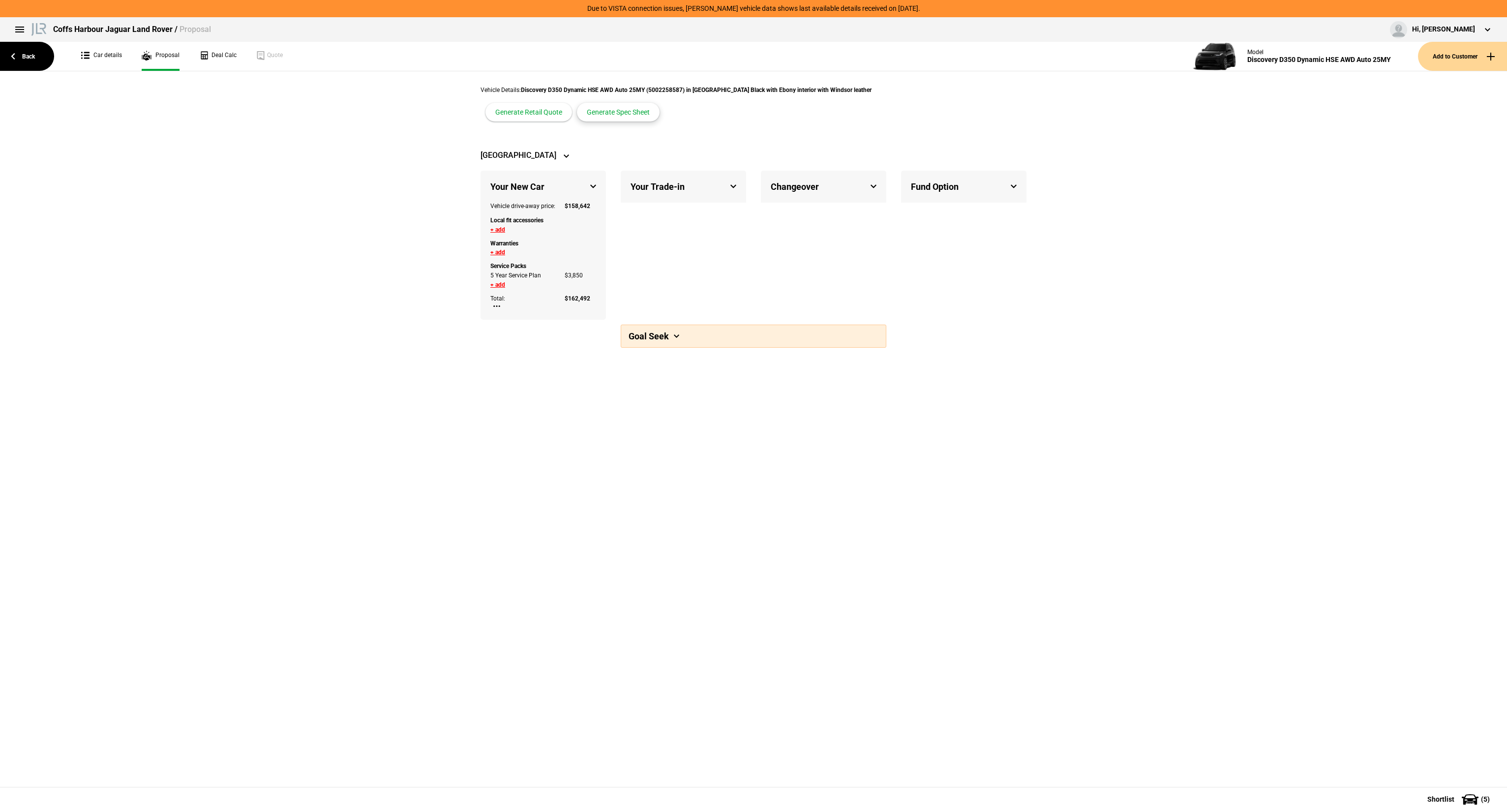
click at [660, 103] on button "Generate Spec Sheet" at bounding box center [618, 112] width 83 height 19
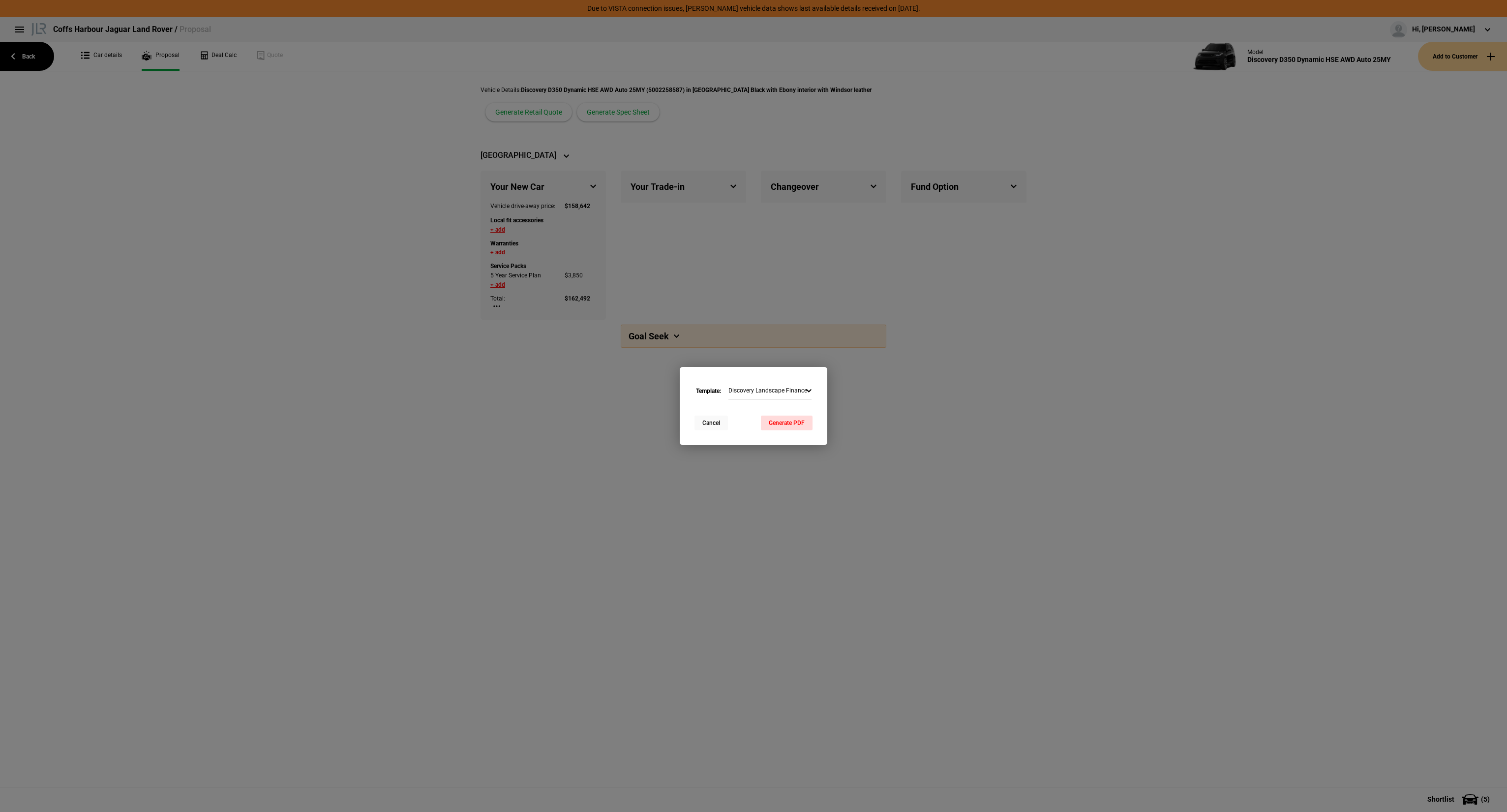
drag, startPoint x: 712, startPoint y: 413, endPoint x: 713, endPoint y: 418, distance: 5.1
click at [712, 413] on div "Template: Discovery Landscape Finance - Commercial Range Rover Portrait Finance…" at bounding box center [753, 392] width 148 height 49
click at [713, 426] on button "Cancel" at bounding box center [711, 423] width 34 height 15
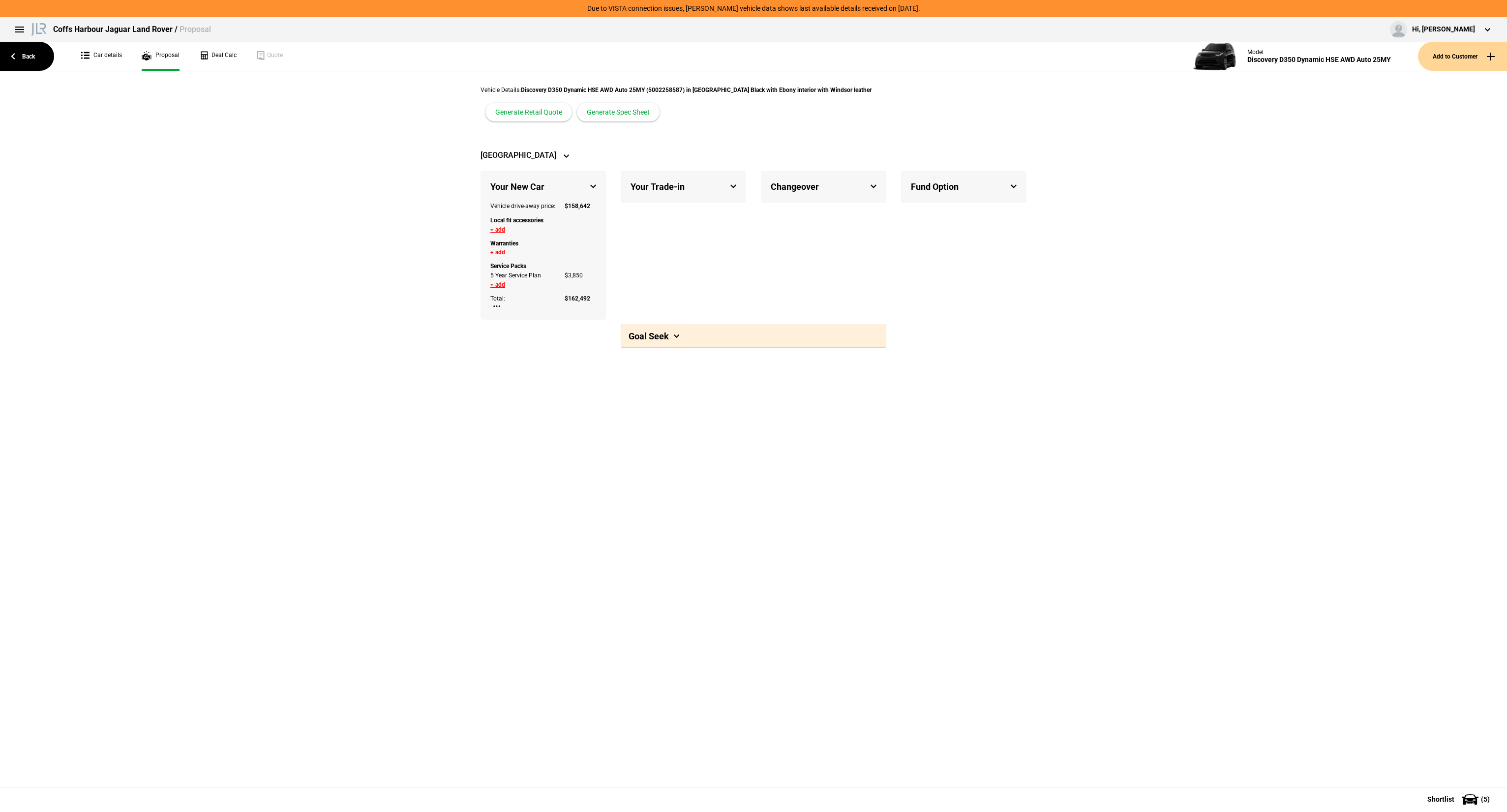
click at [500, 227] on button "+ add" at bounding box center [497, 230] width 15 height 6
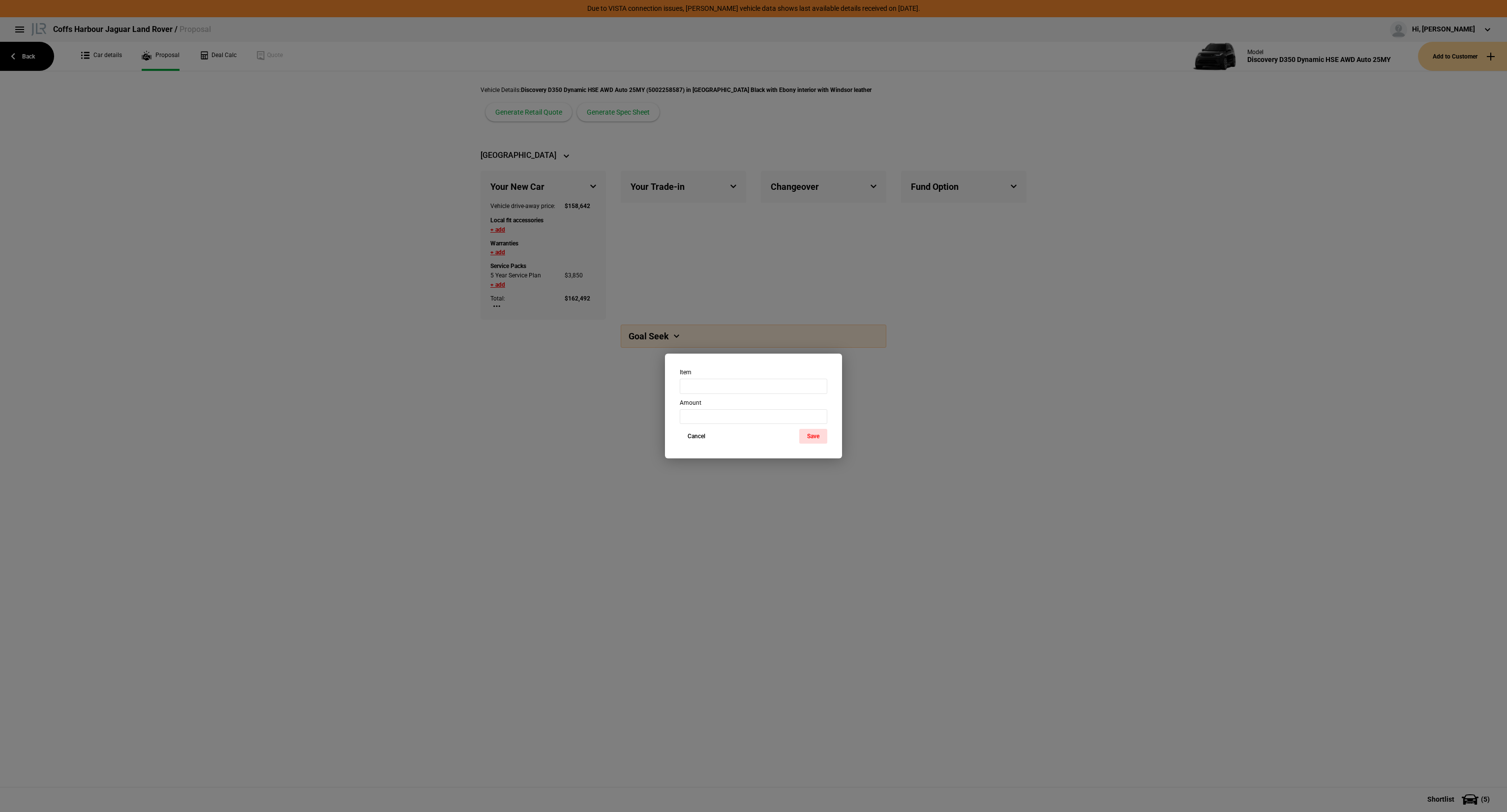
click at [703, 394] on div "Item Amount" at bounding box center [754, 396] width 162 height 56
click at [700, 391] on input "text" at bounding box center [753, 386] width 148 height 15
type input "Ceramic Pack - Leather"
type input "2995"
click at [817, 436] on button "Save" at bounding box center [813, 436] width 28 height 15
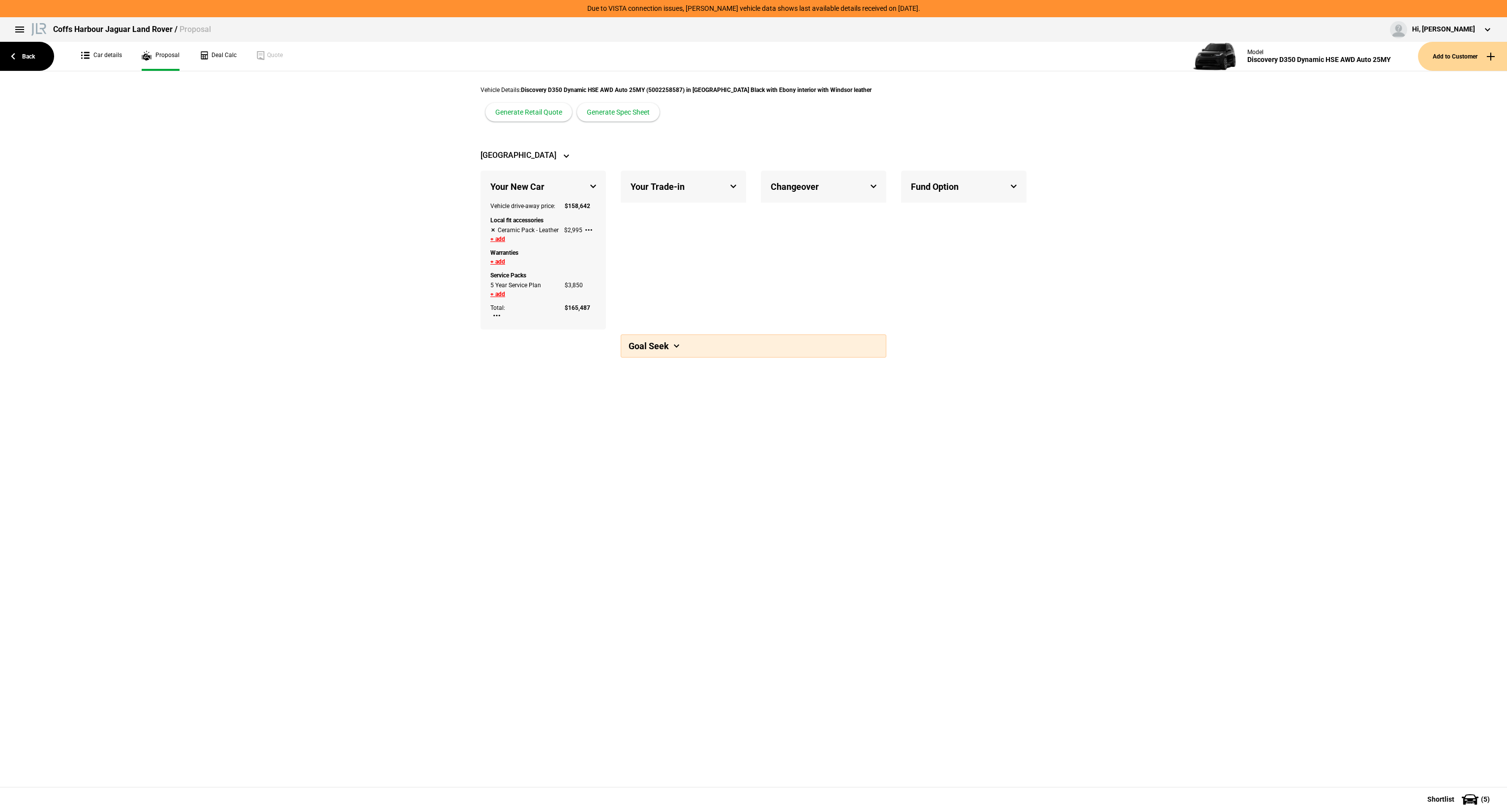
click at [503, 236] on button "+ add" at bounding box center [497, 239] width 15 height 6
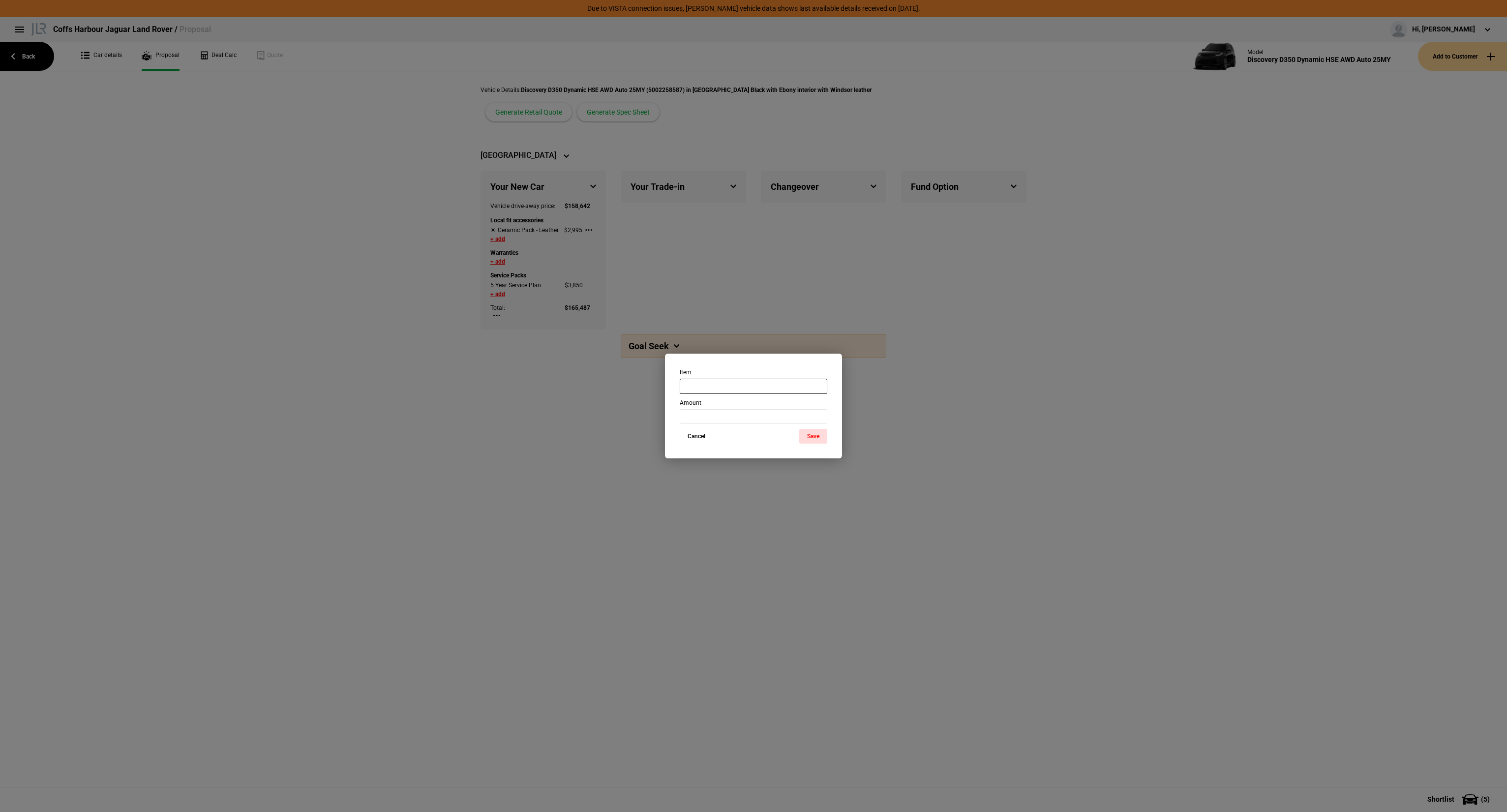
click at [727, 386] on input "text" at bounding box center [753, 386] width 148 height 15
type input "Accessory Pack"
type input "2995"
click at [813, 437] on button "Save" at bounding box center [813, 436] width 28 height 15
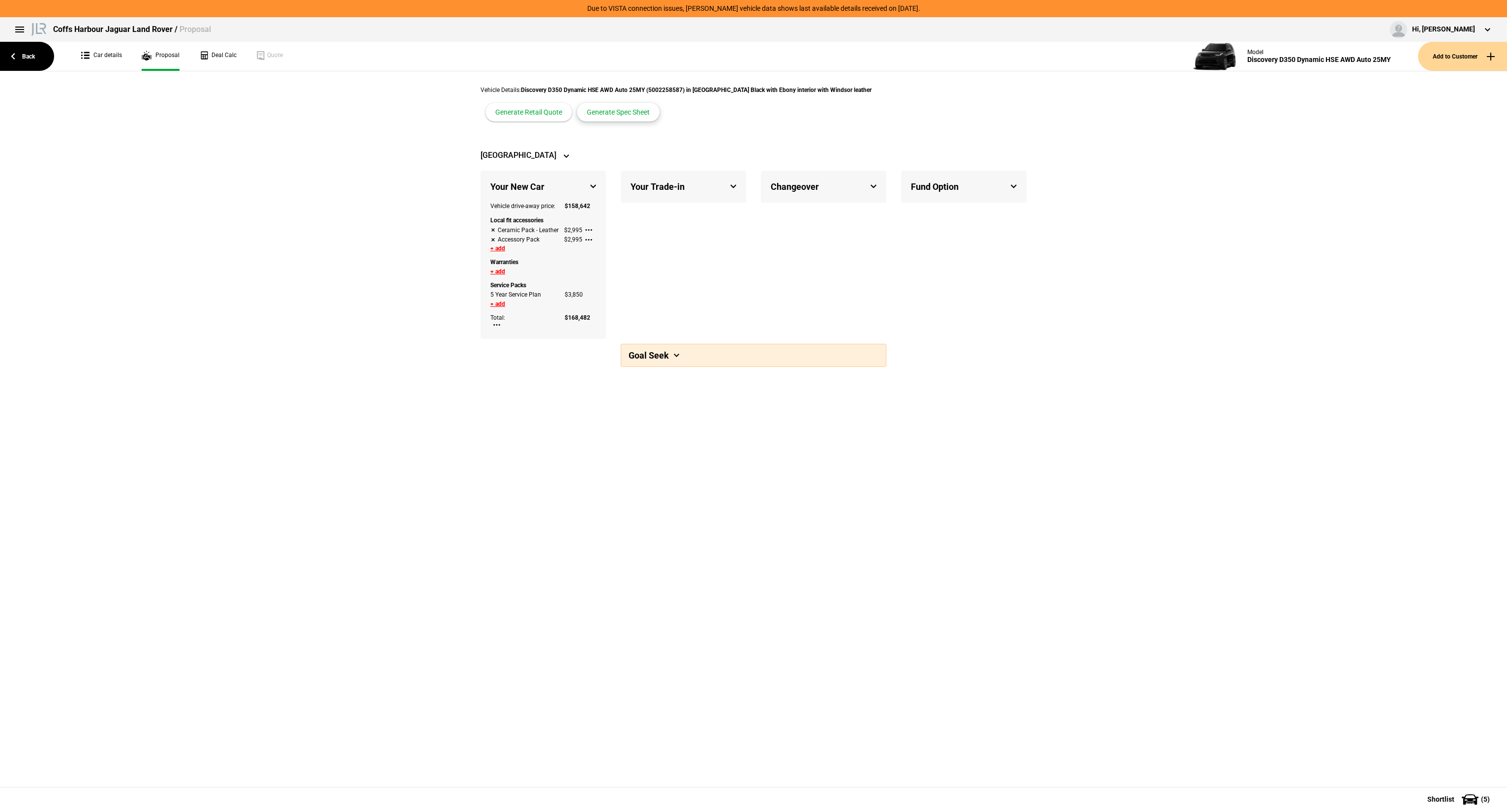
click at [660, 103] on button "Generate Spec Sheet" at bounding box center [618, 112] width 83 height 19
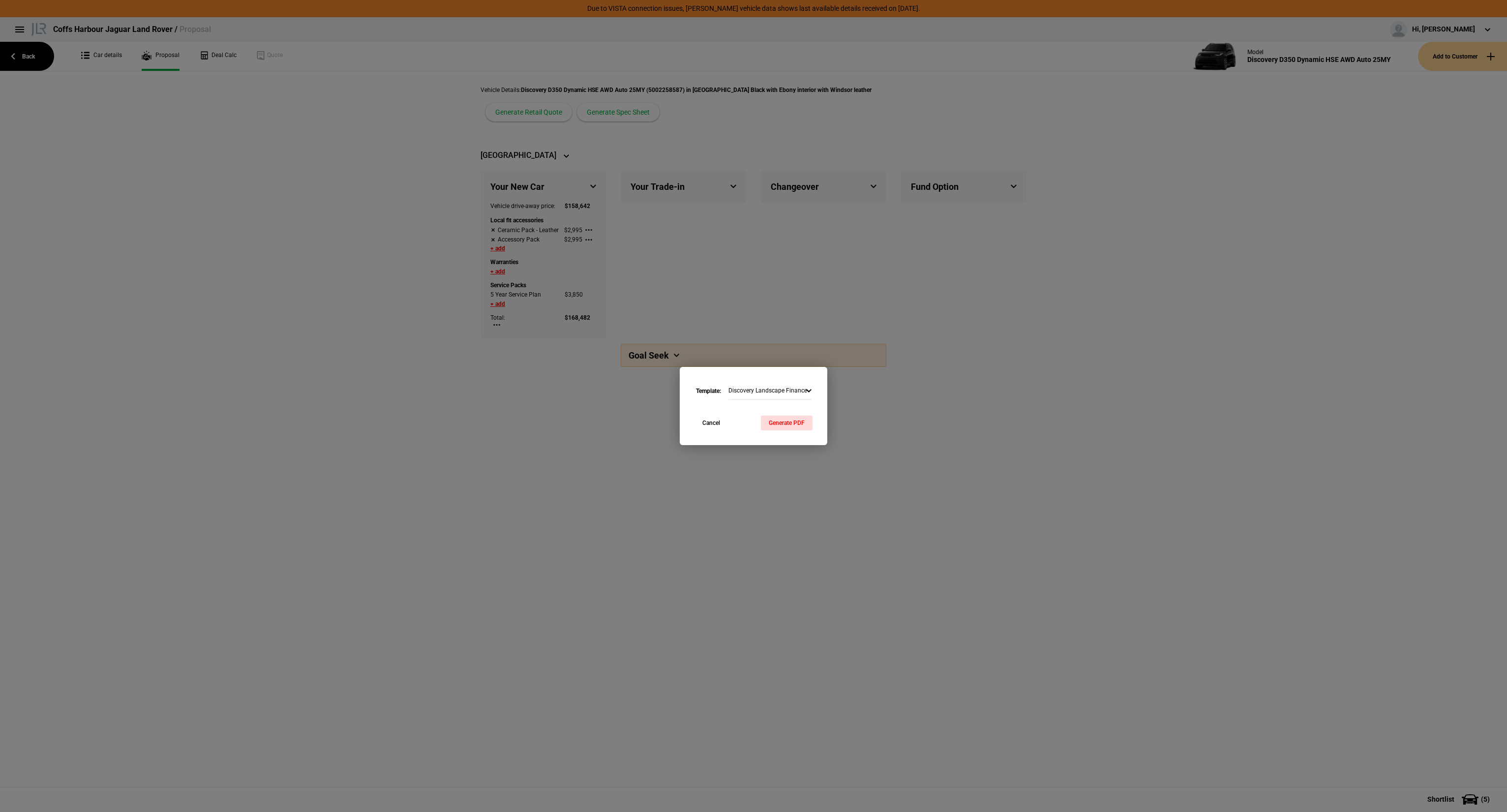
click at [781, 431] on div "Cancel Generate PDF" at bounding box center [753, 430] width 148 height 29
click at [784, 423] on button "Generate PDF" at bounding box center [787, 423] width 52 height 15
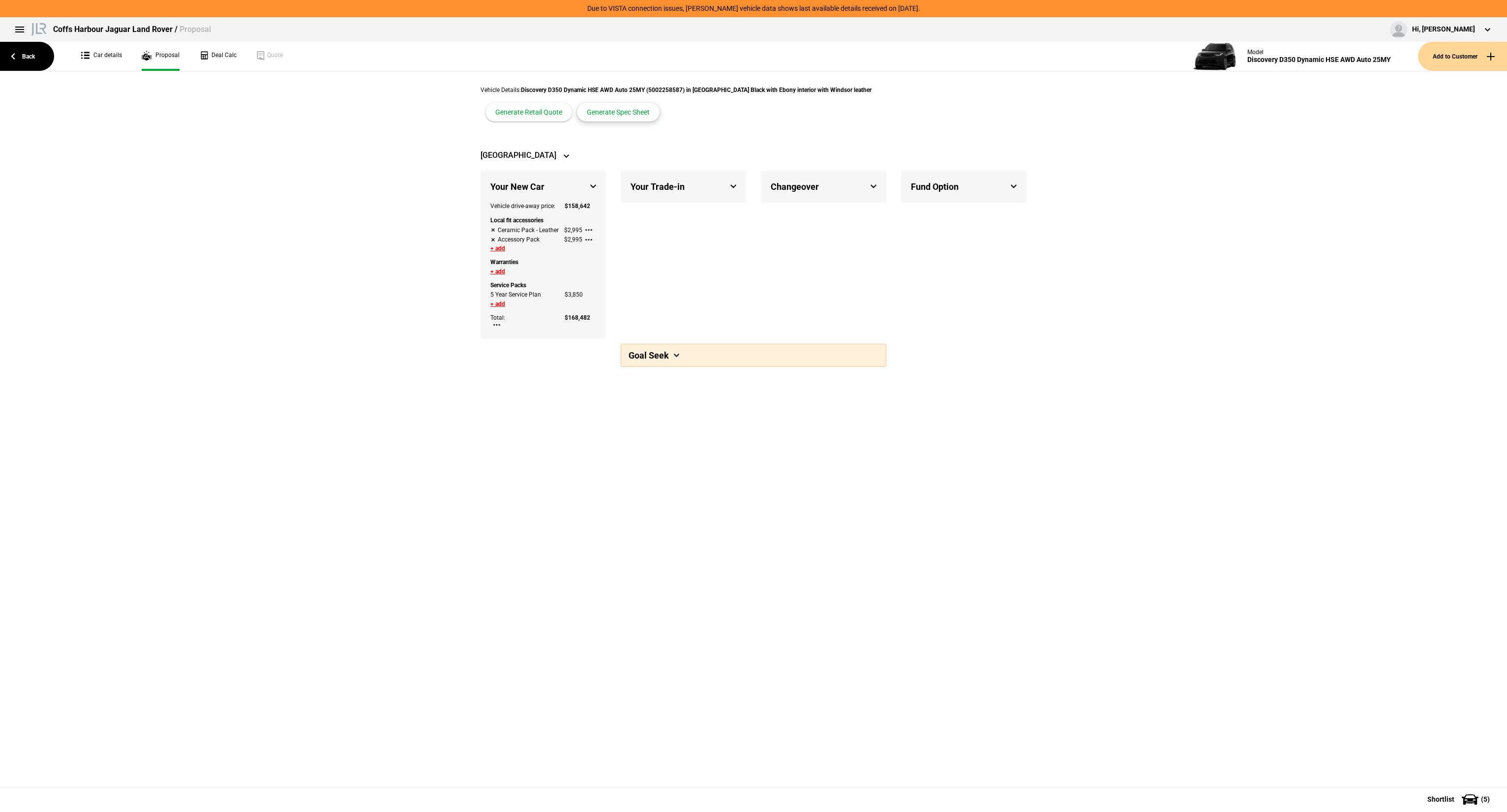
click at [660, 103] on button "Generate Spec Sheet" at bounding box center [618, 112] width 83 height 19
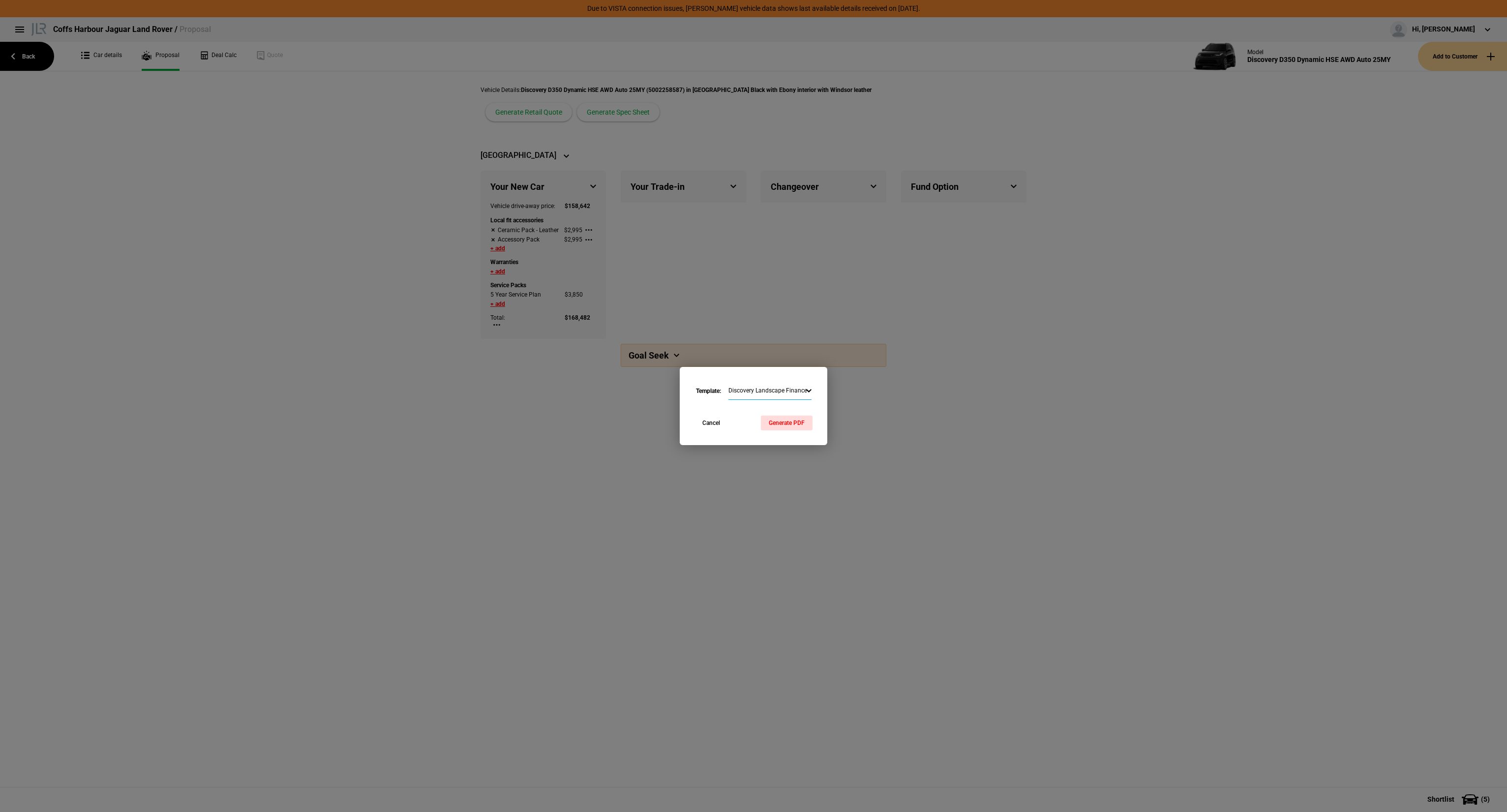
click at [757, 386] on select "Discovery Landscape Finance - Commercial Range Rover Portrait Finance - Commerc…" at bounding box center [770, 391] width 83 height 17
select select "1018704"
click at [729, 383] on select "Discovery Landscape Finance - Commercial Range Rover Portrait Finance - Commerc…" at bounding box center [770, 391] width 83 height 17
click at [781, 402] on div "Template: Discovery Landscape Finance - Commercial Range Rover Portrait Finance…" at bounding box center [753, 392] width 148 height 49
click at [785, 417] on button "Generate PDF" at bounding box center [787, 423] width 52 height 15
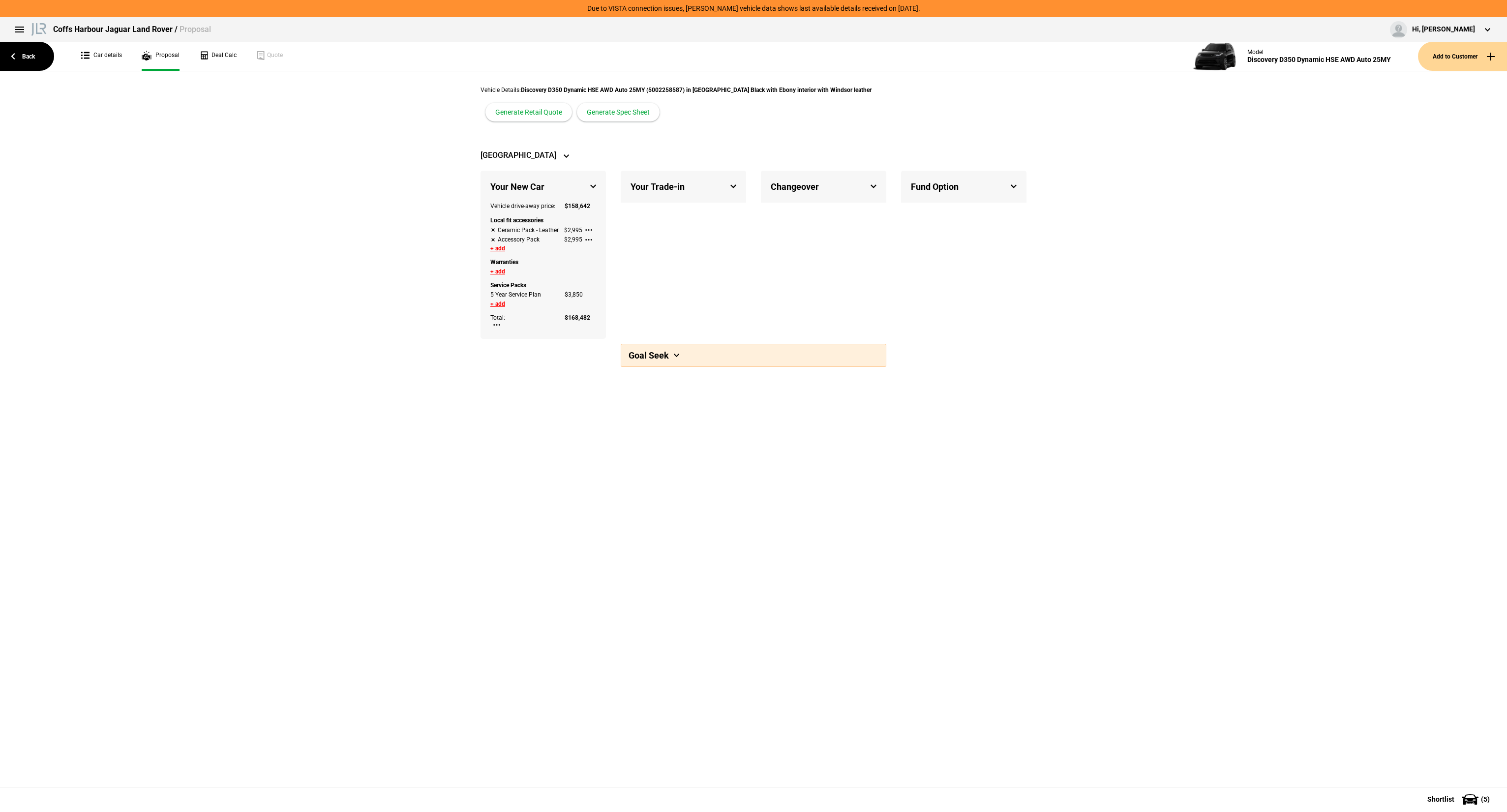
click at [226, 262] on div "NSW Your New Car Vehicle drive-away price: $ 158,642 Local fit accessories Cera…" at bounding box center [753, 264] width 1507 height 236
click at [660, 103] on button "Generate Spec Sheet" at bounding box center [618, 112] width 83 height 19
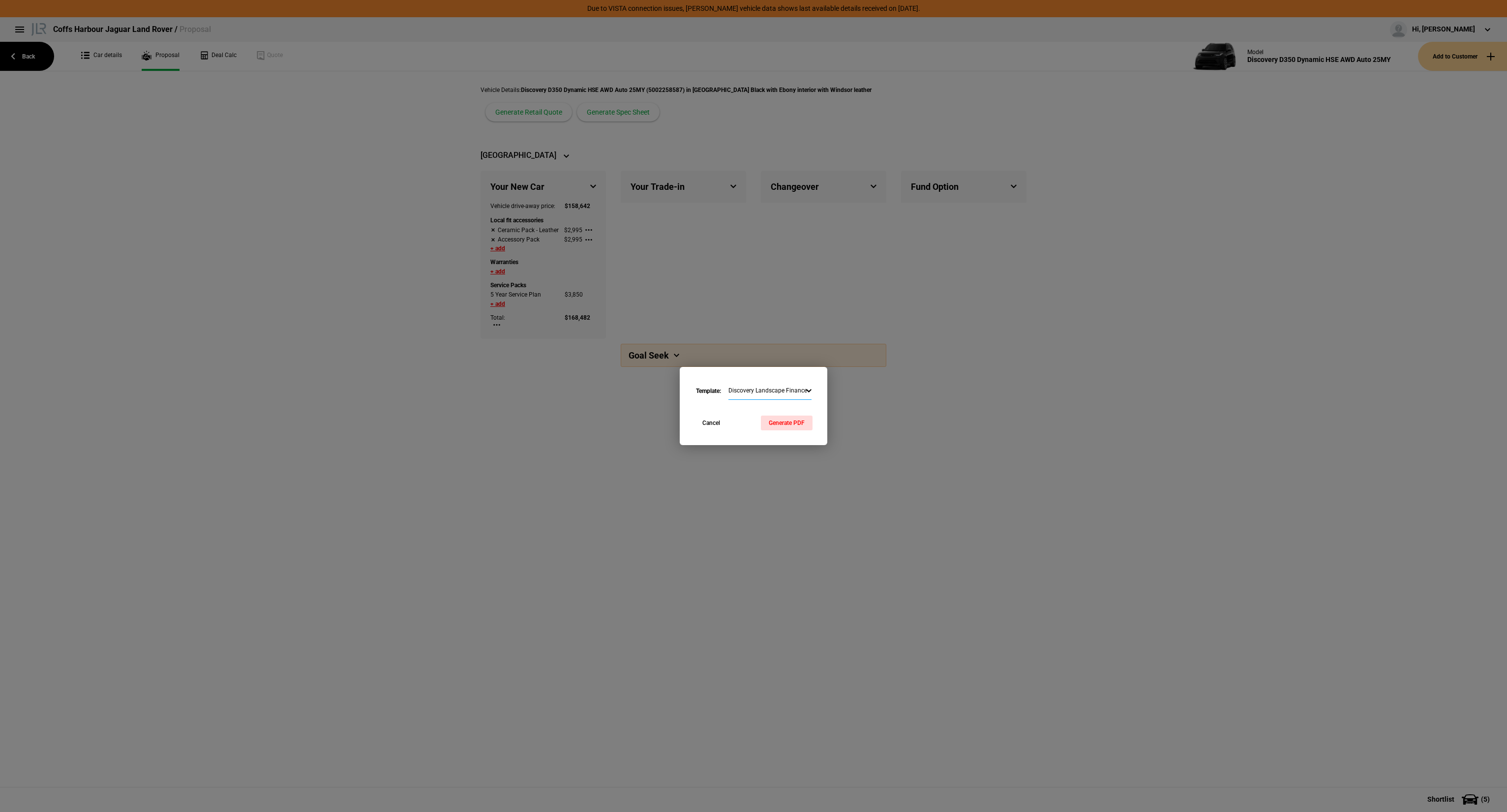
click at [744, 385] on select "Discovery Landscape Finance - Commercial Range Rover Portrait Finance - Commerc…" at bounding box center [770, 391] width 83 height 17
select select "1023846"
click at [729, 383] on select "Discovery Landscape Finance - Commercial Range Rover Portrait Finance - Commerc…" at bounding box center [770, 391] width 83 height 17
click at [780, 423] on button "Generate PDF" at bounding box center [787, 423] width 52 height 15
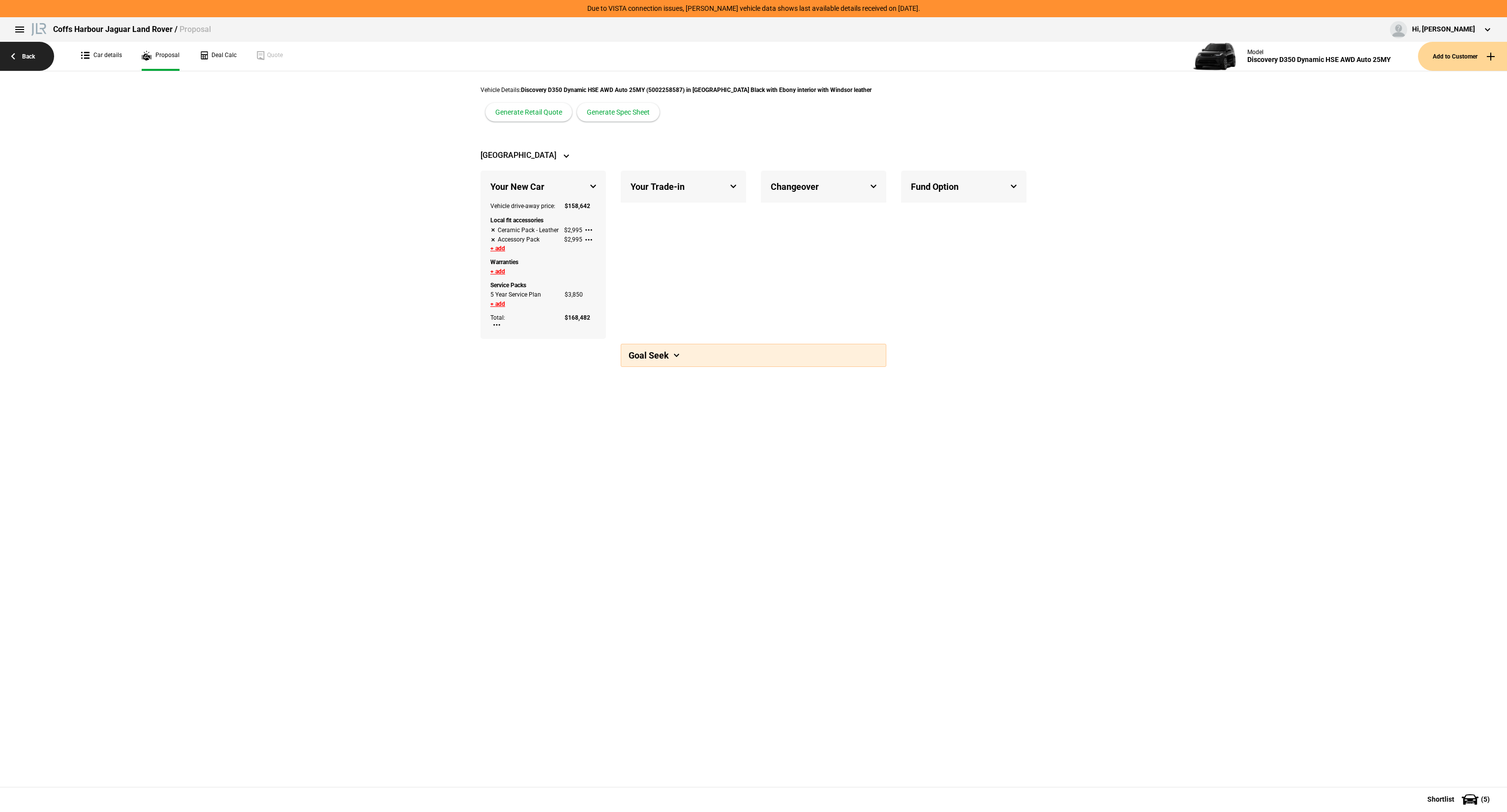
click at [41, 54] on link "Back" at bounding box center [27, 56] width 54 height 29
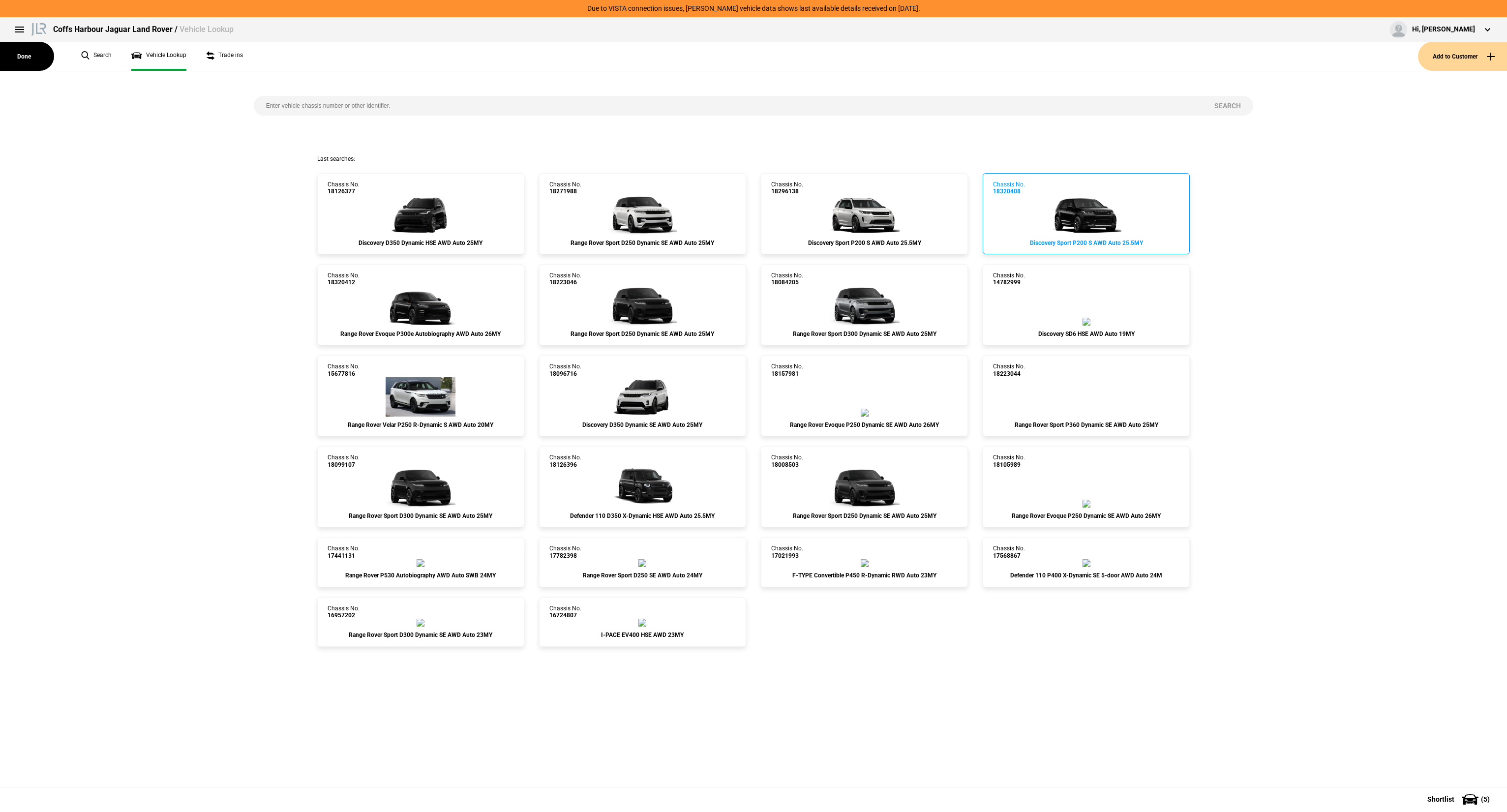
click at [1079, 227] on img at bounding box center [1086, 215] width 70 height 39
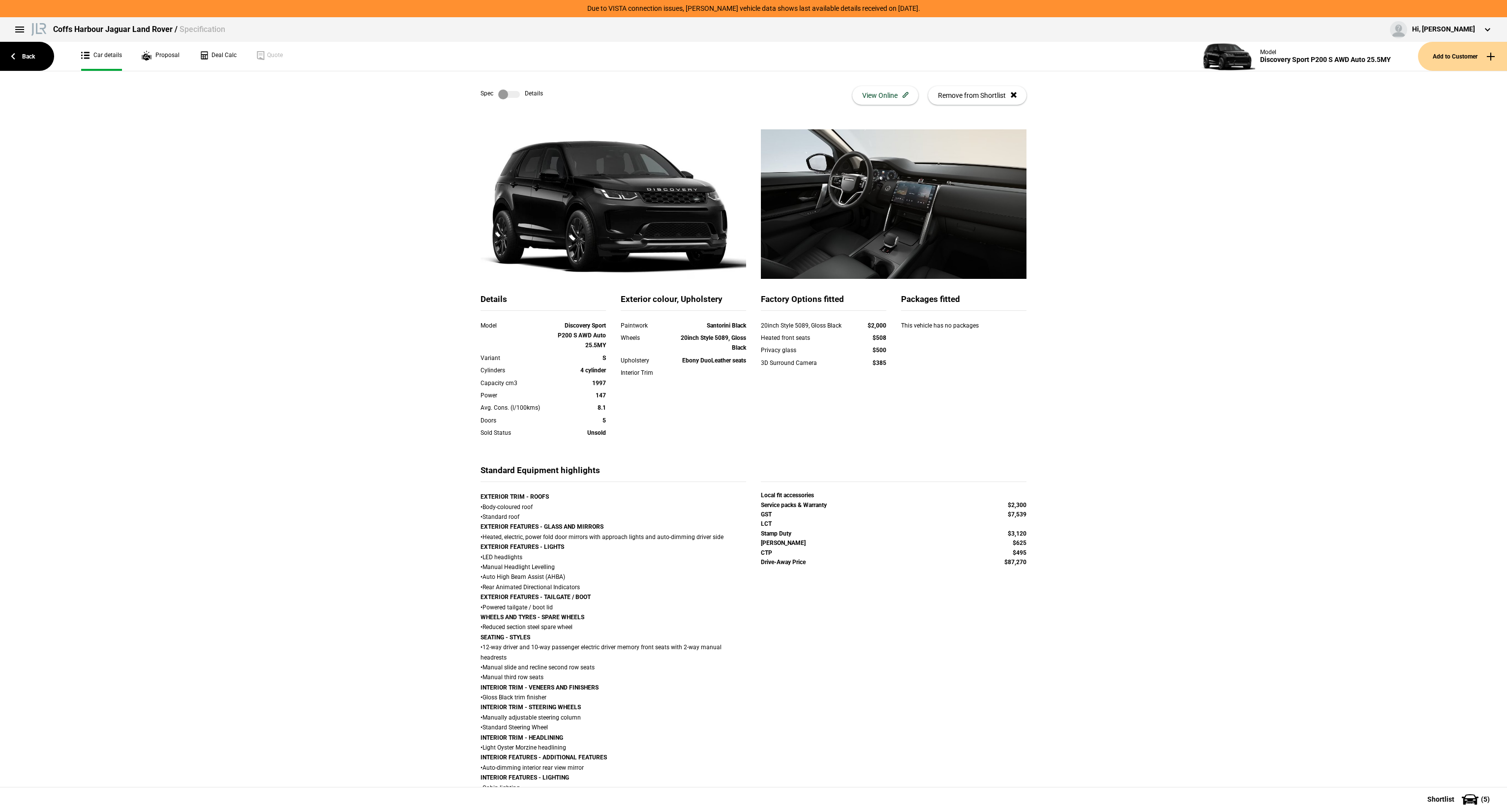
click at [504, 89] on label at bounding box center [509, 94] width 22 height 10
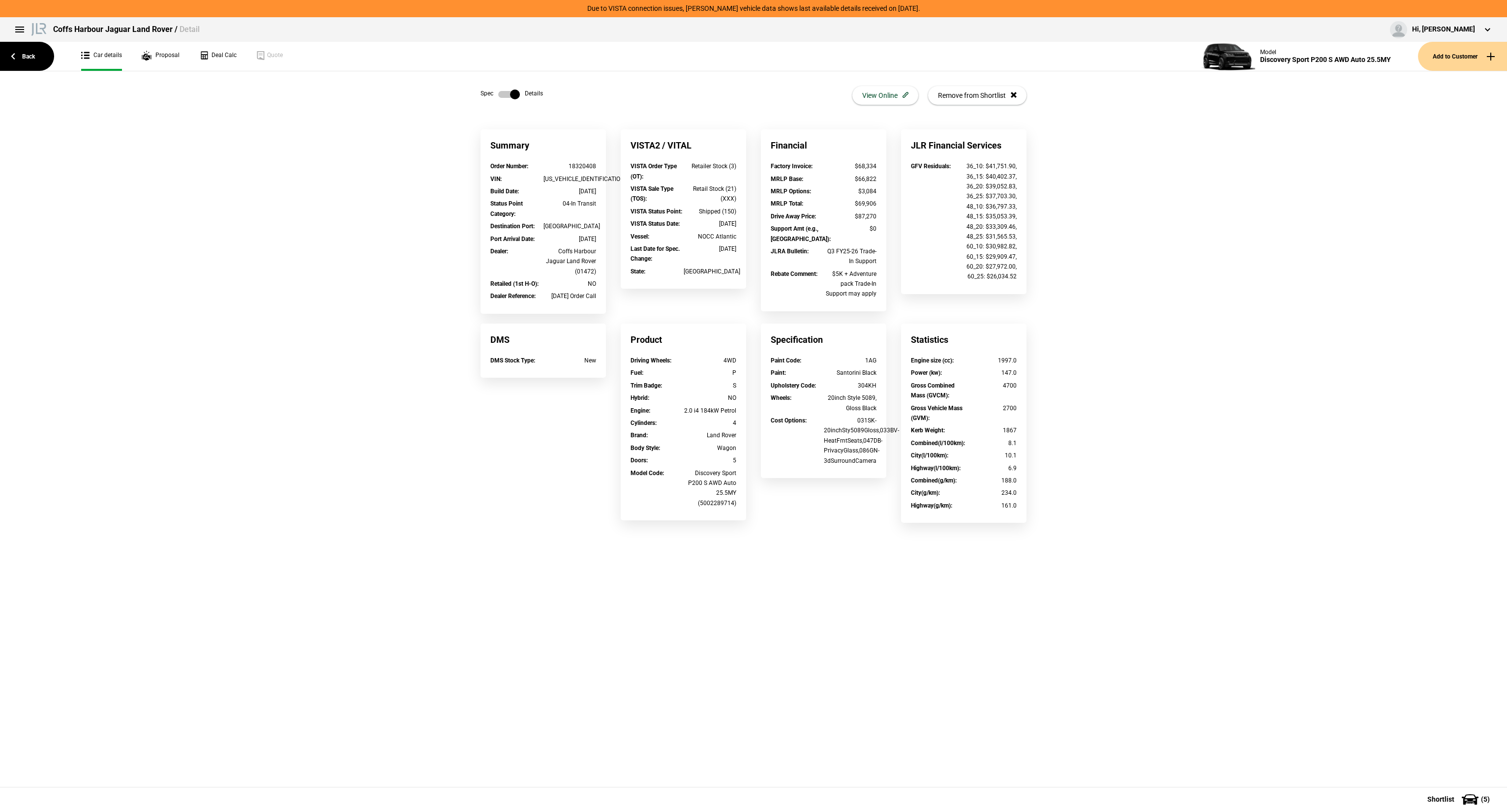
click at [504, 89] on label at bounding box center [509, 94] width 22 height 10
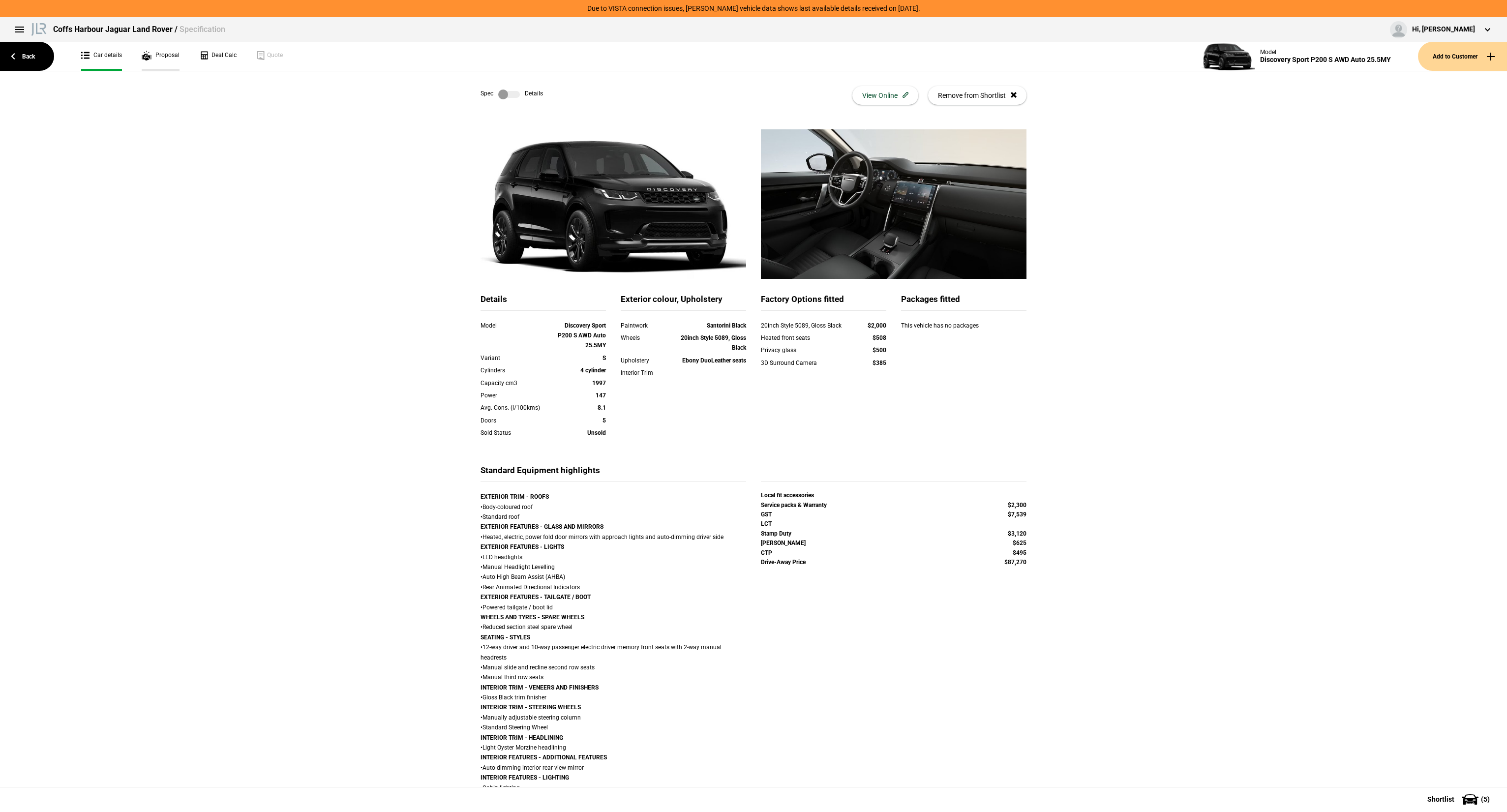
click at [146, 56] on link "Proposal" at bounding box center [161, 56] width 38 height 29
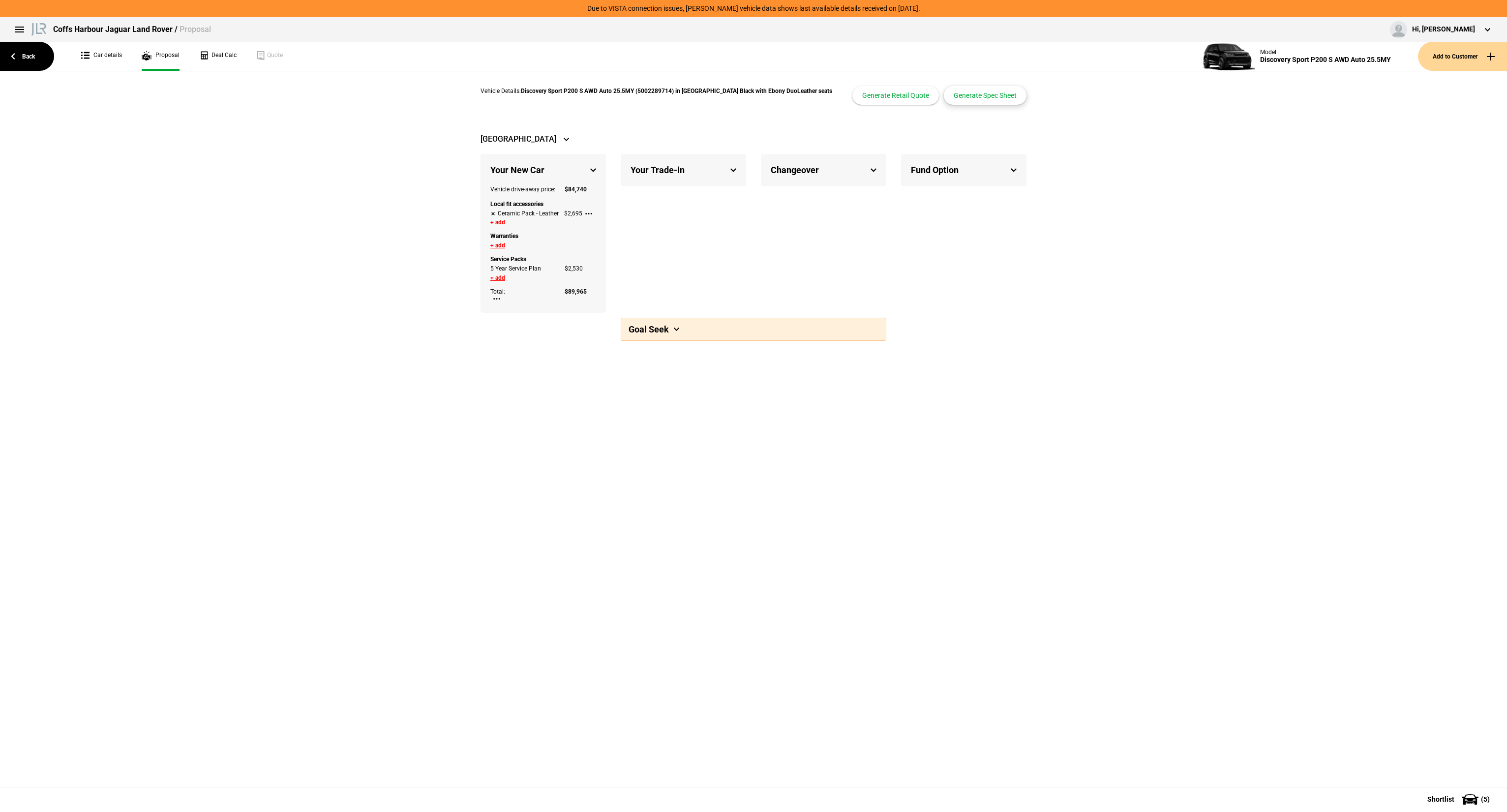
click at [968, 99] on button "Generate Spec Sheet" at bounding box center [985, 95] width 83 height 19
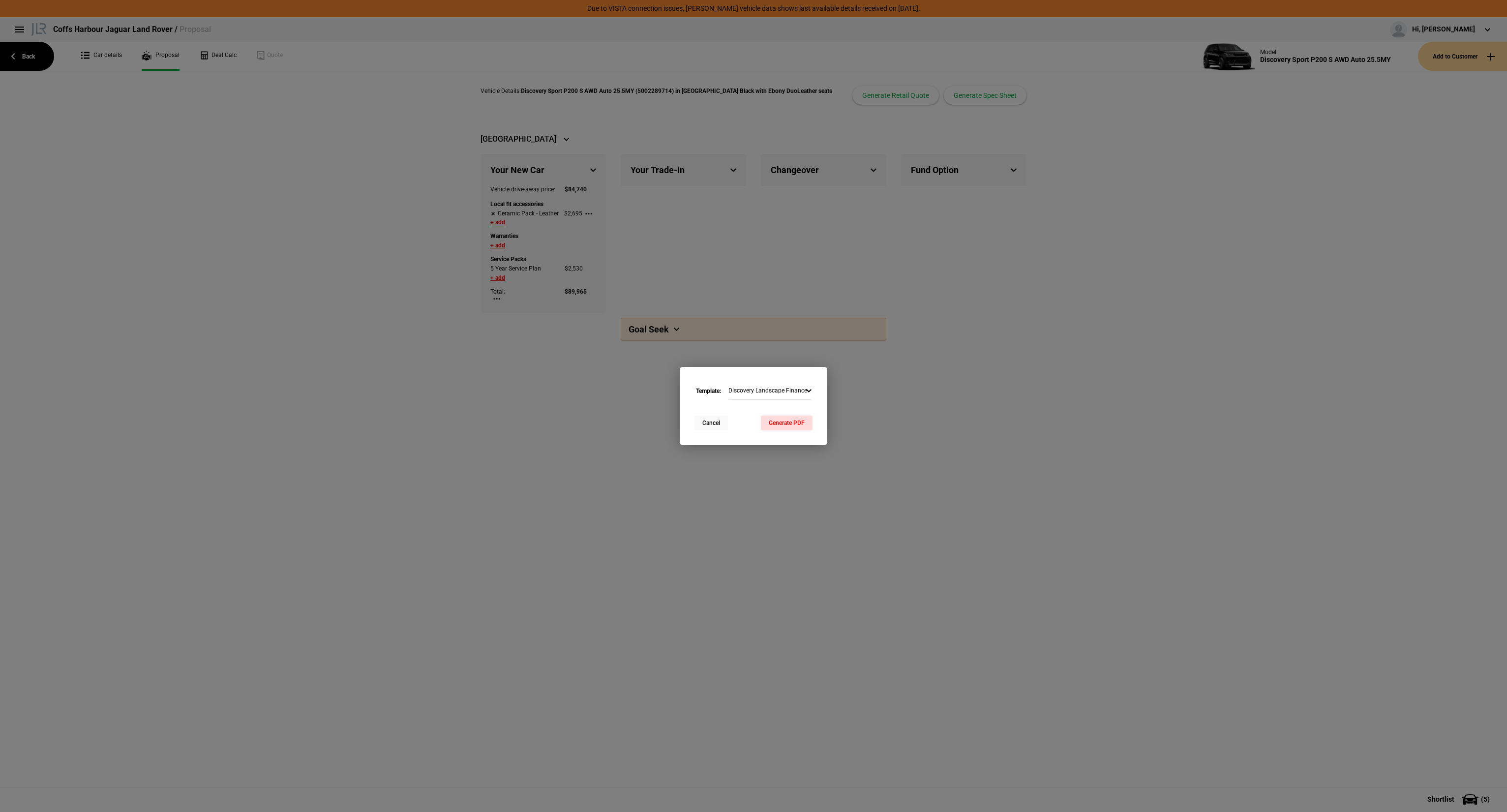
click at [724, 423] on button "Cancel" at bounding box center [711, 423] width 34 height 15
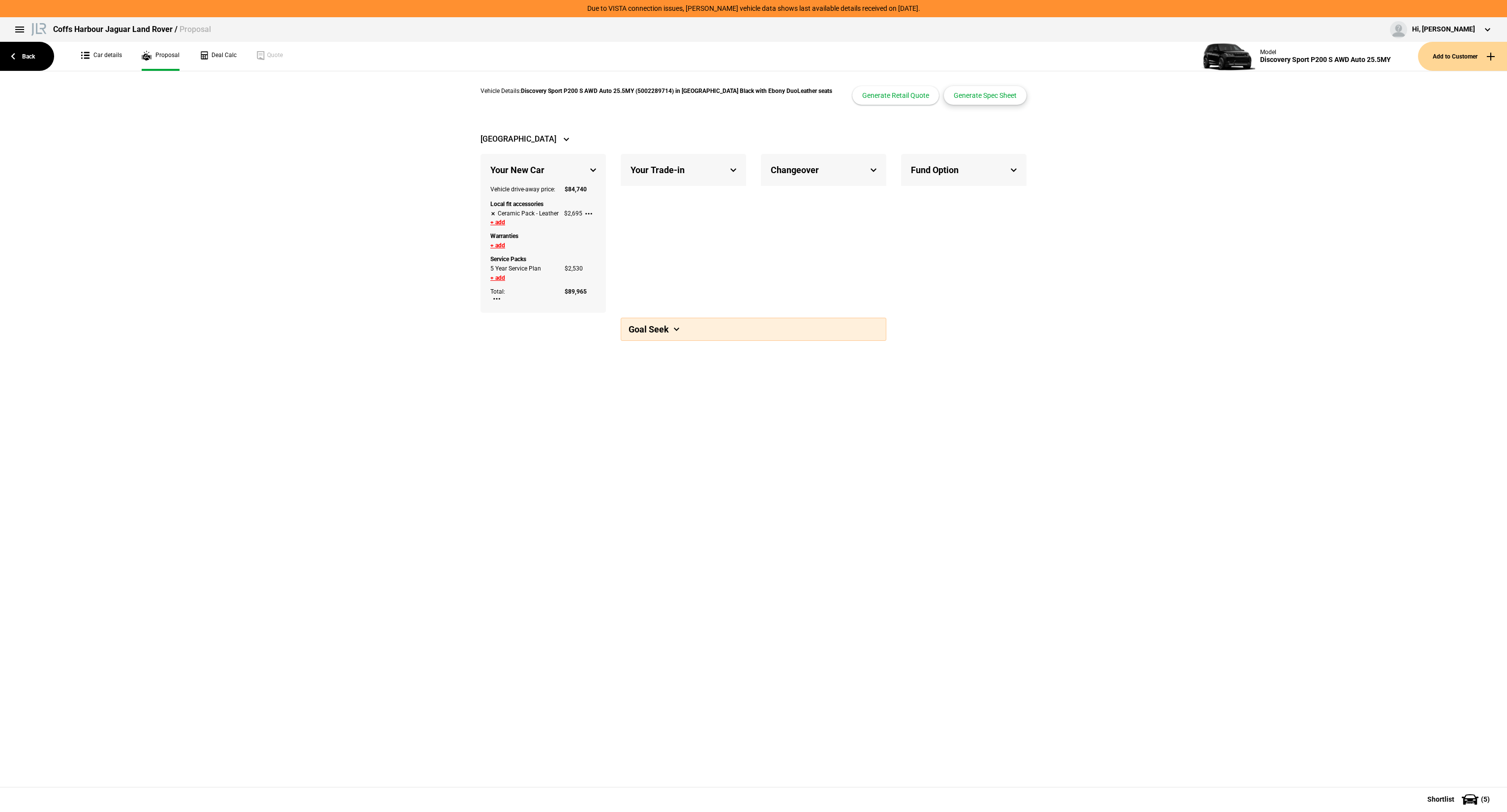
click at [965, 96] on button "Generate Spec Sheet" at bounding box center [985, 95] width 83 height 19
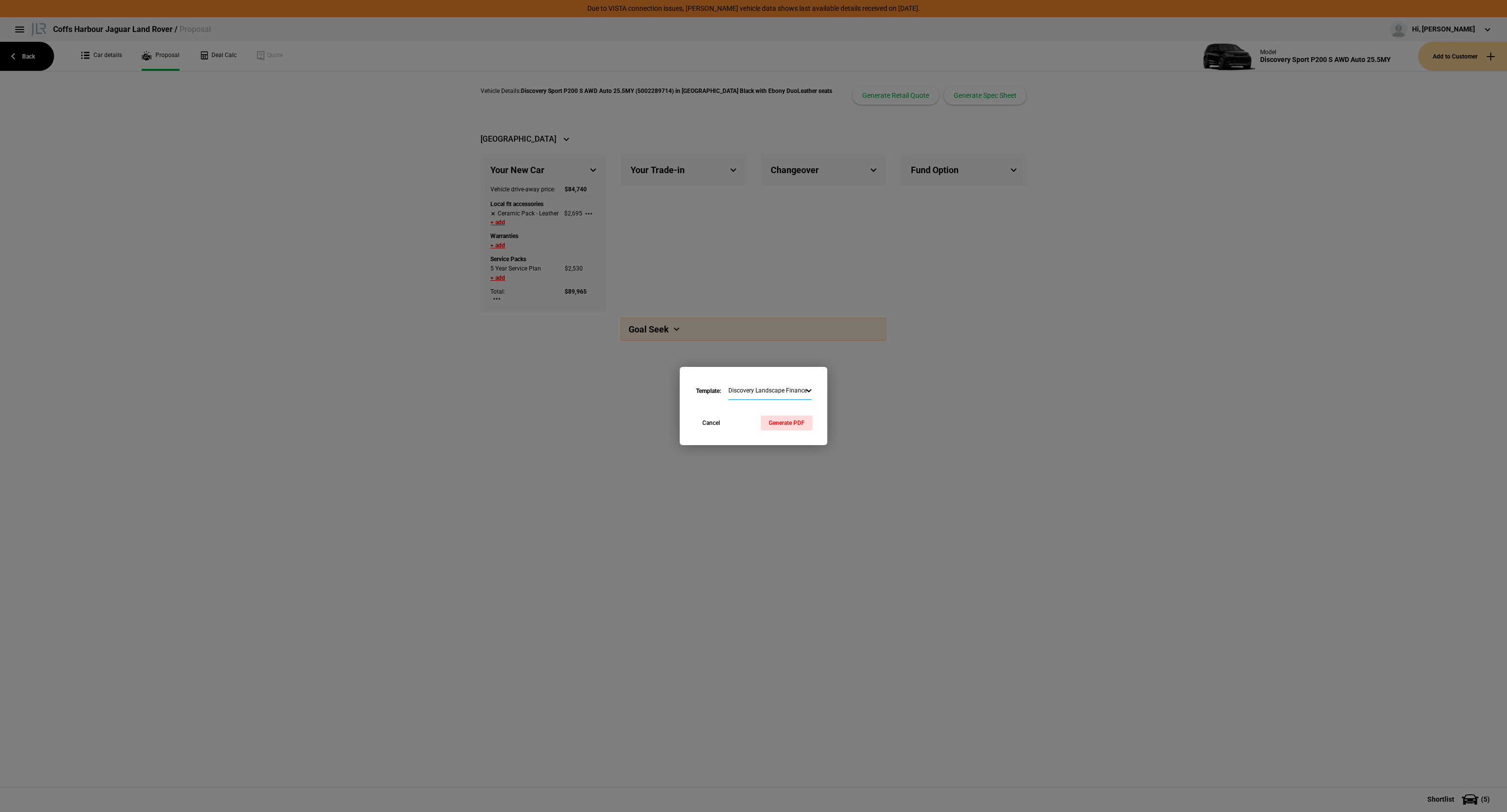
click at [757, 383] on select "Discovery Landscape Finance - Commercial Range Rover Portrait Finance - Commerc…" at bounding box center [770, 391] width 83 height 17
select select "1023846"
click at [729, 383] on select "Discovery Landscape Finance - Commercial Range Rover Portrait Finance - Commerc…" at bounding box center [770, 391] width 83 height 17
click at [773, 425] on button "Generate PDF" at bounding box center [787, 423] width 52 height 15
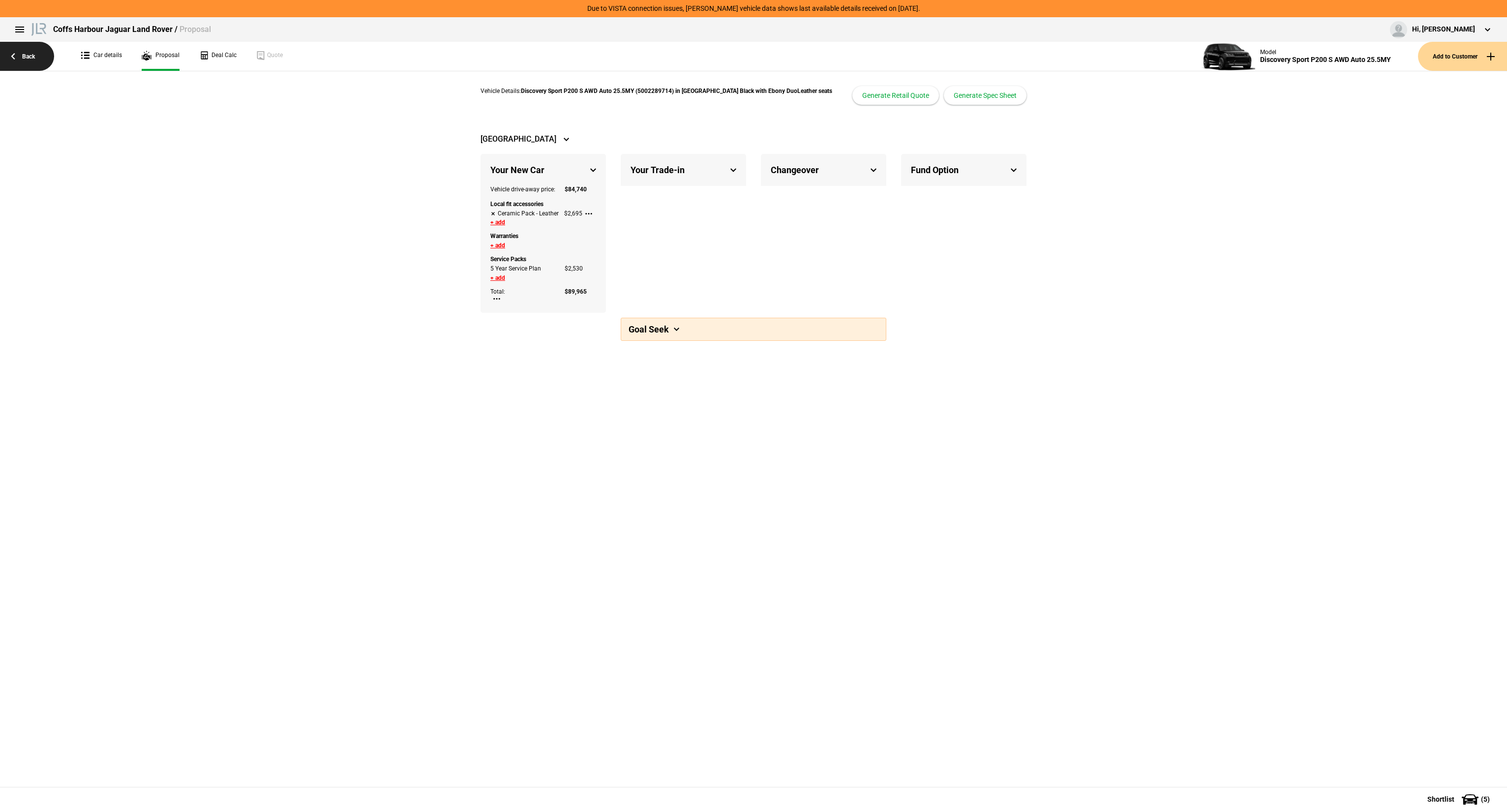
click at [49, 62] on link "Back" at bounding box center [27, 56] width 54 height 29
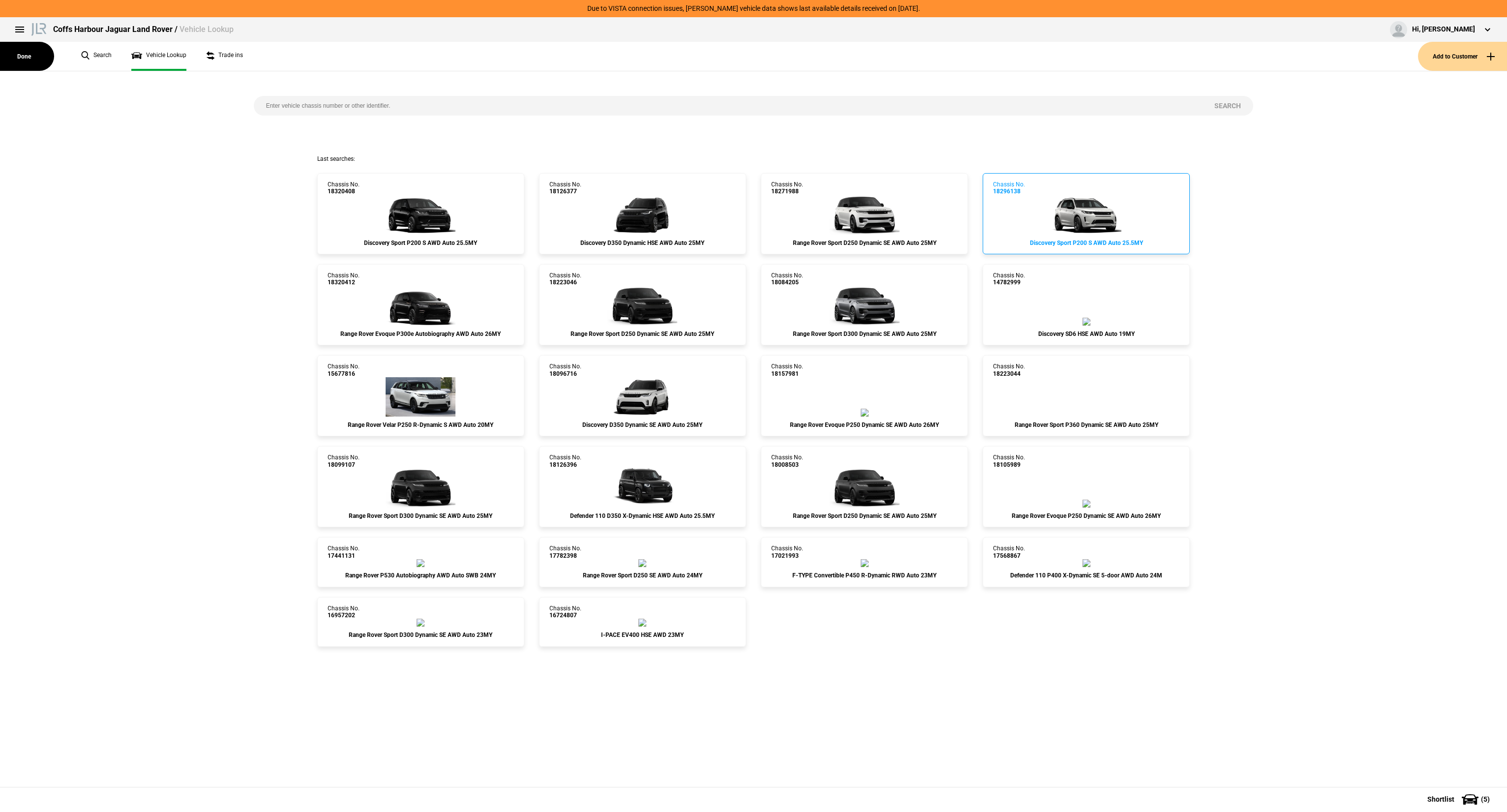
click at [1118, 220] on img at bounding box center [1086, 215] width 70 height 39
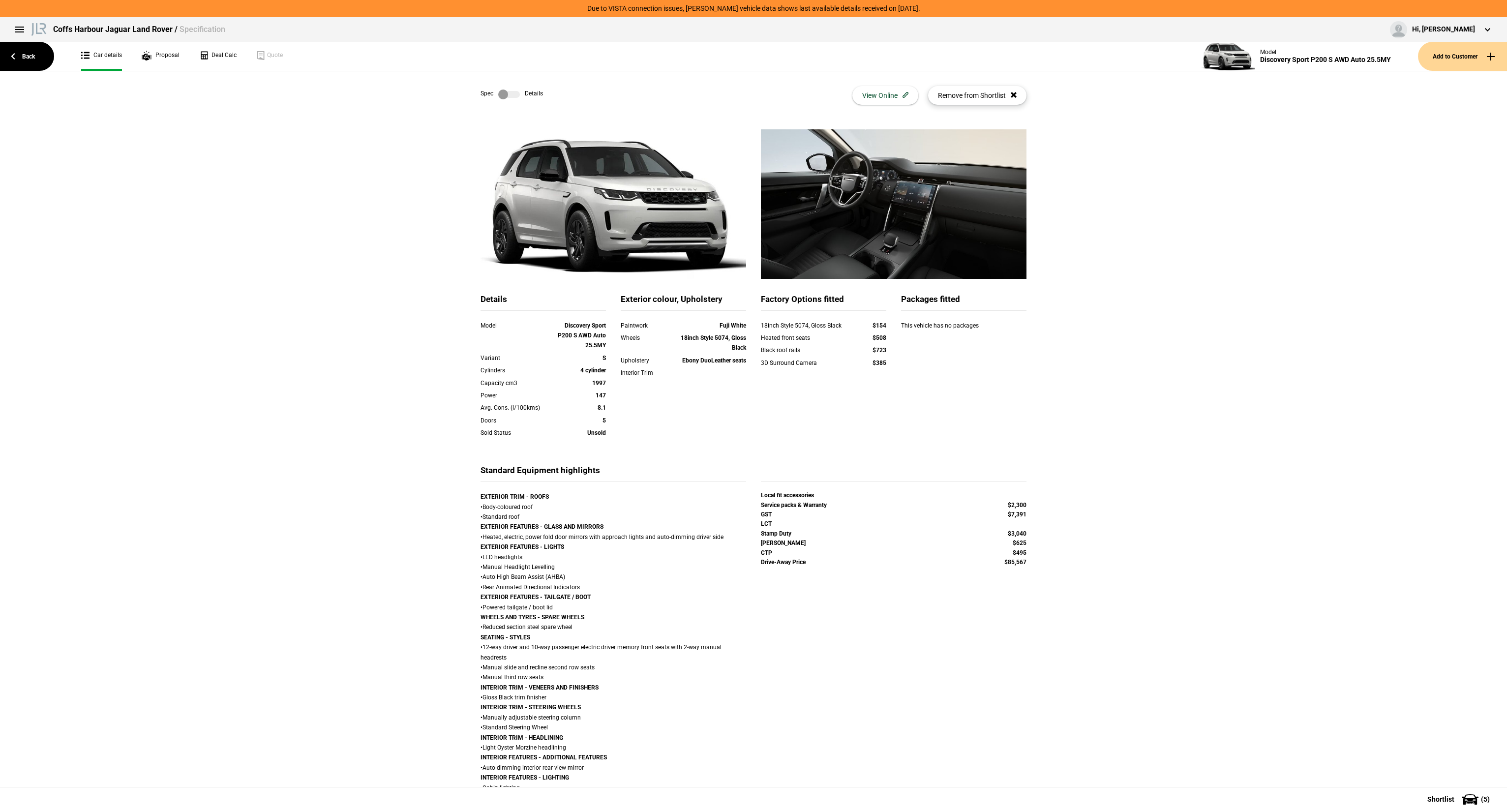
click at [983, 92] on button "Remove from Shortlist" at bounding box center [977, 95] width 98 height 19
click at [981, 102] on button "Add to Shortlist" at bounding box center [988, 95] width 78 height 19
click at [163, 59] on link "Proposal" at bounding box center [161, 56] width 38 height 29
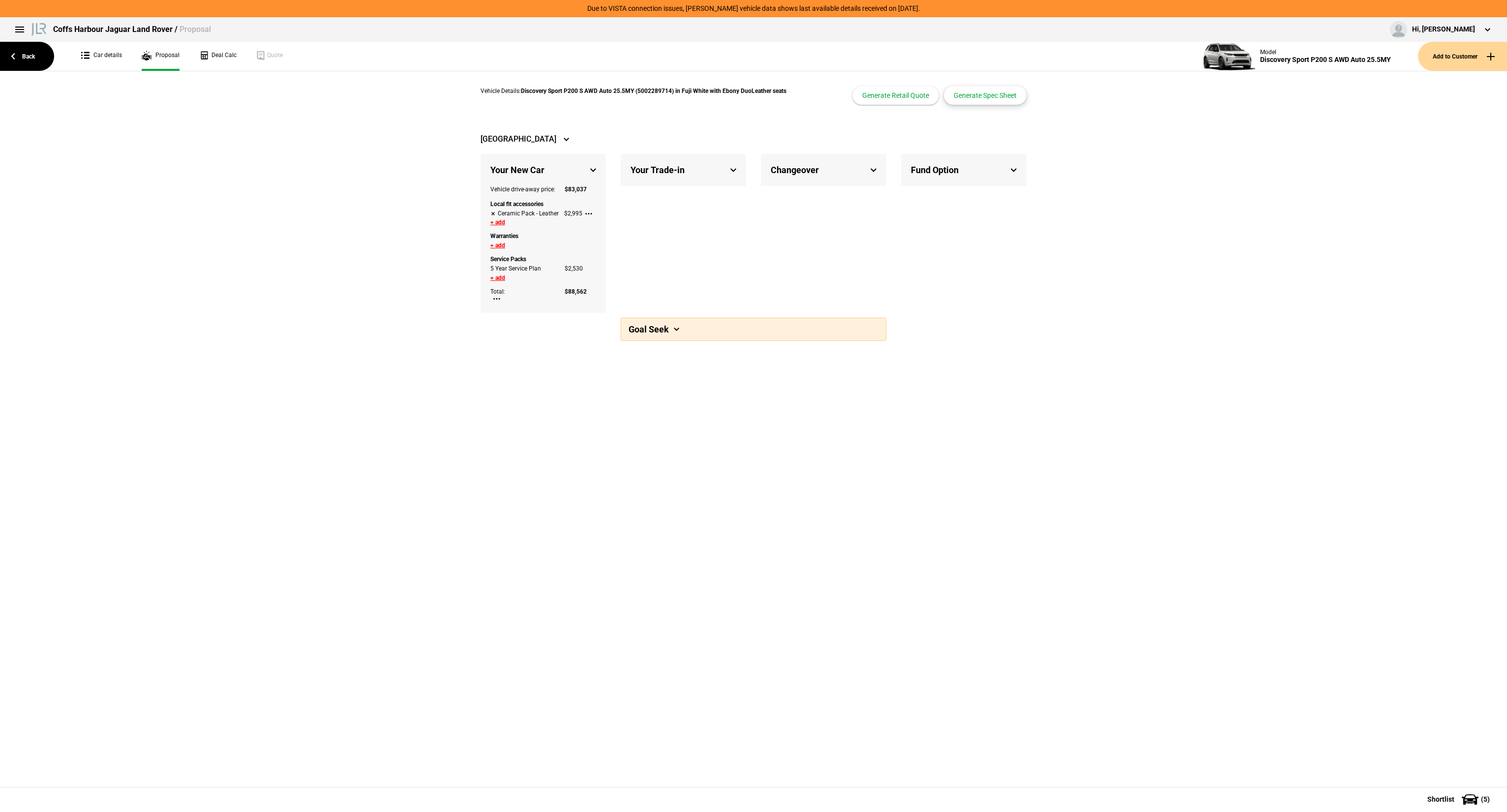
click at [981, 93] on button "Generate Spec Sheet" at bounding box center [985, 95] width 83 height 19
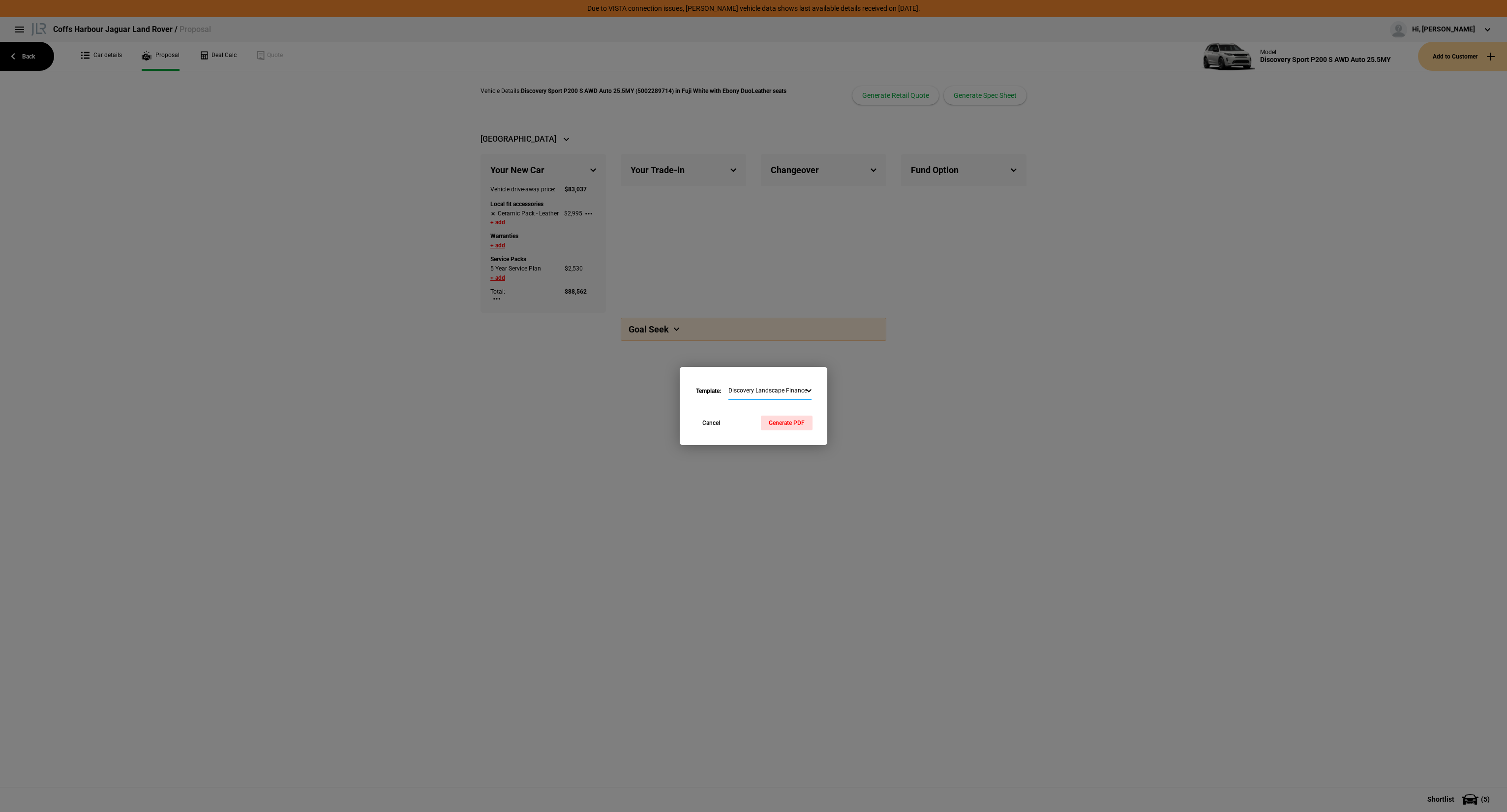
click at [785, 397] on select "Discovery Landscape Finance - Commercial Range Rover Portrait Finance - Commerc…" at bounding box center [770, 391] width 83 height 17
select select "1023846"
click at [729, 383] on select "Discovery Landscape Finance - Commercial Range Rover Portrait Finance - Commerc…" at bounding box center [770, 391] width 83 height 17
click at [777, 423] on button "Generate PDF" at bounding box center [787, 423] width 52 height 15
